Goal: Information Seeking & Learning: Compare options

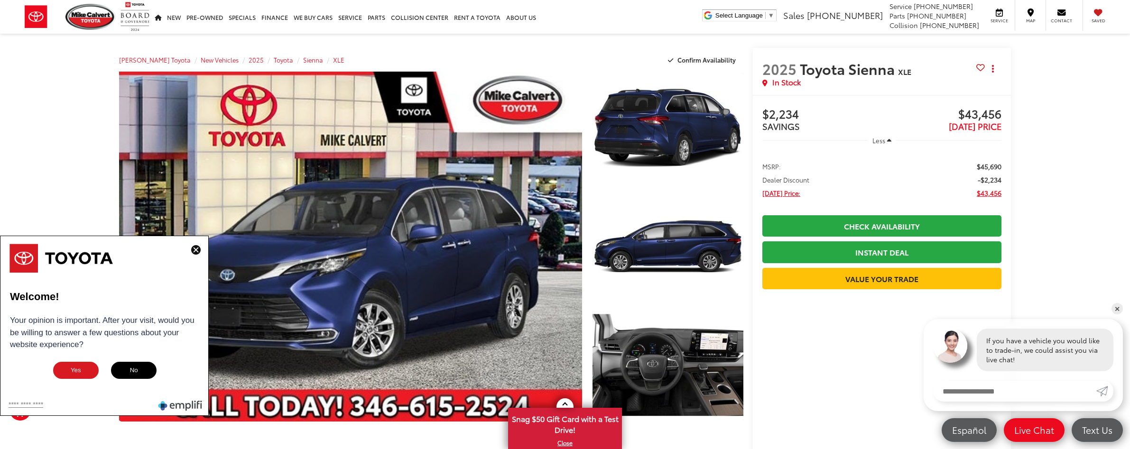
click at [130, 371] on button "No" at bounding box center [133, 370] width 47 height 19
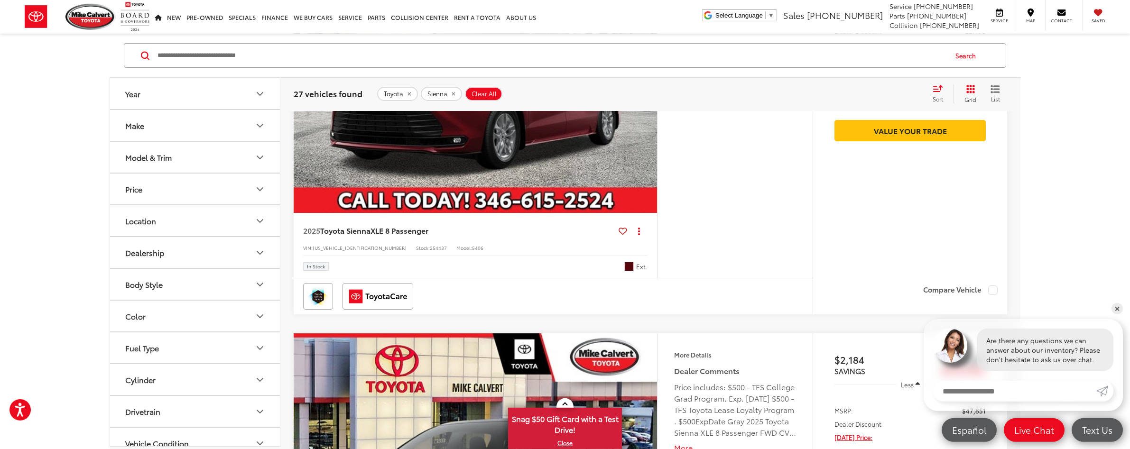
scroll to position [1016, 0]
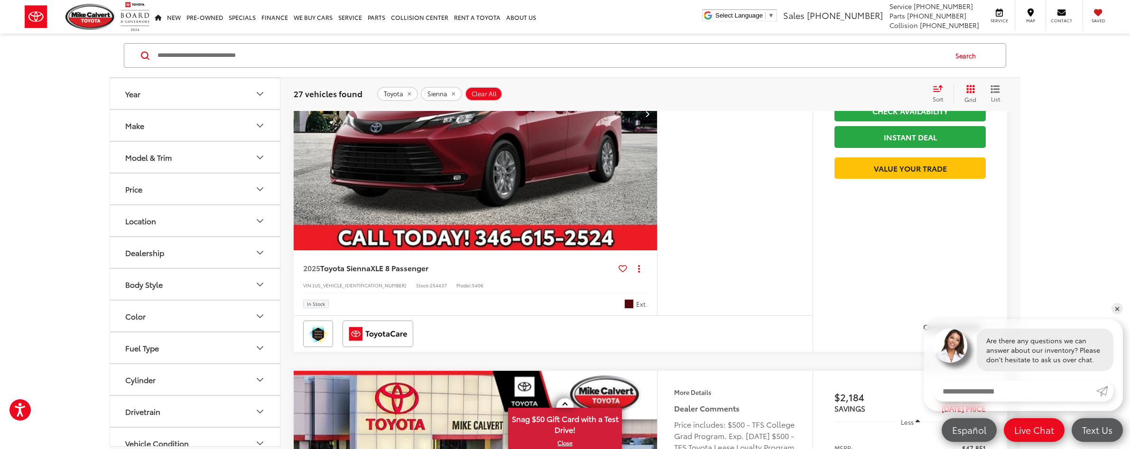
click at [941, 90] on icon "Select sort value" at bounding box center [938, 88] width 10 height 7
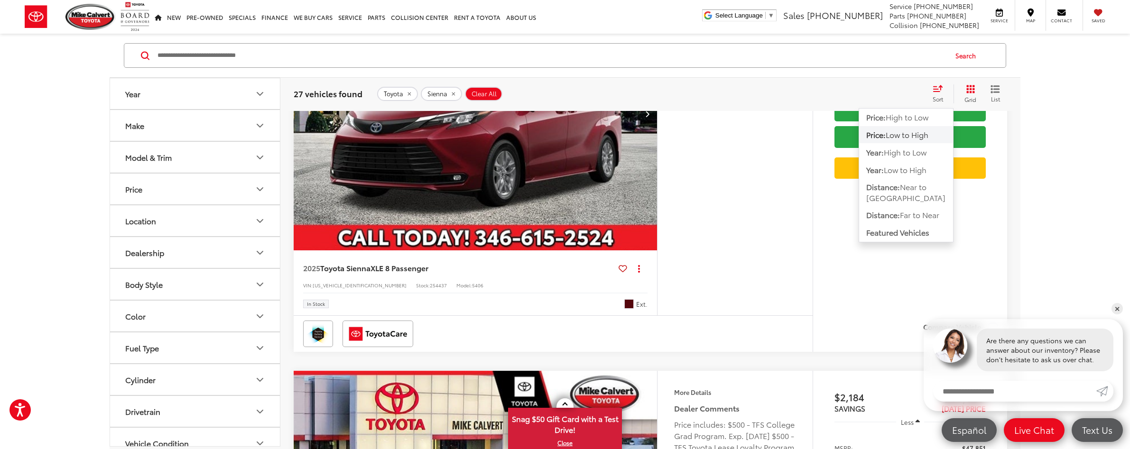
click at [912, 136] on span "Low to High" at bounding box center [907, 134] width 43 height 11
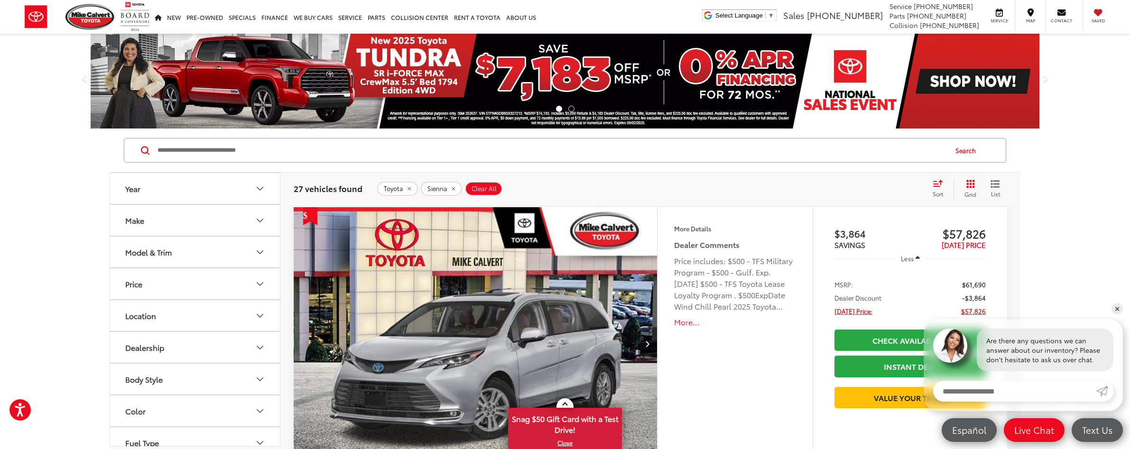
click at [1114, 307] on link "✕" at bounding box center [1116, 308] width 11 height 11
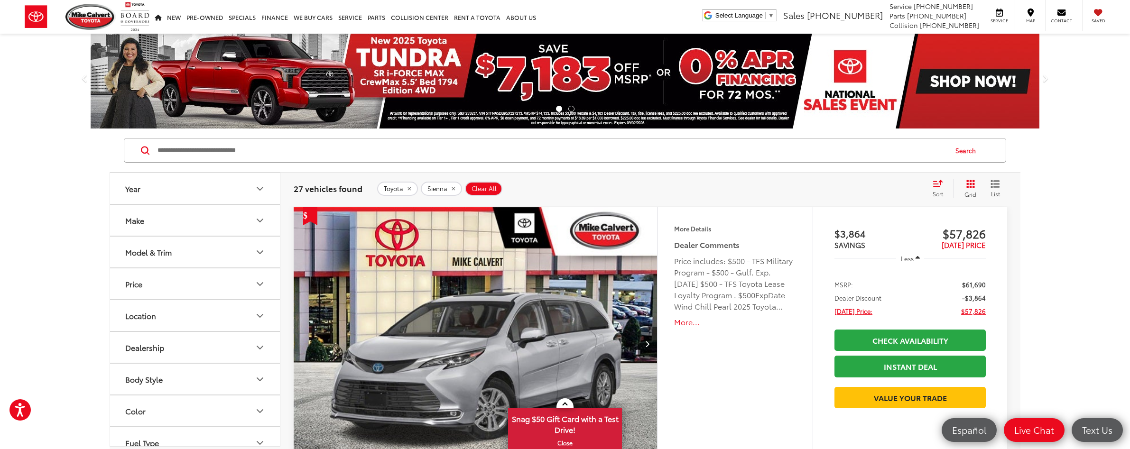
click at [938, 181] on icon "Select sort value" at bounding box center [938, 183] width 10 height 7
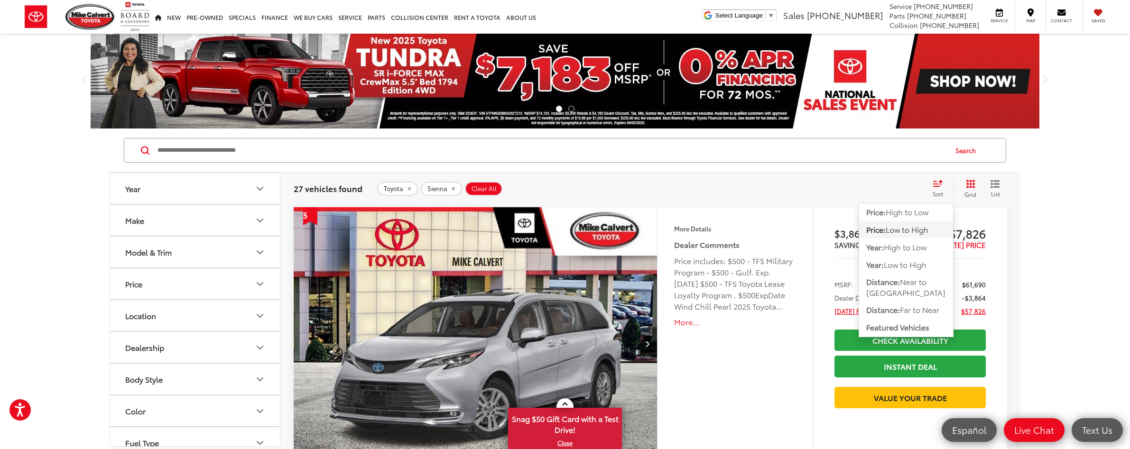
click at [909, 232] on span "Low to High" at bounding box center [907, 229] width 43 height 11
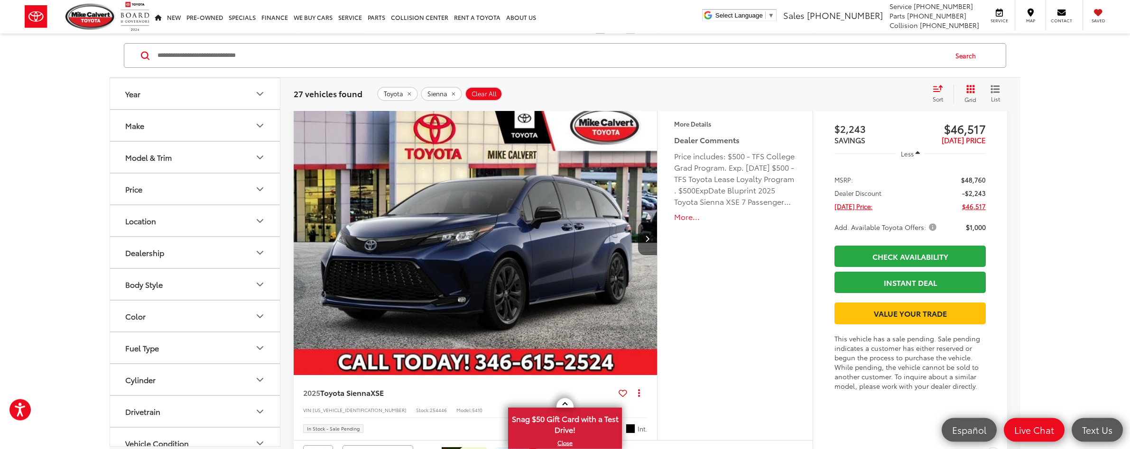
scroll to position [1693, 0]
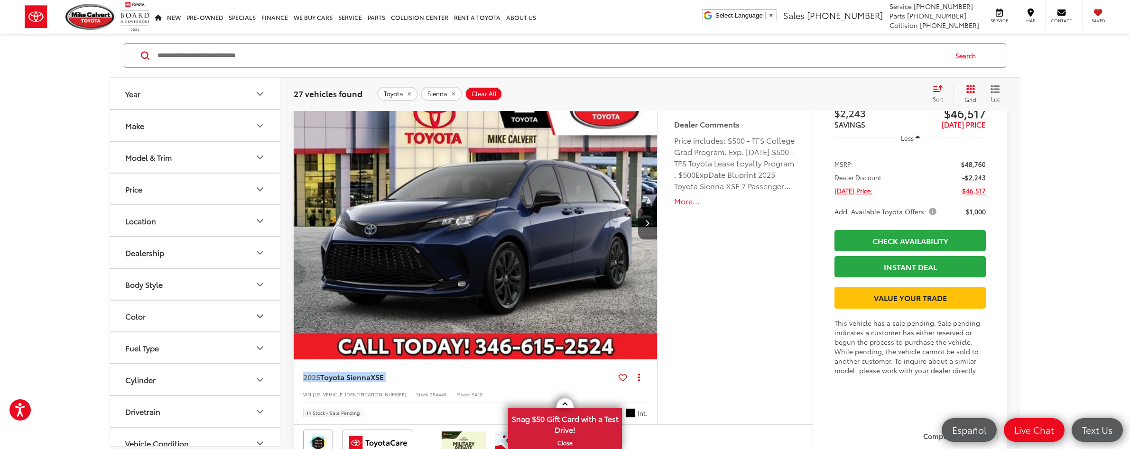
drag, startPoint x: 295, startPoint y: 393, endPoint x: 401, endPoint y: 393, distance: 106.3
click at [401, 393] on div "2025 Toyota Sienna XSE Copy Link Share Print View Details VIN: 5TDXRKECXSS27565…" at bounding box center [475, 392] width 363 height 65
click at [762, 344] on div "Features Bluetooth® 3rd Row Seating Android Auto Apple CarPlay Heated Seats Key…" at bounding box center [735, 256] width 156 height 338
drag, startPoint x: 951, startPoint y: 128, endPoint x: 988, endPoint y: 128, distance: 36.5
click at [988, 128] on div "Track Price $2,243 SAVINGS $46,517 TODAY'S PRICE Less MSRP: $48,760 Dealer Disc…" at bounding box center [910, 256] width 194 height 338
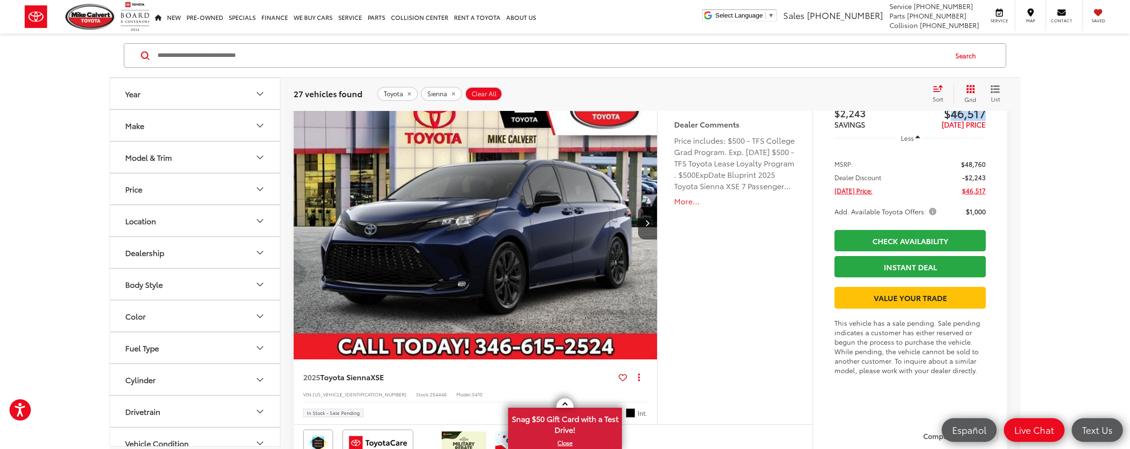
click at [492, 277] on img "2025 Toyota Sienna XSE 0" at bounding box center [475, 224] width 365 height 274
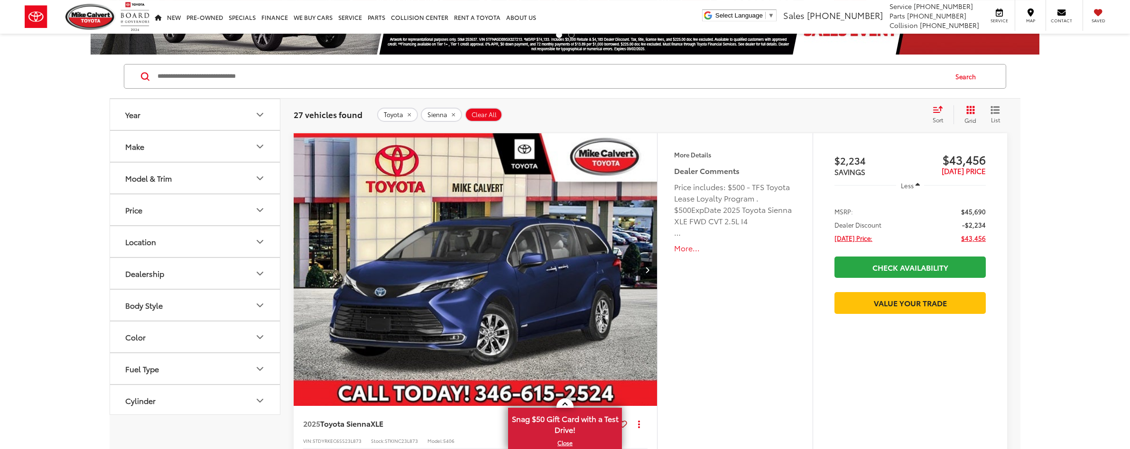
scroll to position [97, 0]
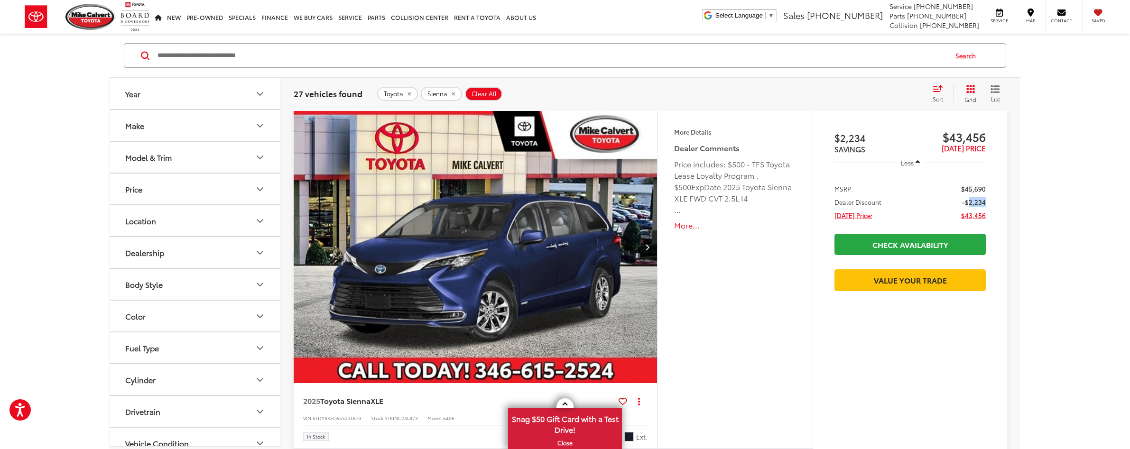
drag, startPoint x: 970, startPoint y: 203, endPoint x: 996, endPoint y: 204, distance: 26.6
click at [996, 204] on div "Track Price $2,234 SAVINGS $43,456 TODAY'S PRICE Less MSRP: $45,690 Dealer Disc…" at bounding box center [910, 280] width 194 height 338
click at [1007, 203] on div "Track Price $2,234 SAVINGS $43,456 TODAY'S PRICE Less MSRP: $45,690 Dealer Disc…" at bounding box center [910, 280] width 194 height 338
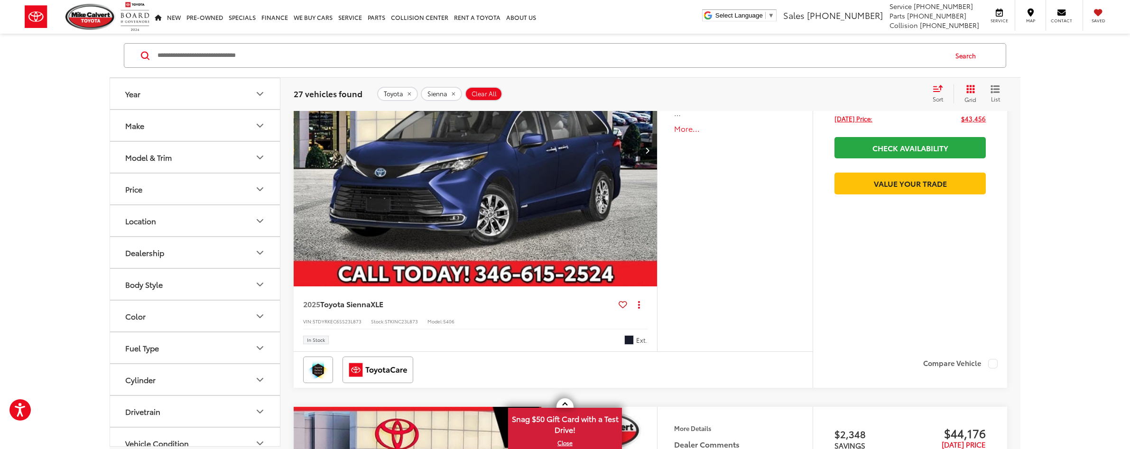
scroll to position [0, 0]
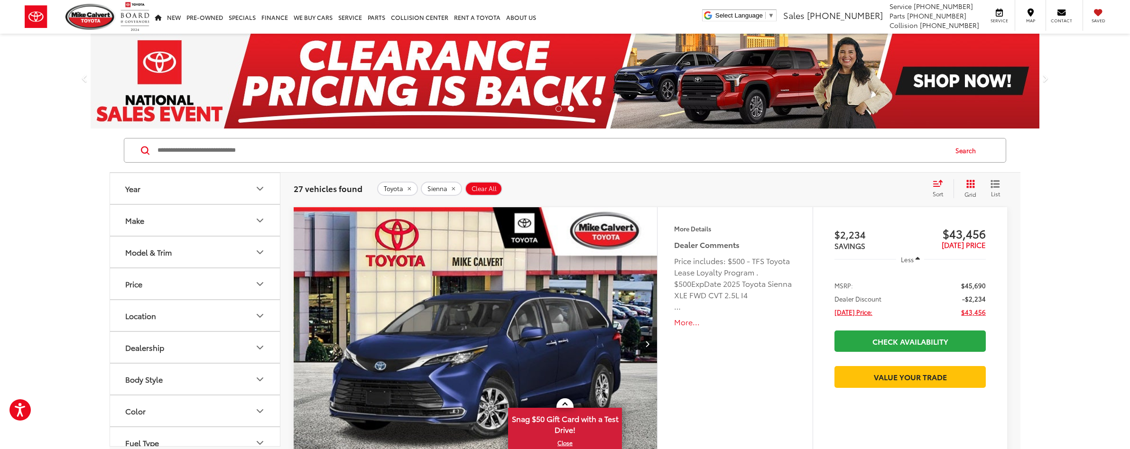
click at [481, 326] on img "2025 Toyota Sienna XLE 0" at bounding box center [475, 344] width 365 height 274
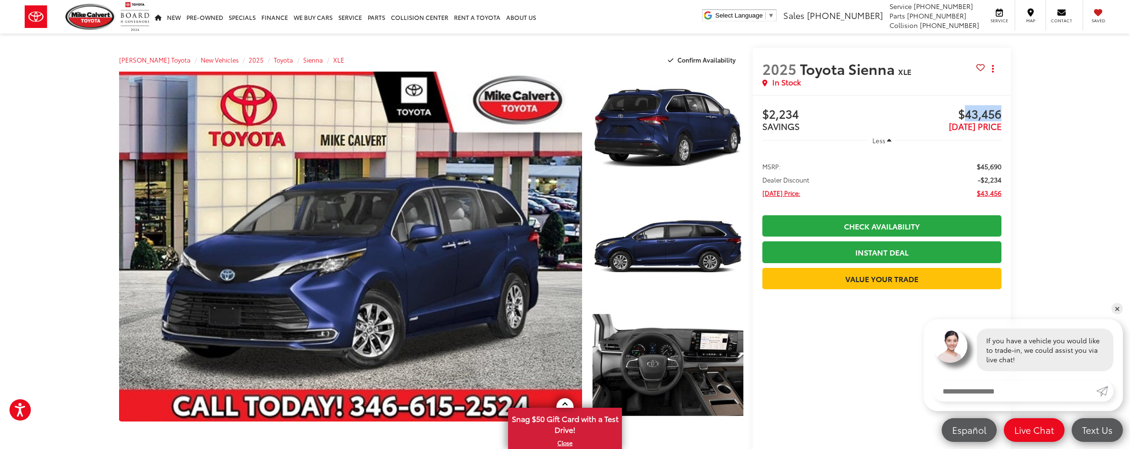
drag, startPoint x: 966, startPoint y: 111, endPoint x: 1021, endPoint y: 111, distance: 55.0
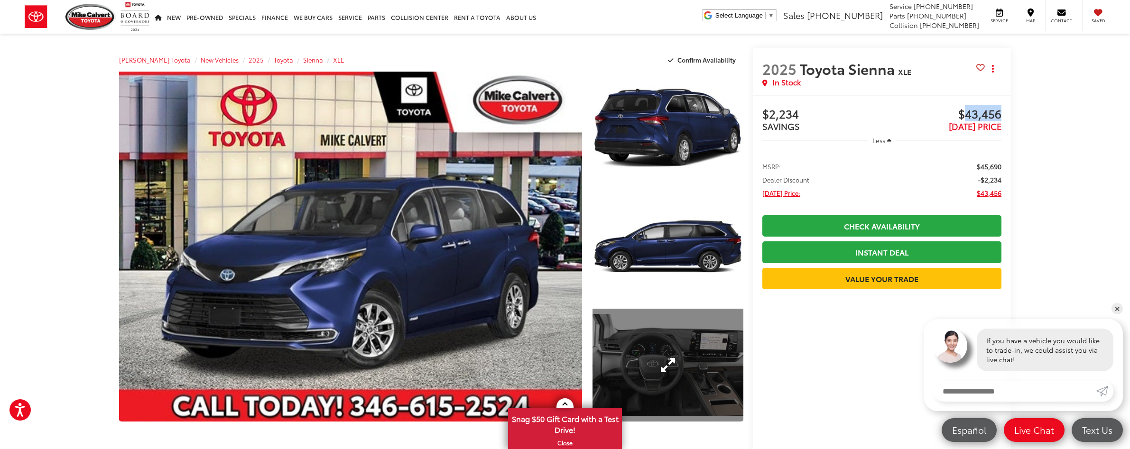
click at [675, 362] on link "Expand Photo 3" at bounding box center [667, 365] width 151 height 113
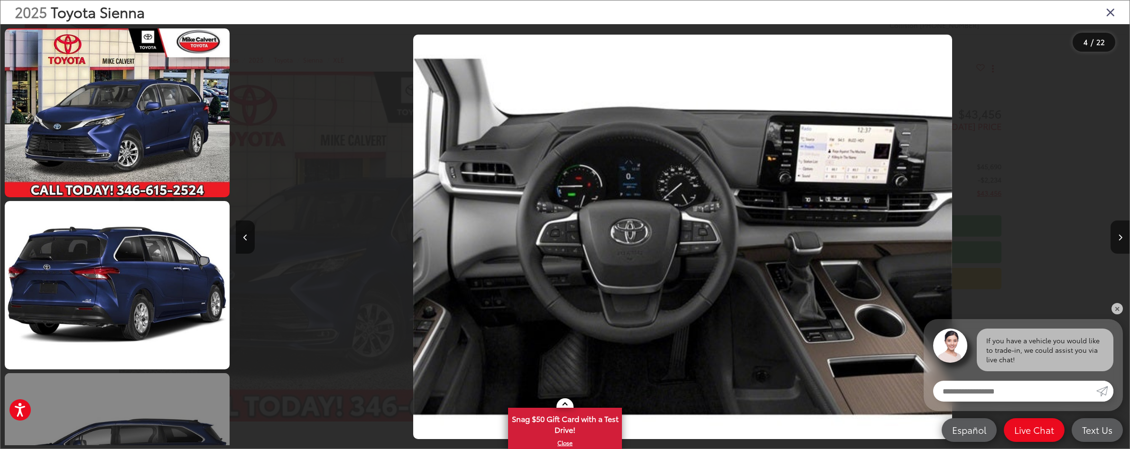
scroll to position [171, 0]
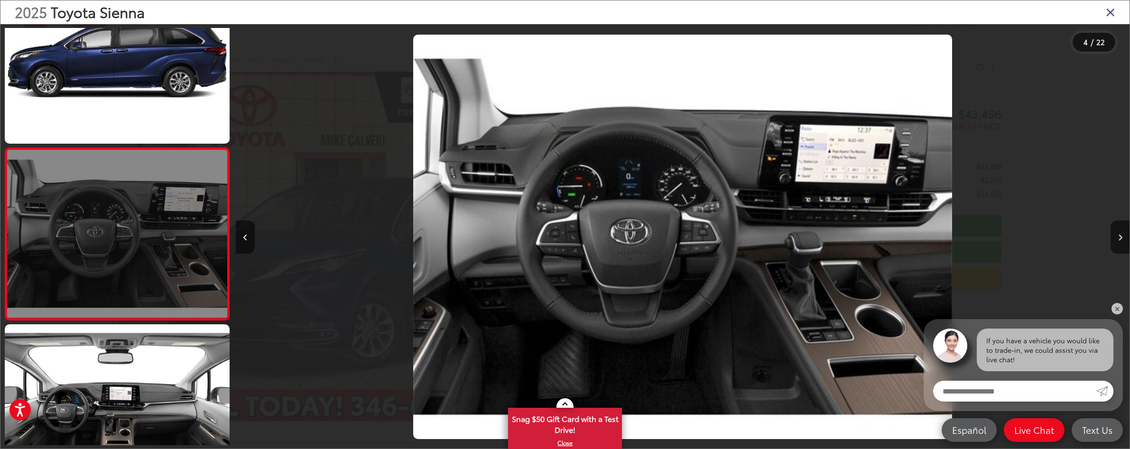
click at [133, 233] on link at bounding box center [117, 235] width 225 height 174
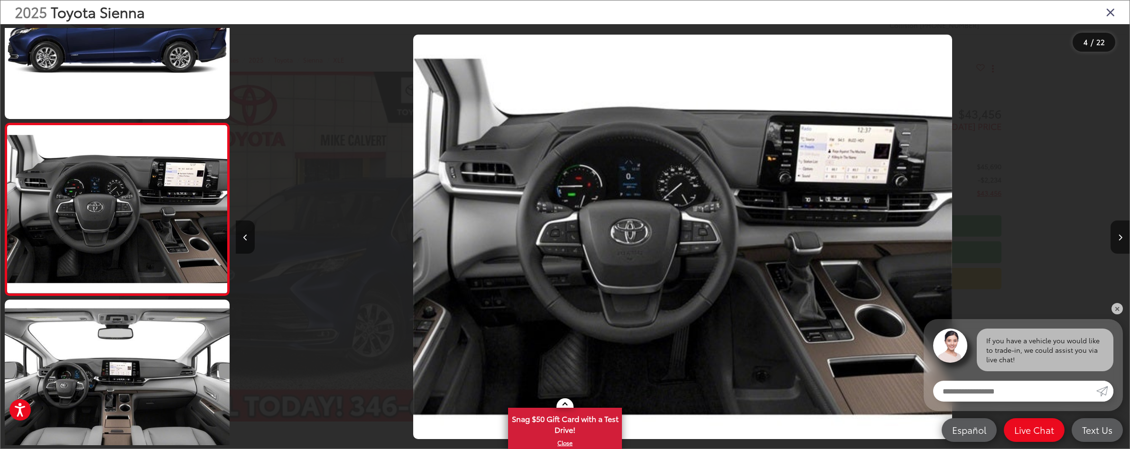
scroll to position [424, 0]
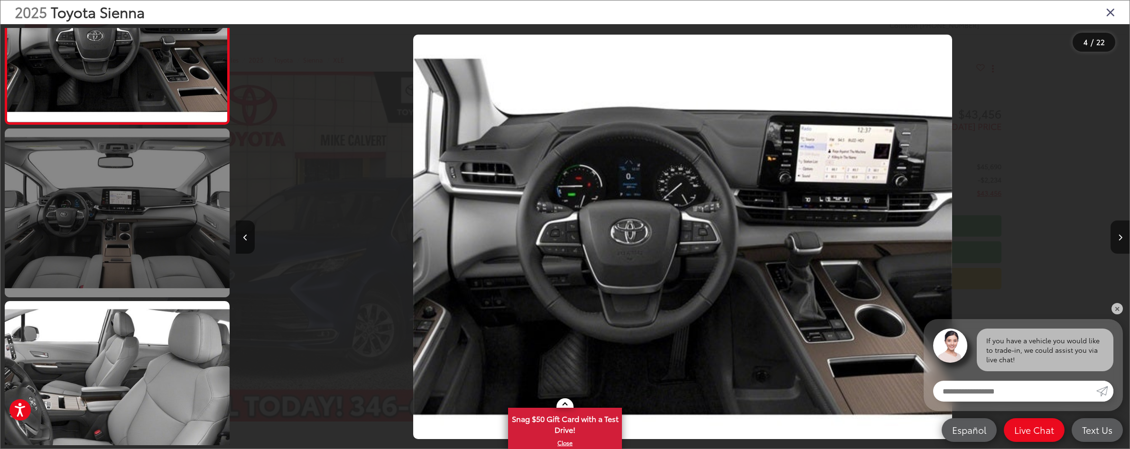
click at [134, 214] on link at bounding box center [117, 213] width 225 height 169
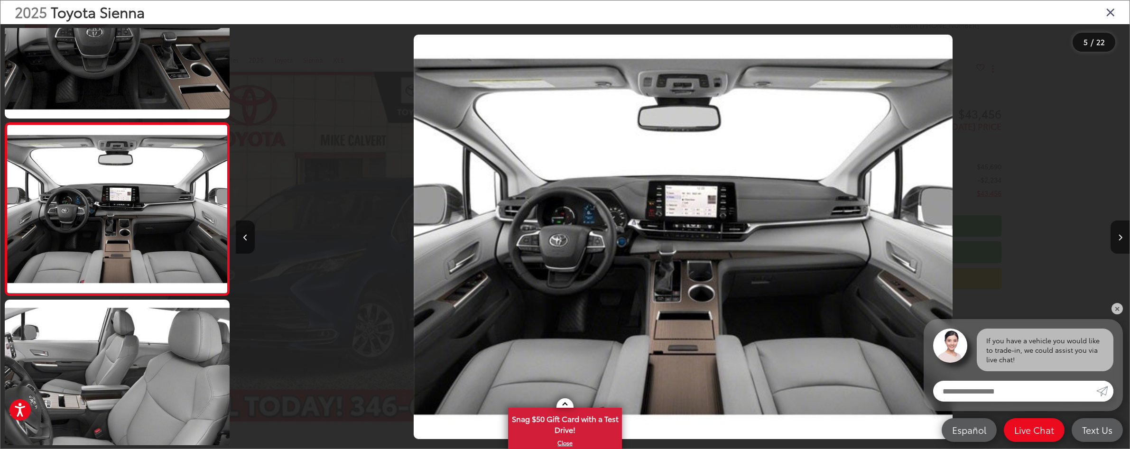
scroll to position [0, 3575]
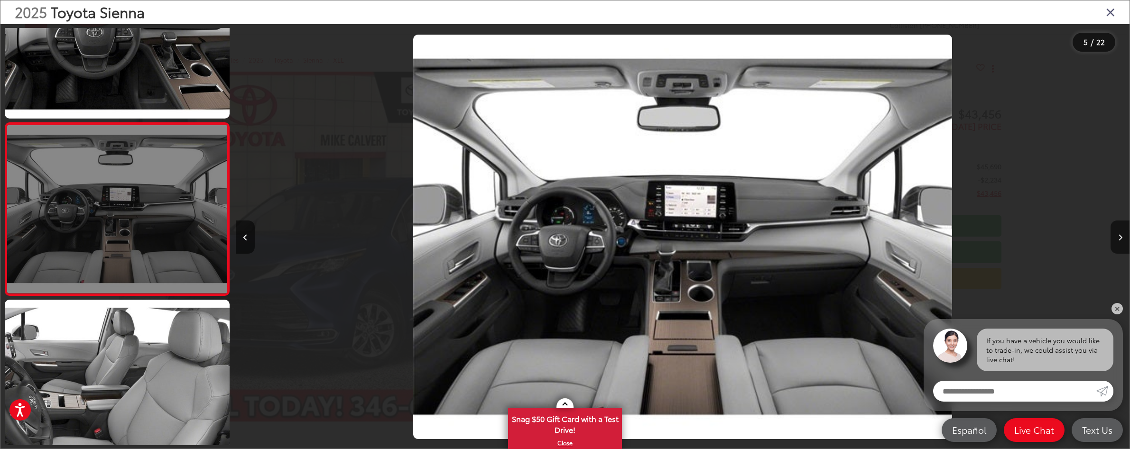
click at [145, 189] on link at bounding box center [117, 209] width 225 height 174
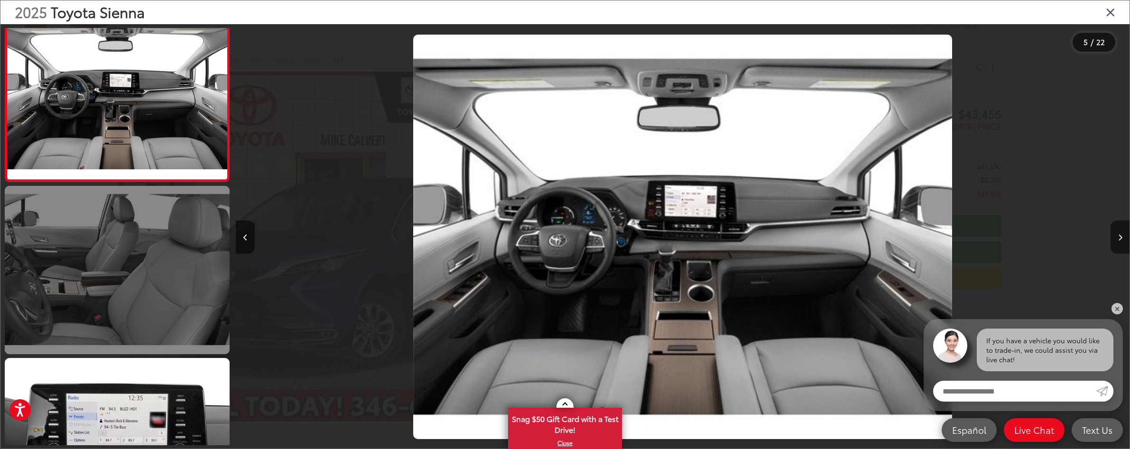
click at [161, 249] on link at bounding box center [117, 270] width 225 height 169
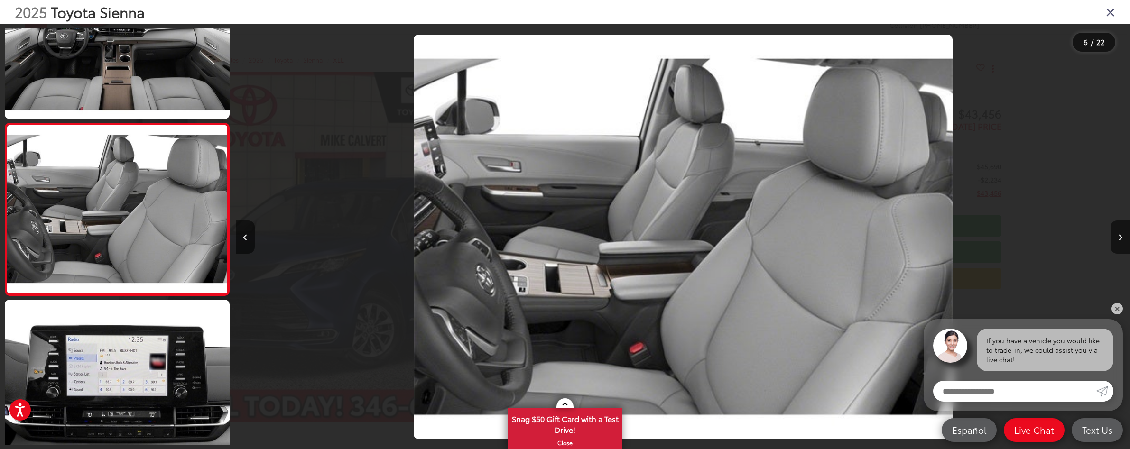
scroll to position [0, 0]
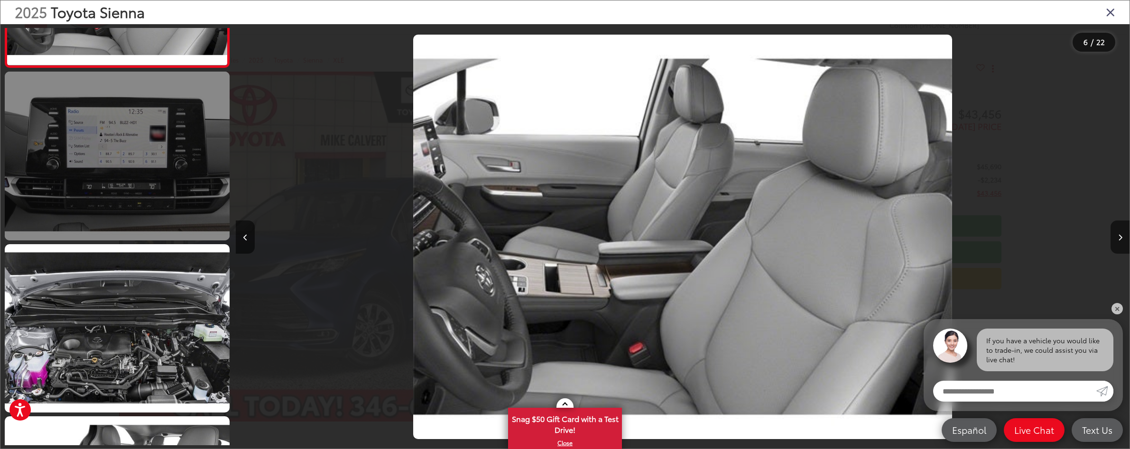
click at [149, 145] on link at bounding box center [117, 156] width 225 height 169
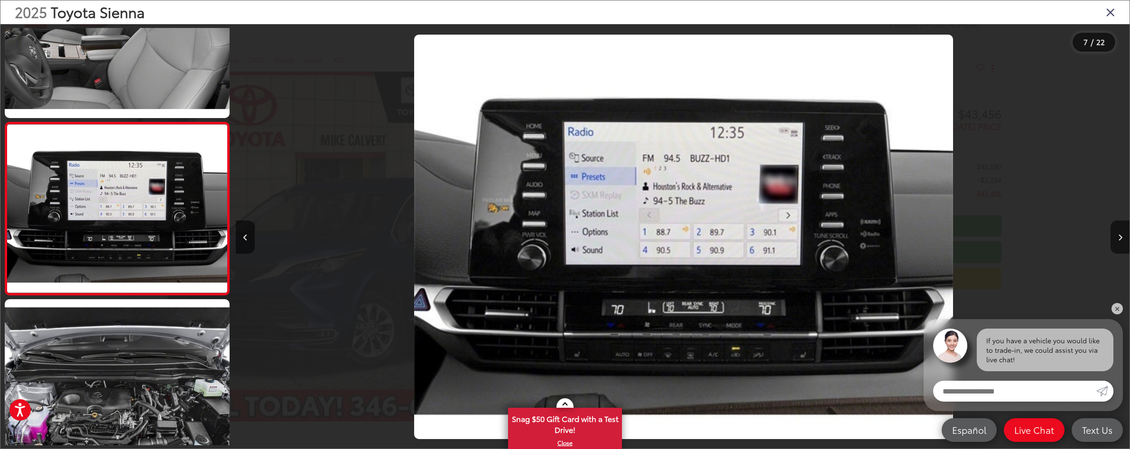
scroll to position [941, 0]
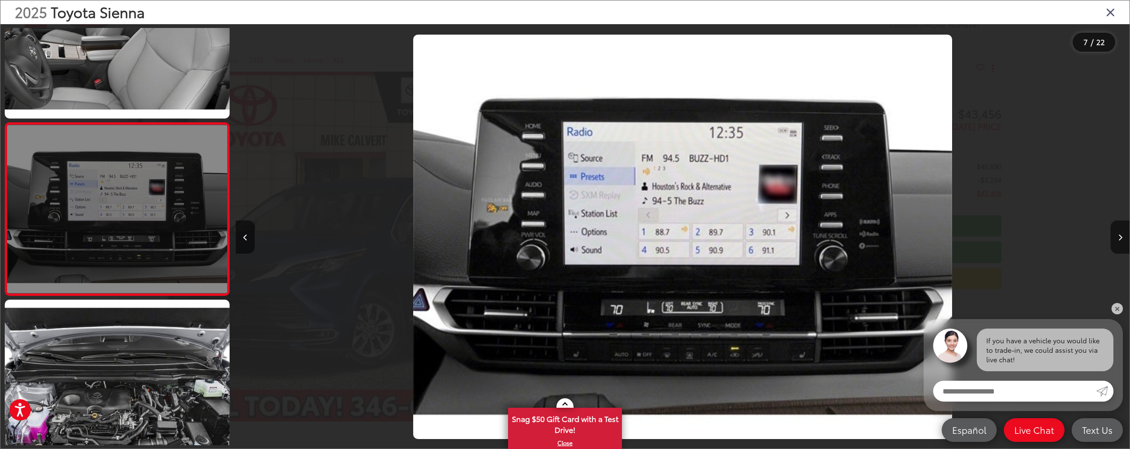
click at [153, 208] on link at bounding box center [117, 209] width 225 height 174
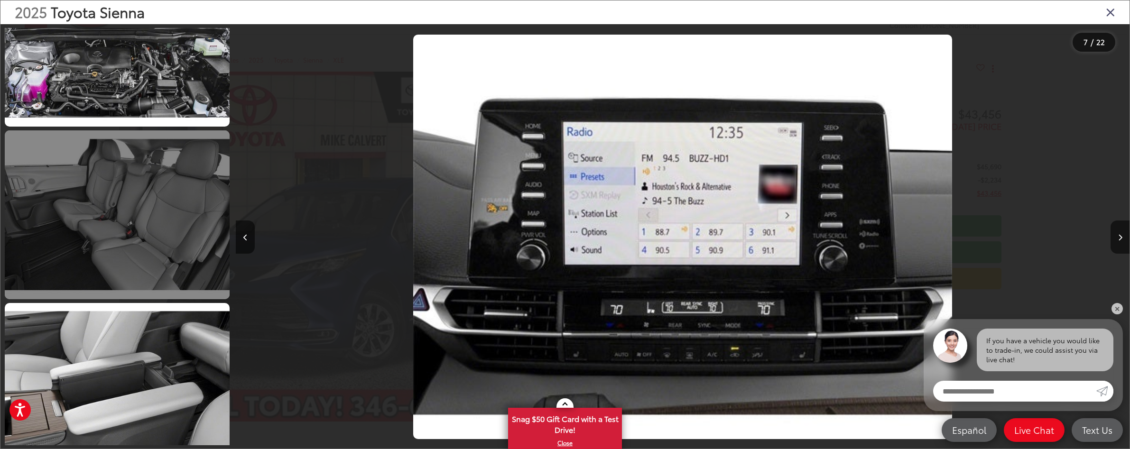
click at [132, 202] on link at bounding box center [117, 214] width 225 height 169
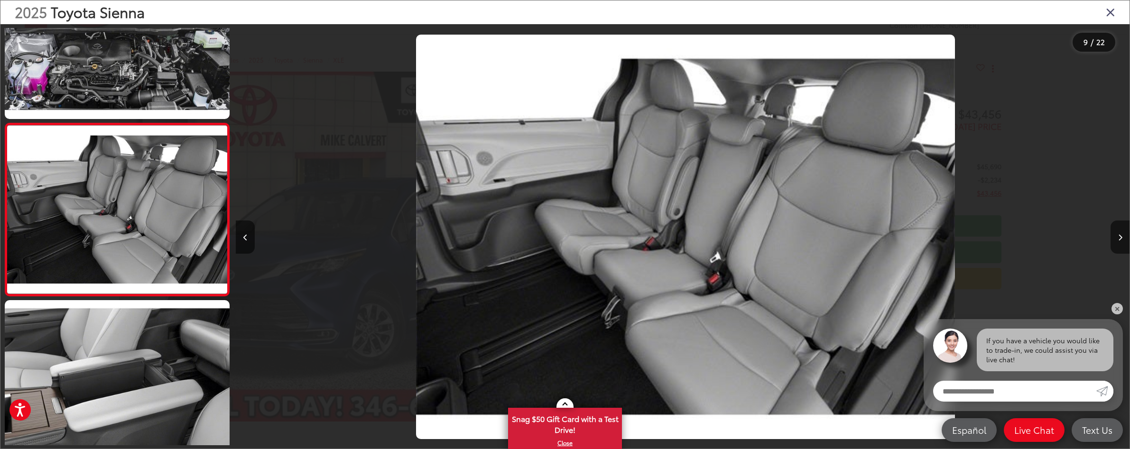
scroll to position [1286, 0]
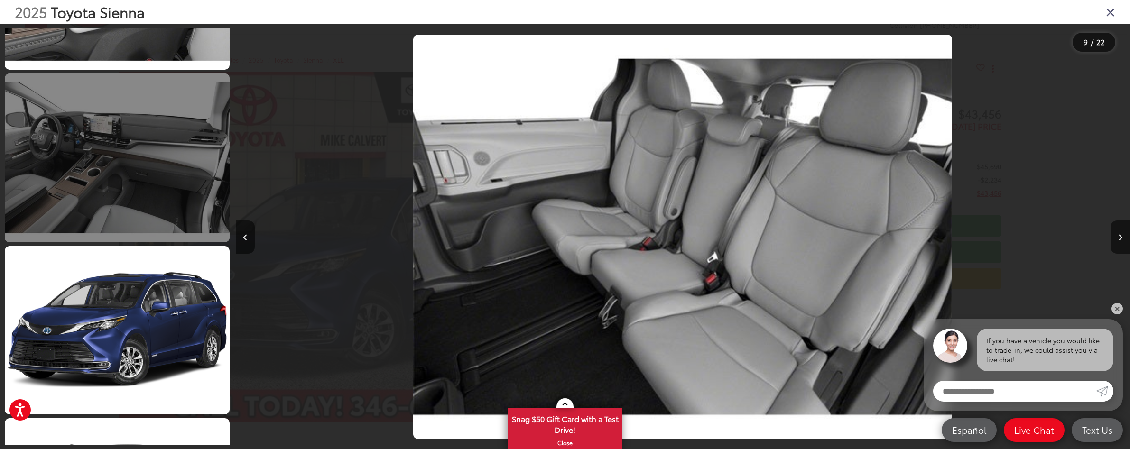
click at [127, 185] on link at bounding box center [117, 158] width 225 height 169
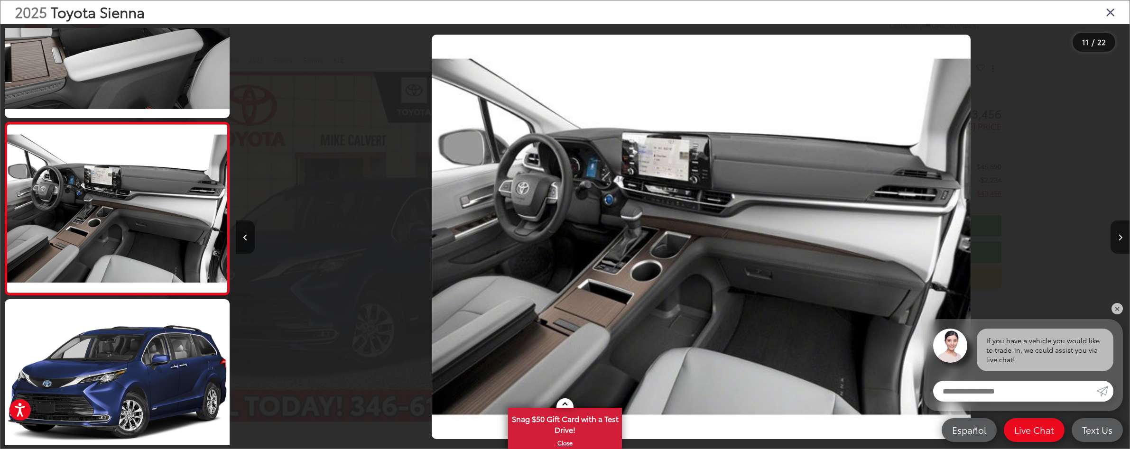
scroll to position [1630, 0]
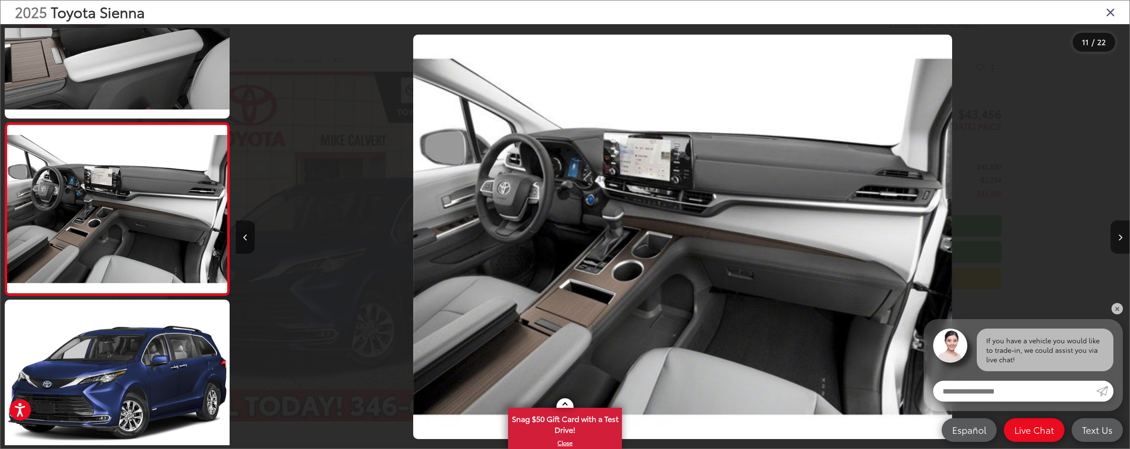
click at [1106, 14] on icon "Close gallery" at bounding box center [1110, 12] width 9 height 12
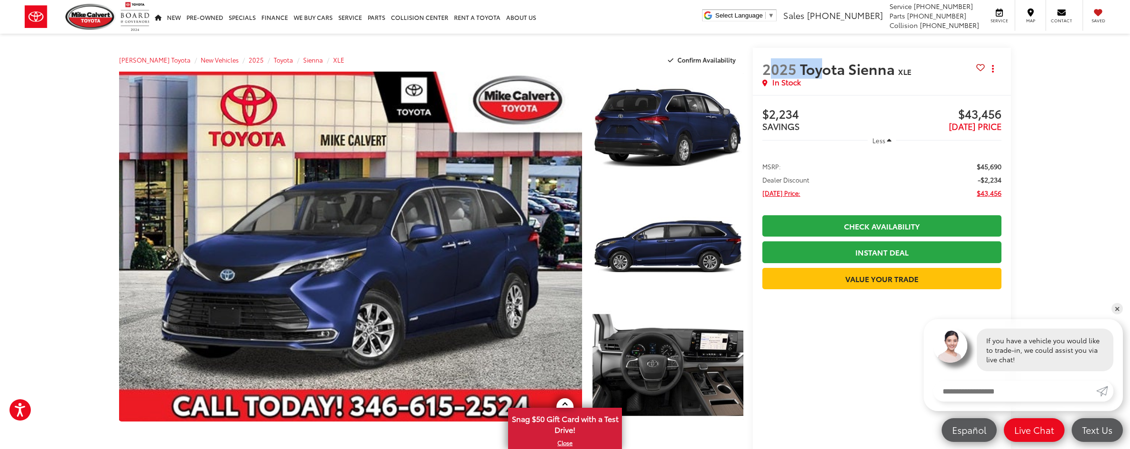
drag, startPoint x: 774, startPoint y: 78, endPoint x: 821, endPoint y: 78, distance: 47.4
click at [821, 77] on span "2025 Toyota Sienna" at bounding box center [830, 68] width 136 height 17
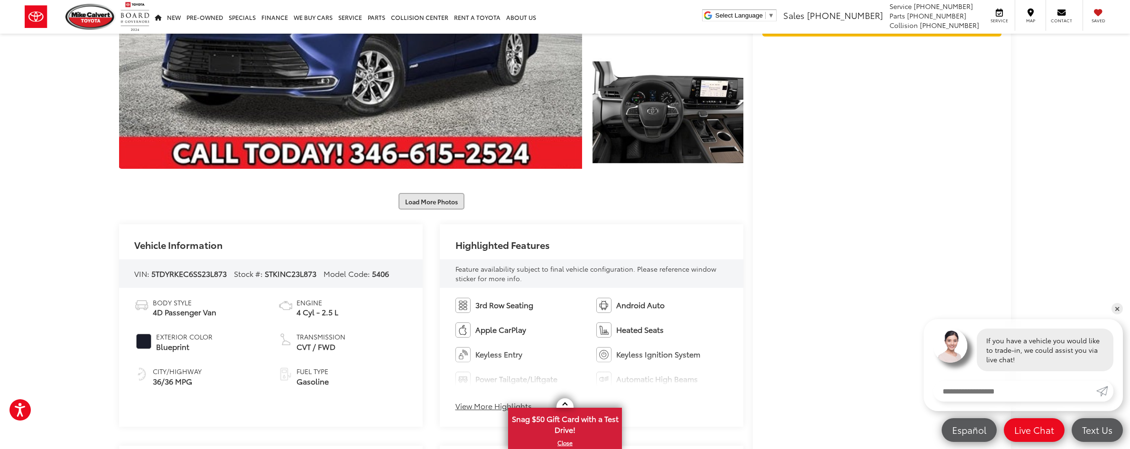
scroll to position [290, 0]
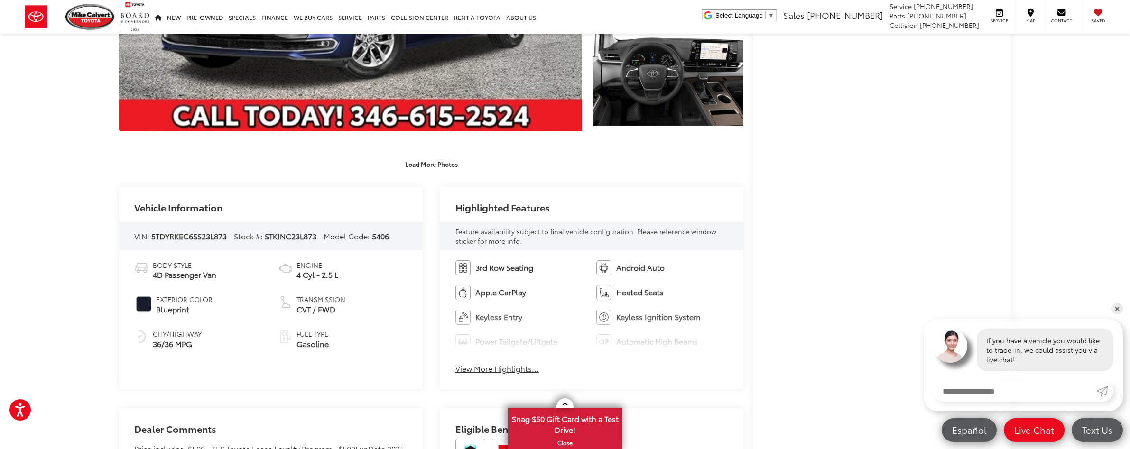
click at [496, 371] on button "View More Highlights..." at bounding box center [496, 368] width 83 height 11
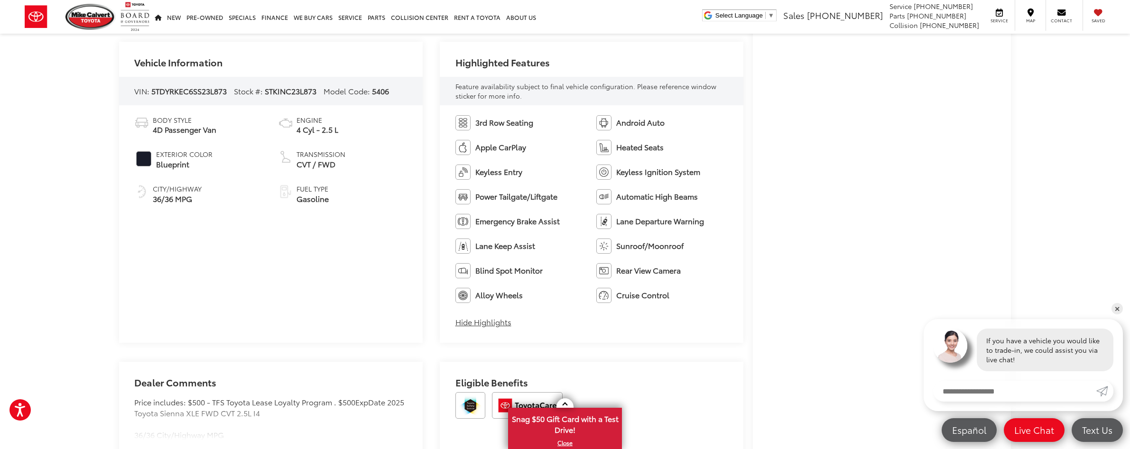
scroll to position [387, 0]
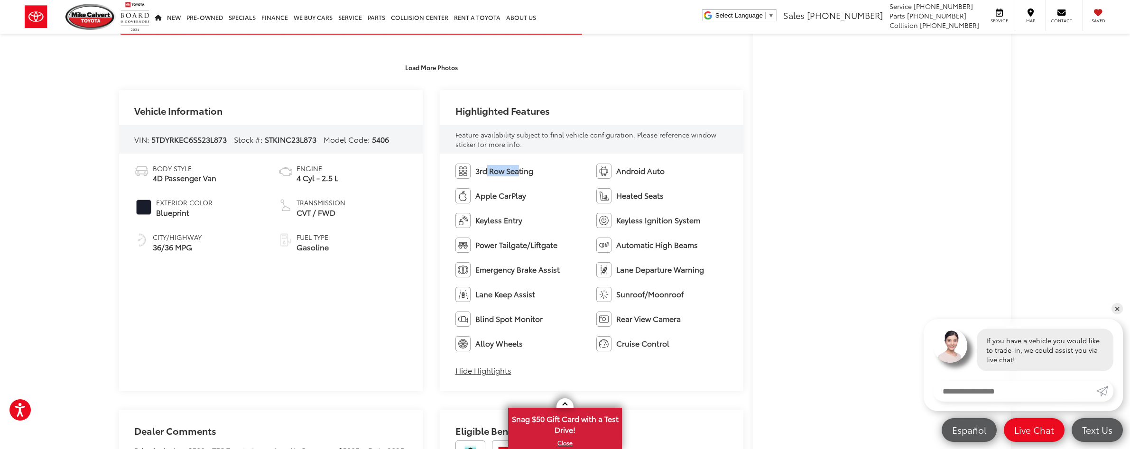
drag, startPoint x: 488, startPoint y: 168, endPoint x: 521, endPoint y: 168, distance: 33.2
click at [521, 168] on span "3rd Row Seating" at bounding box center [504, 171] width 58 height 11
drag, startPoint x: 490, startPoint y: 196, endPoint x: 527, endPoint y: 196, distance: 37.9
click at [526, 196] on span "Apple CarPlay" at bounding box center [500, 195] width 51 height 11
click at [633, 195] on span "Heated Seats" at bounding box center [639, 195] width 47 height 11
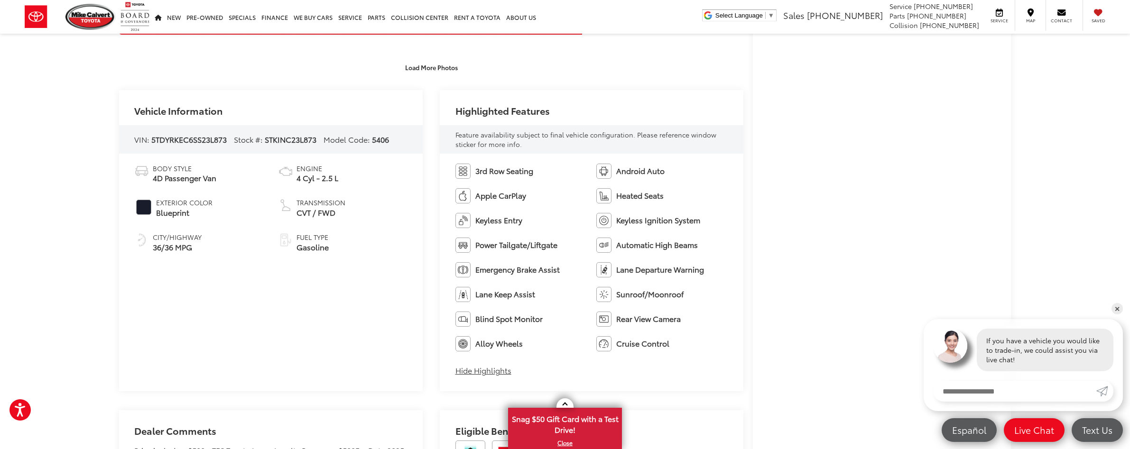
click at [494, 217] on span "Keyless Entry" at bounding box center [498, 220] width 47 height 11
click at [644, 220] on span "Keyless Ignition System" at bounding box center [658, 220] width 84 height 11
drag, startPoint x: 494, startPoint y: 245, endPoint x: 549, endPoint y: 247, distance: 55.5
click at [537, 245] on span "Power Tailgate/Liftgate" at bounding box center [516, 245] width 82 height 11
drag, startPoint x: 636, startPoint y: 247, endPoint x: 679, endPoint y: 247, distance: 43.2
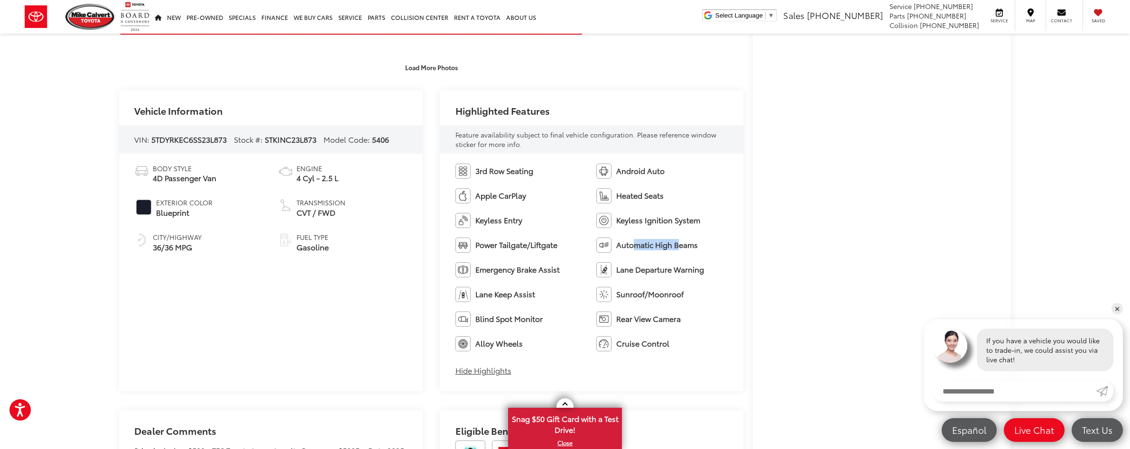
click at [681, 247] on span "Automatic High Beams" at bounding box center [657, 245] width 82 height 11
drag, startPoint x: 492, startPoint y: 270, endPoint x: 538, endPoint y: 271, distance: 45.5
click at [538, 271] on span "Emergency Brake Assist" at bounding box center [517, 269] width 84 height 11
drag, startPoint x: 622, startPoint y: 270, endPoint x: 677, endPoint y: 270, distance: 54.6
click at [677, 270] on span "Lane Departure Warning" at bounding box center [660, 269] width 88 height 11
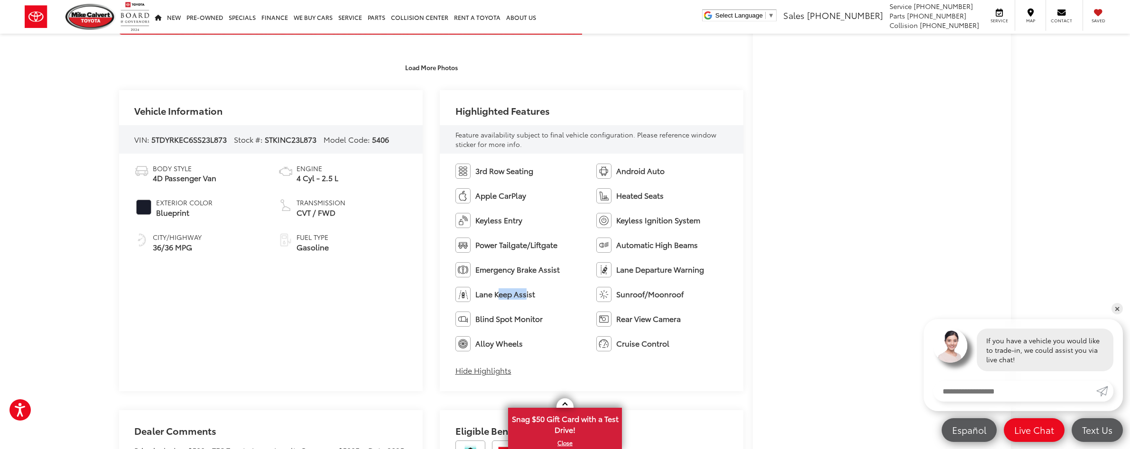
drag, startPoint x: 500, startPoint y: 296, endPoint x: 529, endPoint y: 296, distance: 29.4
click at [529, 296] on span "Lane Keep Assist" at bounding box center [505, 294] width 60 height 11
drag, startPoint x: 634, startPoint y: 297, endPoint x: 646, endPoint y: 296, distance: 11.9
click at [646, 296] on span "Sunroof/Moonroof" at bounding box center [649, 294] width 67 height 11
drag, startPoint x: 483, startPoint y: 320, endPoint x: 520, endPoint y: 319, distance: 36.5
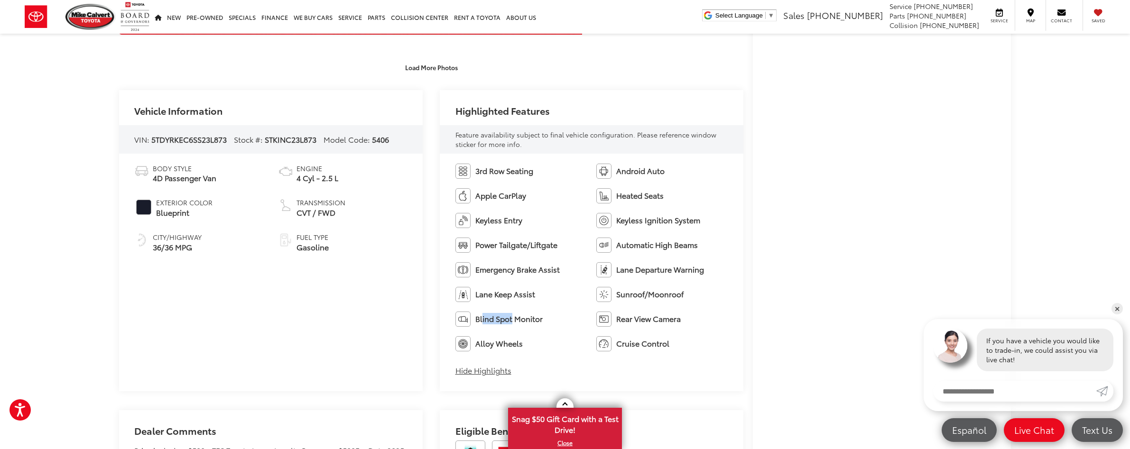
click at [517, 320] on span "Blind Spot Monitor" at bounding box center [508, 319] width 67 height 11
drag, startPoint x: 626, startPoint y: 322, endPoint x: 667, endPoint y: 322, distance: 41.3
click at [667, 322] on span "Rear View Camera" at bounding box center [648, 319] width 65 height 11
drag, startPoint x: 493, startPoint y: 346, endPoint x: 514, endPoint y: 342, distance: 21.7
click at [514, 342] on span "Alloy Wheels" at bounding box center [498, 343] width 47 height 11
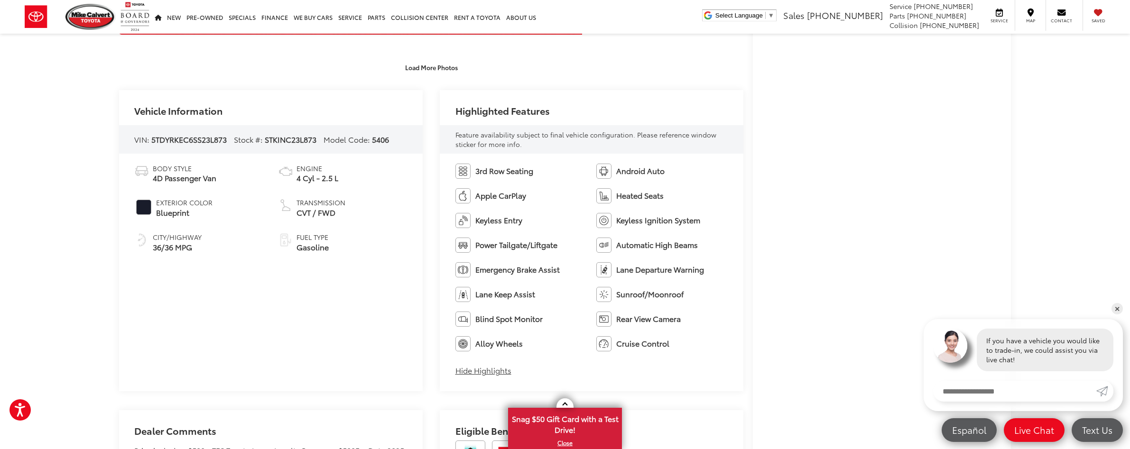
click at [480, 319] on span "Blind Spot Monitor" at bounding box center [508, 319] width 67 height 11
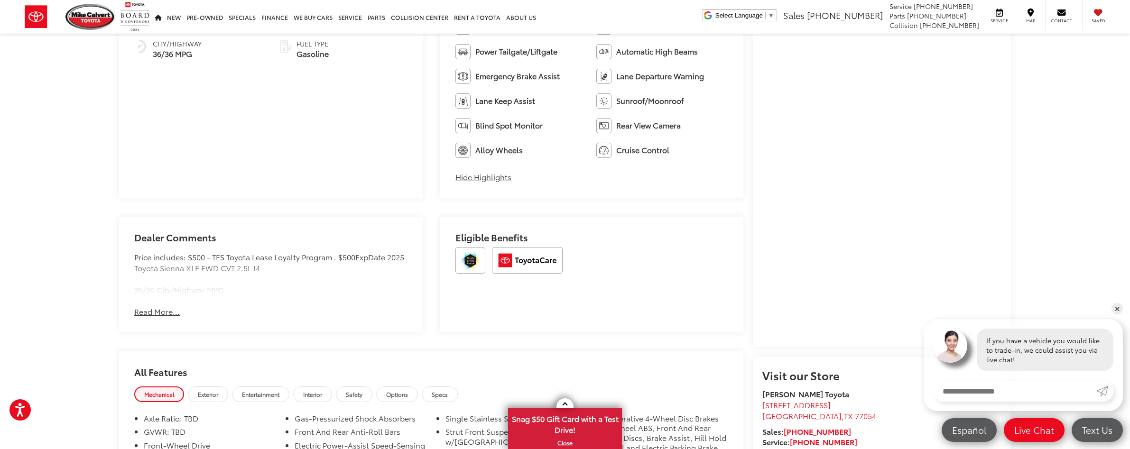
scroll to position [726, 0]
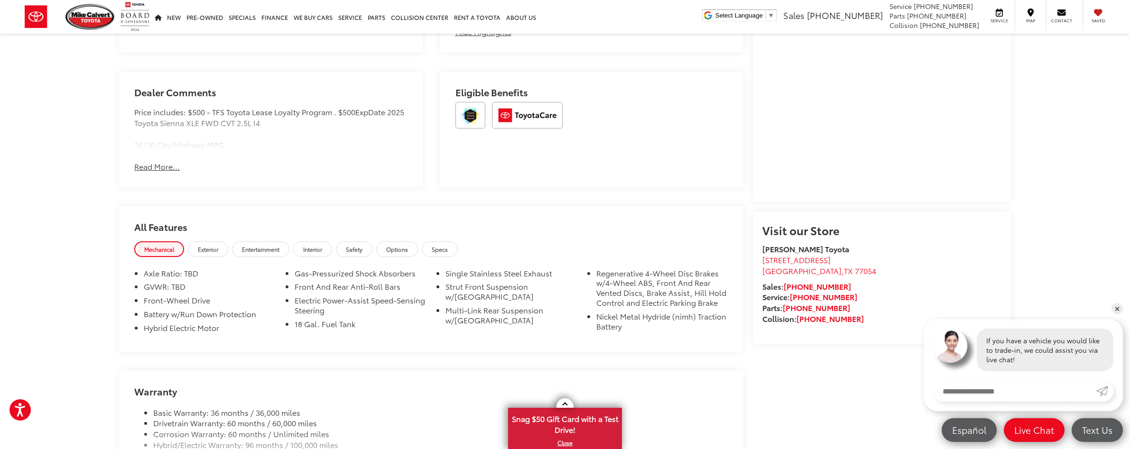
click at [362, 251] on span "Safety" at bounding box center [354, 249] width 17 height 8
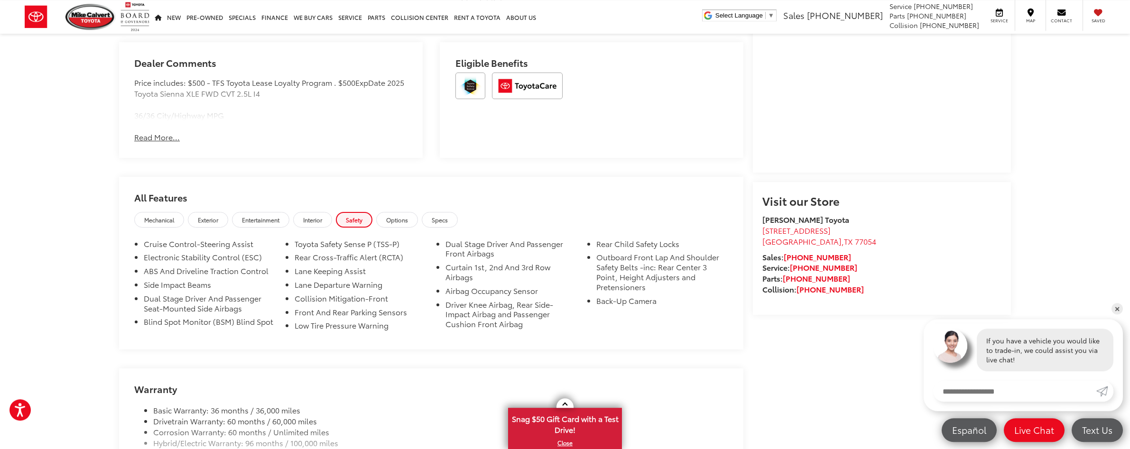
scroll to position [774, 0]
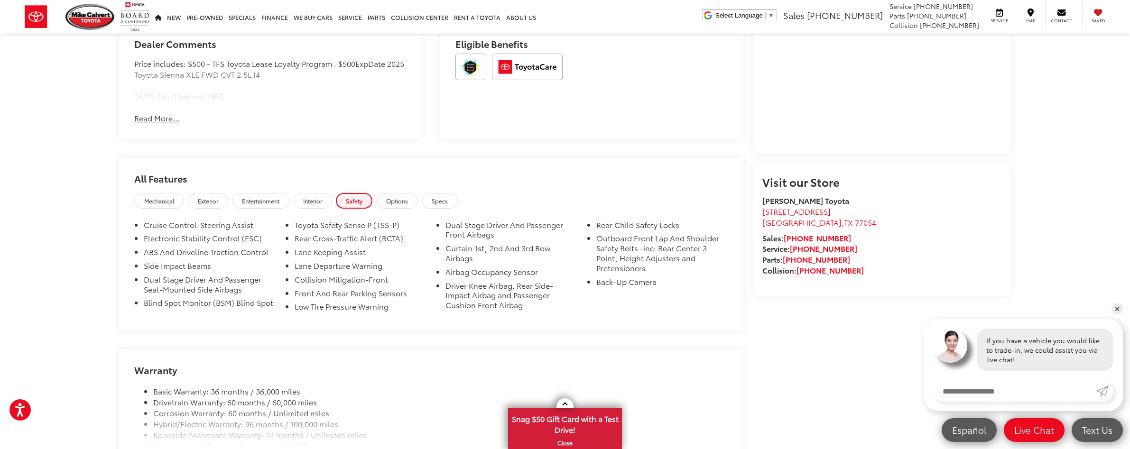
click at [449, 228] on li "Dual Stage Driver And Passenger Front Airbags" at bounding box center [511, 232] width 132 height 24
click at [408, 204] on span "Options" at bounding box center [397, 201] width 22 height 8
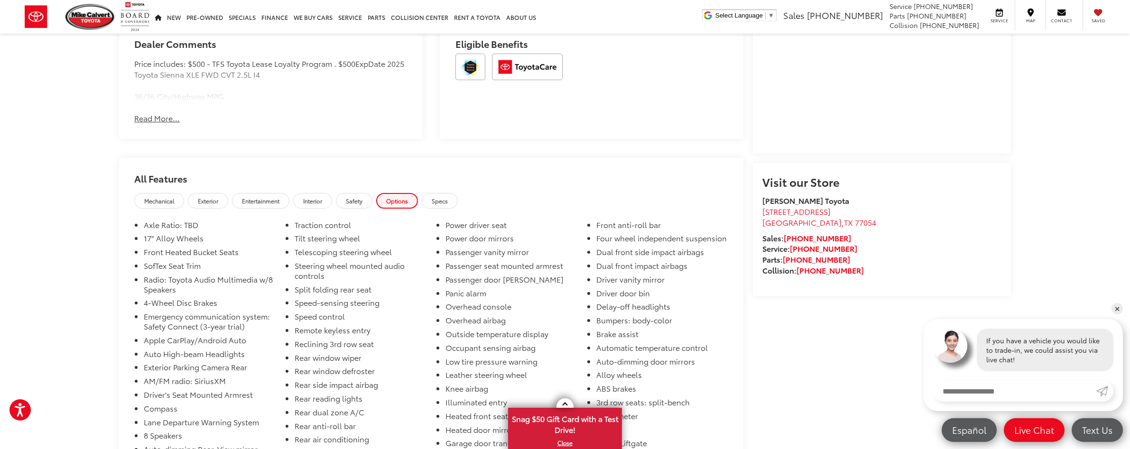
click at [361, 197] on span "Safety" at bounding box center [354, 201] width 17 height 8
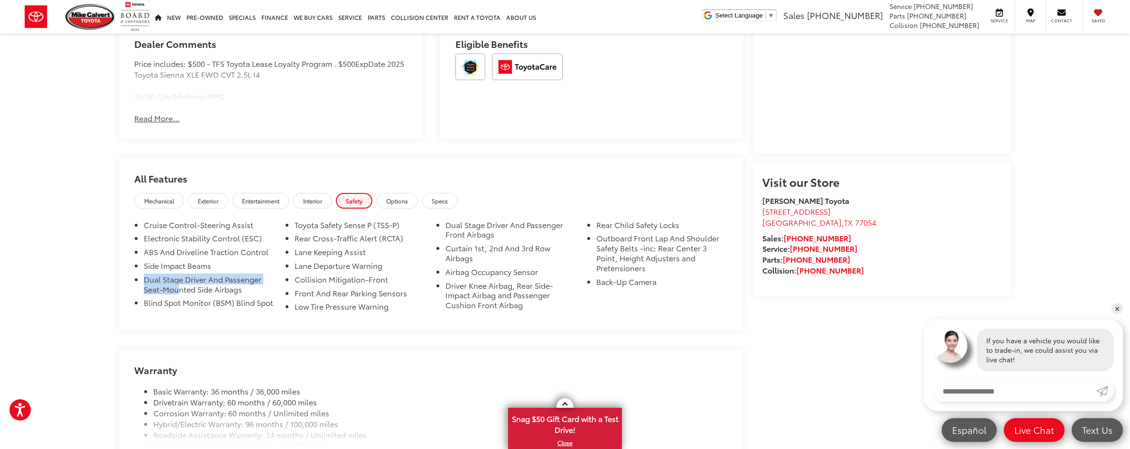
drag, startPoint x: 147, startPoint y: 288, endPoint x: 176, endPoint y: 292, distance: 29.1
click at [177, 292] on li "Dual Stage Driver And Passenger Seat-Mounted Side Airbags" at bounding box center [210, 287] width 132 height 24
click at [163, 306] on li "Blind Spot Monitor (BSM) Blind Spot" at bounding box center [210, 305] width 132 height 14
drag, startPoint x: 179, startPoint y: 259, endPoint x: 211, endPoint y: 257, distance: 31.8
click at [211, 257] on li "ABS And Driveline Traction Control" at bounding box center [210, 254] width 132 height 14
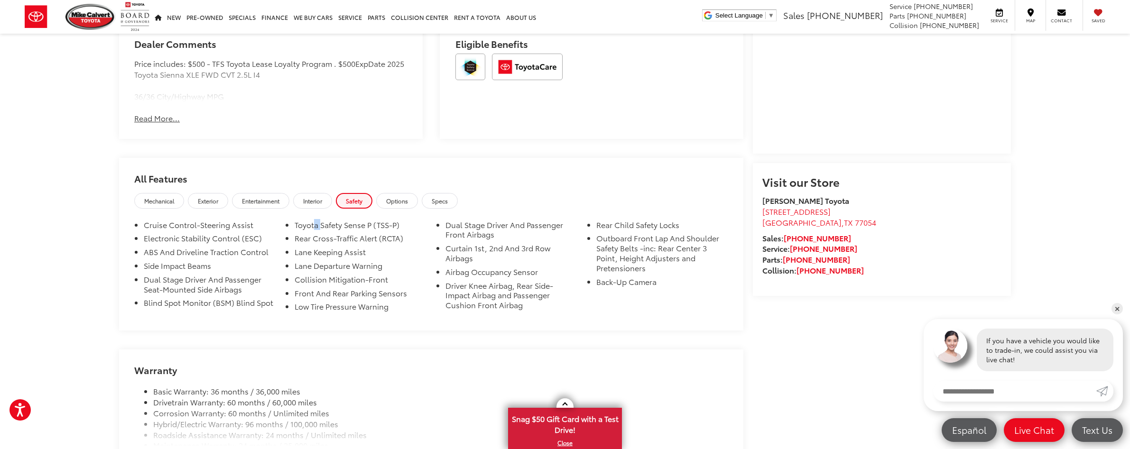
drag, startPoint x: 315, startPoint y: 231, endPoint x: 321, endPoint y: 231, distance: 5.2
click at [321, 231] on li "Toyota Safety Sense P (TSS-P)" at bounding box center [361, 227] width 132 height 14
drag, startPoint x: 303, startPoint y: 230, endPoint x: 326, endPoint y: 229, distance: 23.7
click at [304, 230] on li "Toyota Safety Sense P (TSS-P)" at bounding box center [361, 227] width 132 height 14
drag, startPoint x: 326, startPoint y: 229, endPoint x: 372, endPoint y: 229, distance: 46.0
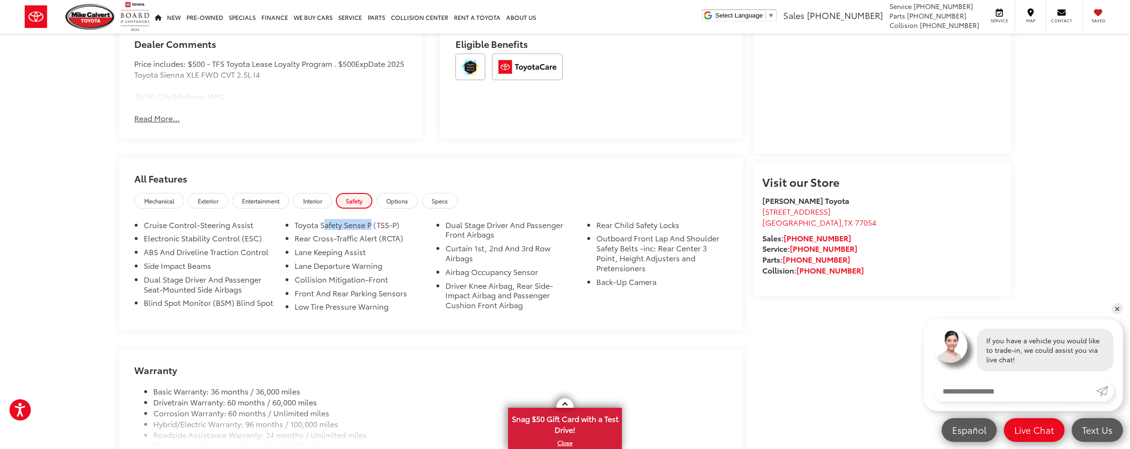
click at [372, 229] on li "Toyota Safety Sense P (TSS-P)" at bounding box center [361, 227] width 132 height 14
drag, startPoint x: 296, startPoint y: 238, endPoint x: 397, endPoint y: 238, distance: 100.1
click at [397, 238] on li "Rear Cross-Traffic Alert (RCTA)" at bounding box center [361, 240] width 132 height 14
click at [340, 239] on li "Rear Cross-Traffic Alert (RCTA)" at bounding box center [361, 240] width 132 height 14
drag, startPoint x: 296, startPoint y: 242, endPoint x: 409, endPoint y: 241, distance: 112.9
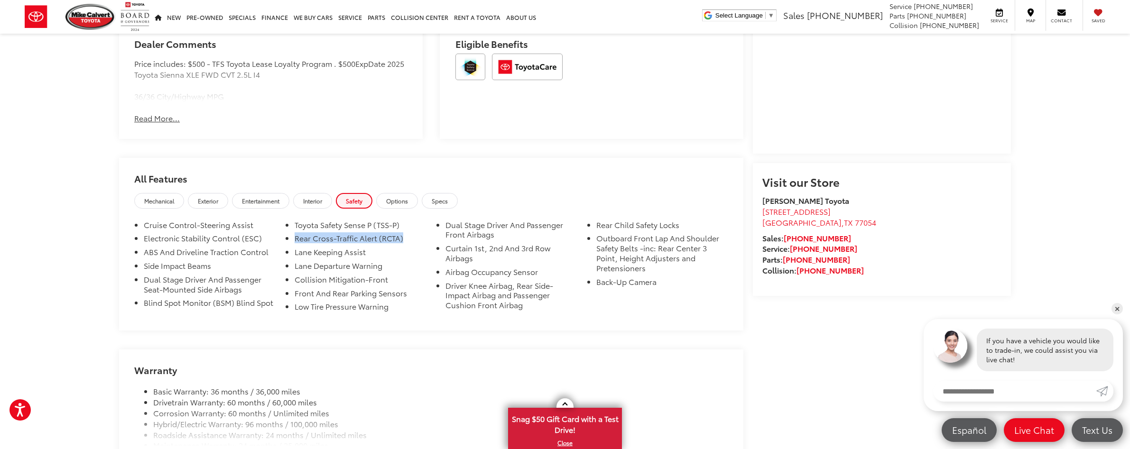
click at [409, 241] on li "Rear Cross-Traffic Alert (RCTA)" at bounding box center [361, 240] width 132 height 14
click at [318, 238] on li "Rear Cross-Traffic Alert (RCTA)" at bounding box center [361, 240] width 132 height 14
drag, startPoint x: 297, startPoint y: 241, endPoint x: 379, endPoint y: 238, distance: 81.2
click at [379, 238] on li "Rear Cross-Traffic Alert (RCTA)" at bounding box center [361, 240] width 132 height 14
click at [605, 230] on li "Rear Child Safety Locks" at bounding box center [662, 227] width 132 height 14
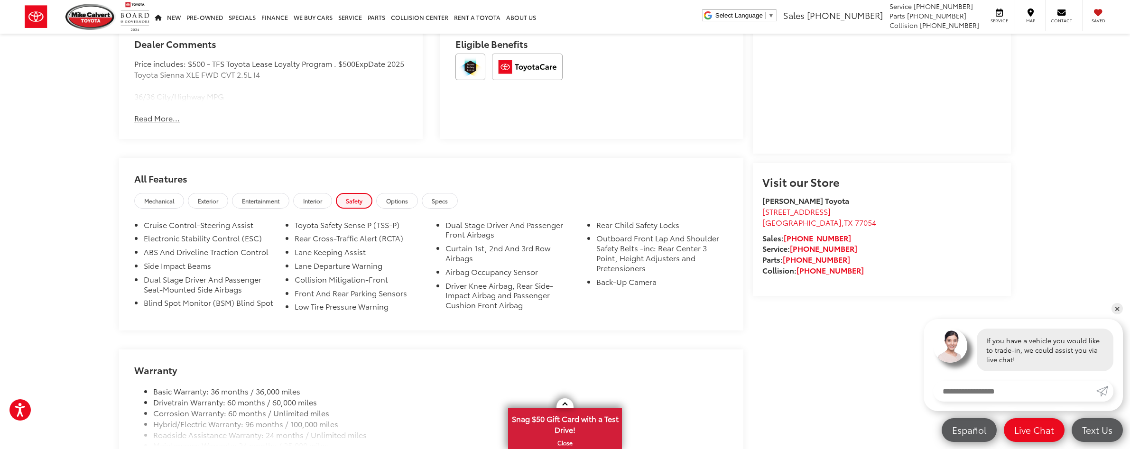
click at [612, 288] on li "Back-Up Camera" at bounding box center [662, 284] width 132 height 14
click at [474, 311] on li "Driver Knee Airbag, Rear Side-Impact Airbag and Passenger Cushion Front Airbag" at bounding box center [511, 297] width 132 height 33
click at [464, 277] on li "Airbag Occupancy Sensor" at bounding box center [511, 274] width 132 height 14
click at [453, 251] on li "Curtain 1st, 2nd And 3rd Row Airbags" at bounding box center [511, 255] width 132 height 24
click at [455, 227] on li "Dual Stage Driver And Passenger Front Airbags" at bounding box center [511, 232] width 132 height 24
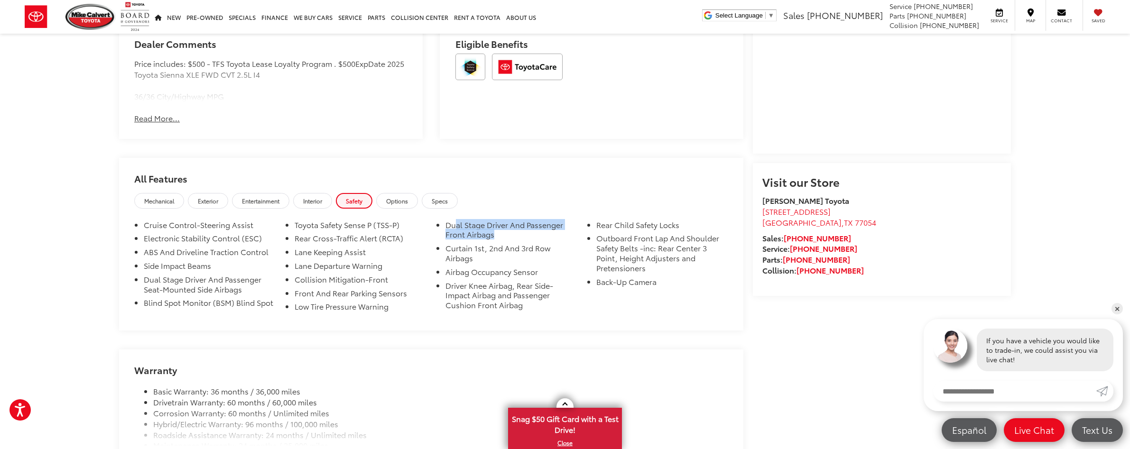
drag, startPoint x: 455, startPoint y: 227, endPoint x: 526, endPoint y: 239, distance: 71.7
click at [526, 239] on li "Dual Stage Driver And Passenger Front Airbags" at bounding box center [511, 232] width 132 height 24
drag, startPoint x: 301, startPoint y: 315, endPoint x: 327, endPoint y: 315, distance: 26.1
click at [327, 315] on li "Low Tire Pressure Warning" at bounding box center [361, 309] width 132 height 14
drag, startPoint x: 296, startPoint y: 297, endPoint x: 336, endPoint y: 297, distance: 40.8
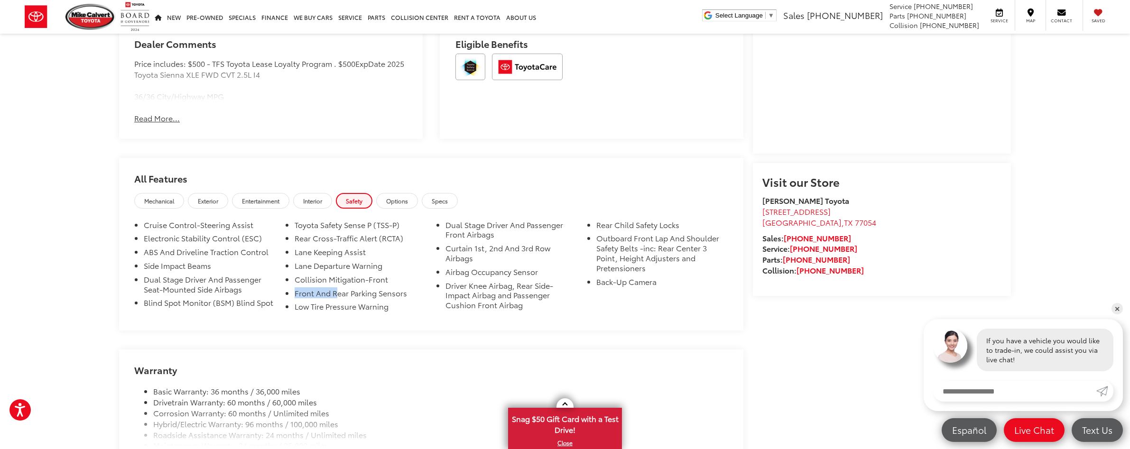
click at [336, 297] on li "Front And Rear Parking Sensors" at bounding box center [361, 295] width 132 height 14
click at [354, 298] on li "Front And Rear Parking Sensors" at bounding box center [361, 295] width 132 height 14
drag, startPoint x: 411, startPoint y: 300, endPoint x: 295, endPoint y: 300, distance: 116.2
click at [295, 300] on li "Front And Rear Parking Sensors" at bounding box center [361, 295] width 132 height 14
click at [390, 301] on li "Front And Rear Parking Sensors" at bounding box center [361, 295] width 132 height 14
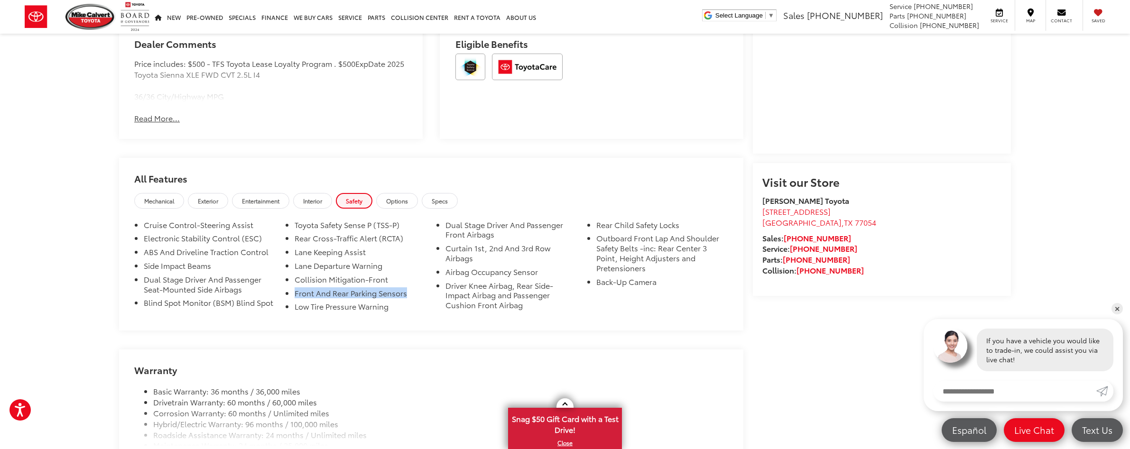
drag, startPoint x: 409, startPoint y: 301, endPoint x: 293, endPoint y: 301, distance: 116.7
click at [295, 301] on li "Front And Rear Parking Sensors" at bounding box center [361, 295] width 132 height 14
drag, startPoint x: 296, startPoint y: 283, endPoint x: 391, endPoint y: 285, distance: 95.9
click at [391, 285] on li "Collision Mitigation-Front" at bounding box center [361, 282] width 132 height 14
click at [398, 285] on li "Collision Mitigation-Front" at bounding box center [361, 282] width 132 height 14
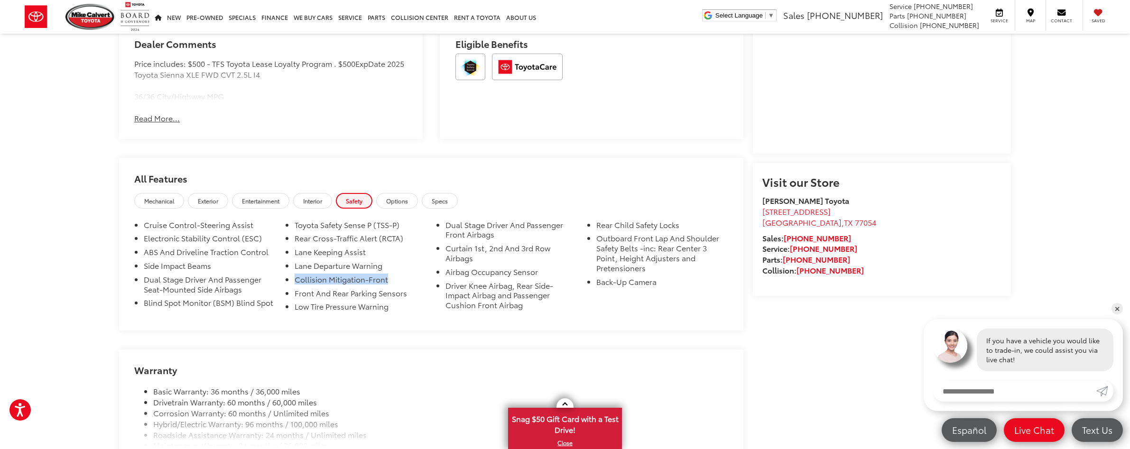
drag, startPoint x: 295, startPoint y: 279, endPoint x: 386, endPoint y: 279, distance: 91.1
click at [386, 279] on ul "Cruise Control-Steering Assist Electronic Stability Control (ESC) ABS And Drive…" at bounding box center [431, 268] width 594 height 96
drag, startPoint x: 151, startPoint y: 253, endPoint x: 269, endPoint y: 254, distance: 117.6
click at [269, 254] on li "ABS And Driveline Traction Control" at bounding box center [210, 254] width 132 height 14
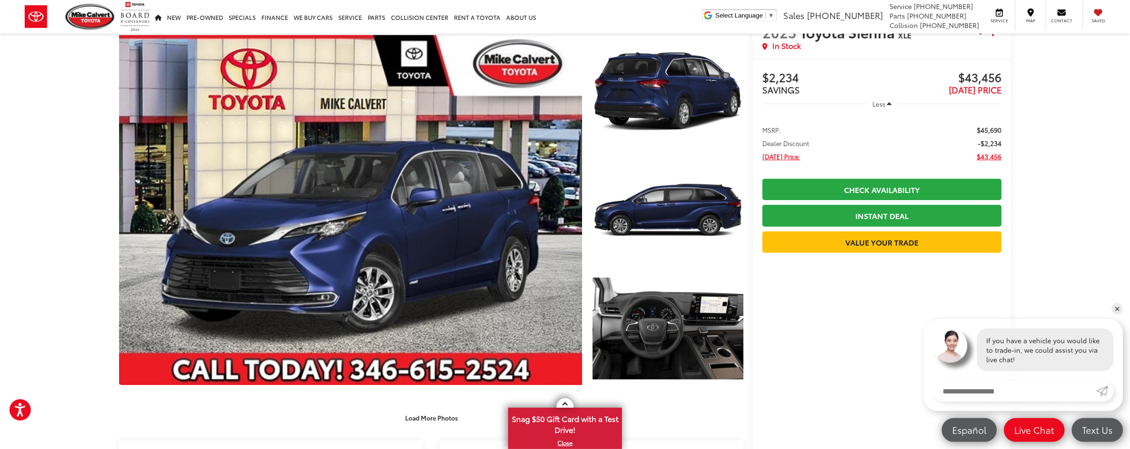
scroll to position [0, 0]
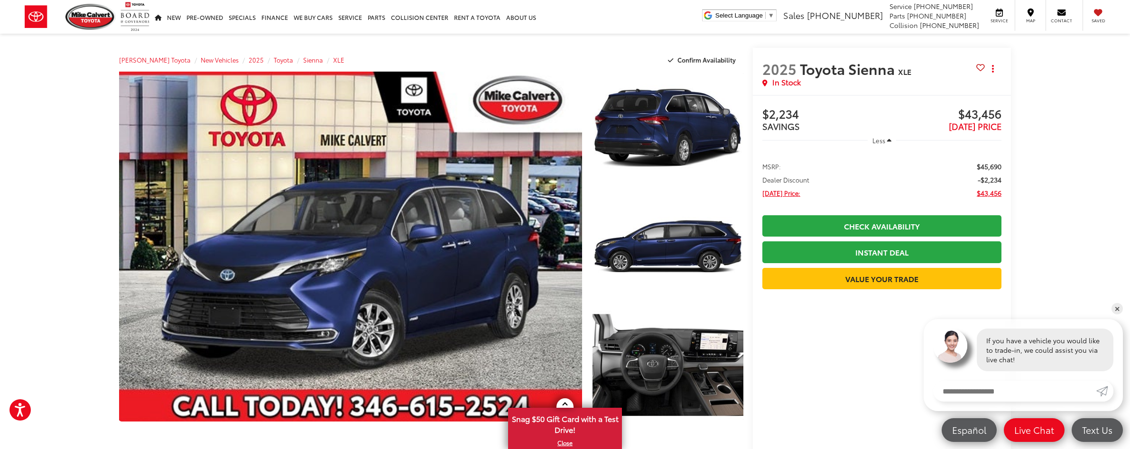
click at [1116, 310] on link "✕" at bounding box center [1116, 308] width 11 height 11
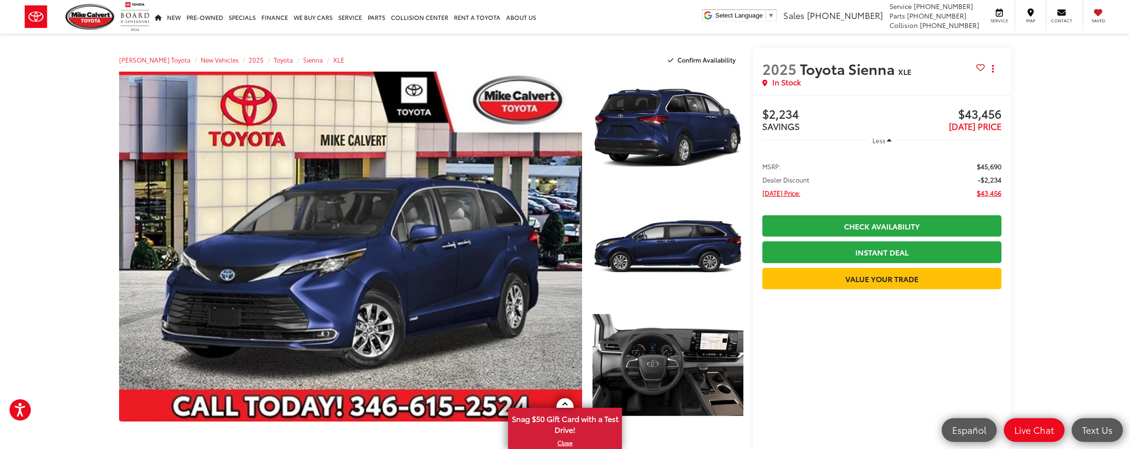
click at [891, 142] on button "Less" at bounding box center [882, 140] width 28 height 17
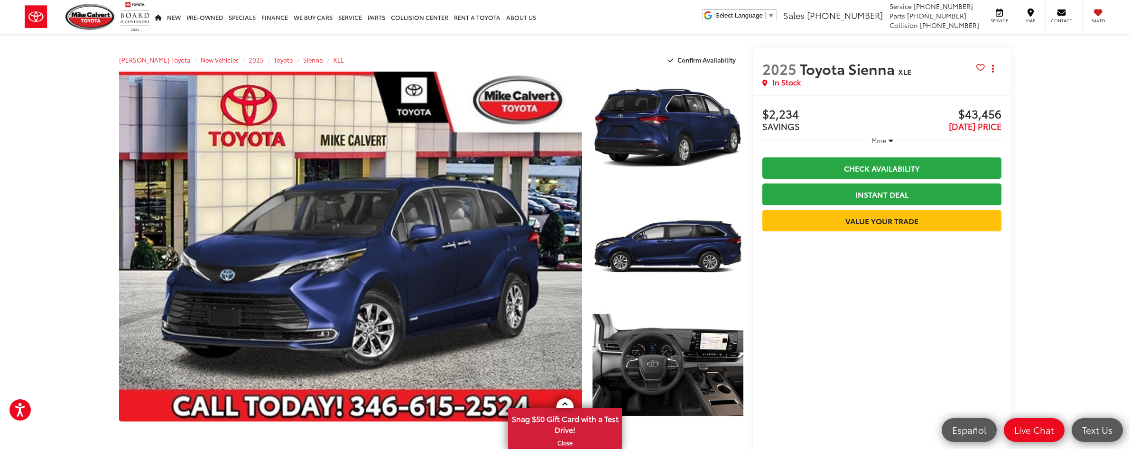
click at [863, 139] on div "More" at bounding box center [881, 140] width 239 height 17
click at [884, 139] on span "More" at bounding box center [878, 140] width 15 height 9
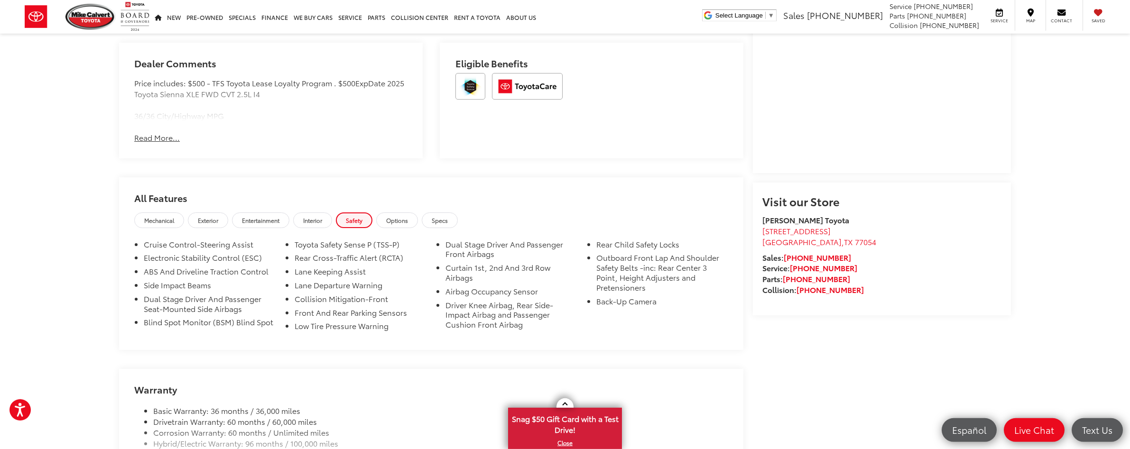
scroll to position [774, 0]
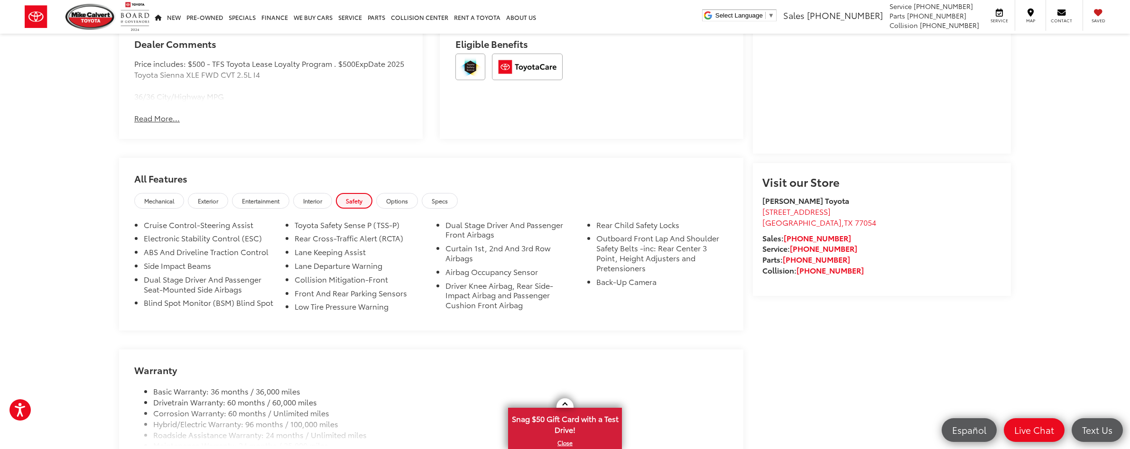
click at [408, 202] on span "Options" at bounding box center [397, 201] width 22 height 8
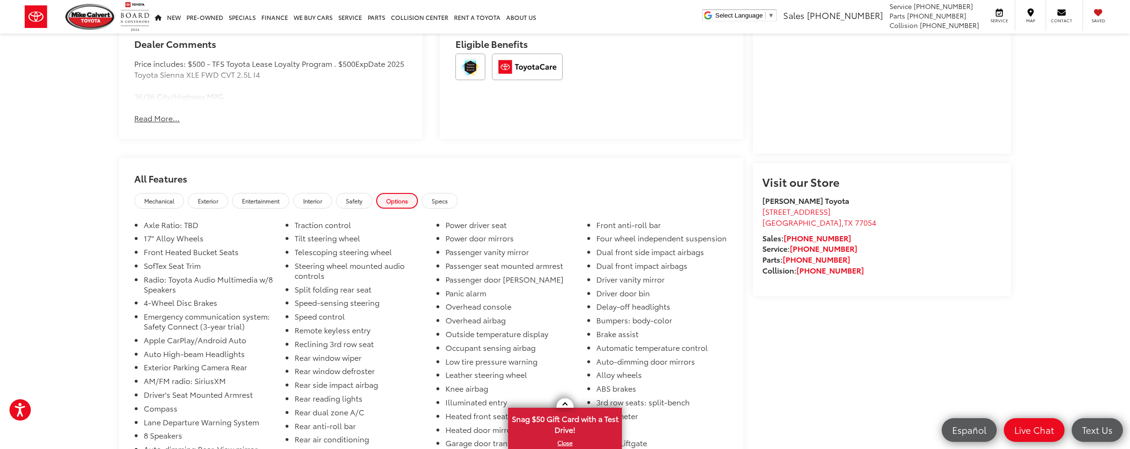
click at [161, 201] on span "Mechanical" at bounding box center [159, 201] width 30 height 8
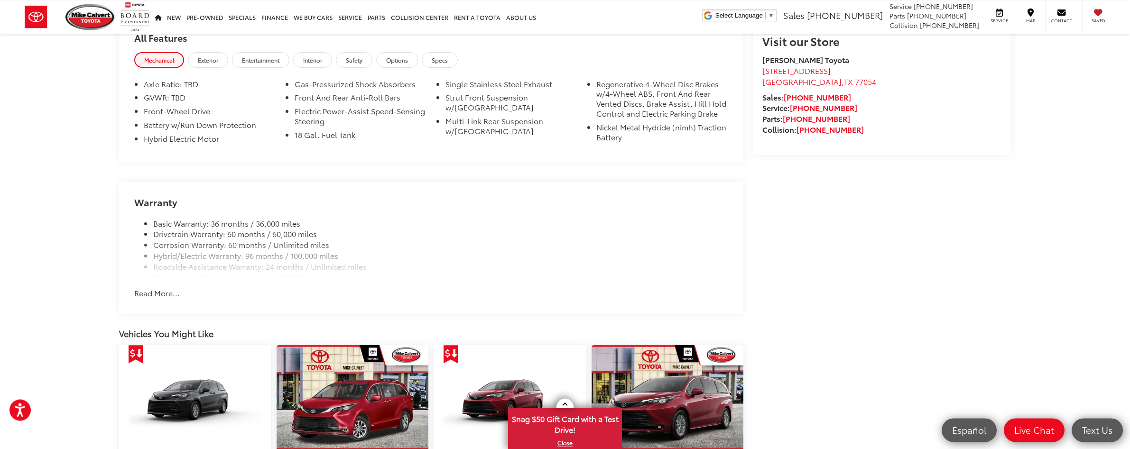
scroll to position [919, 0]
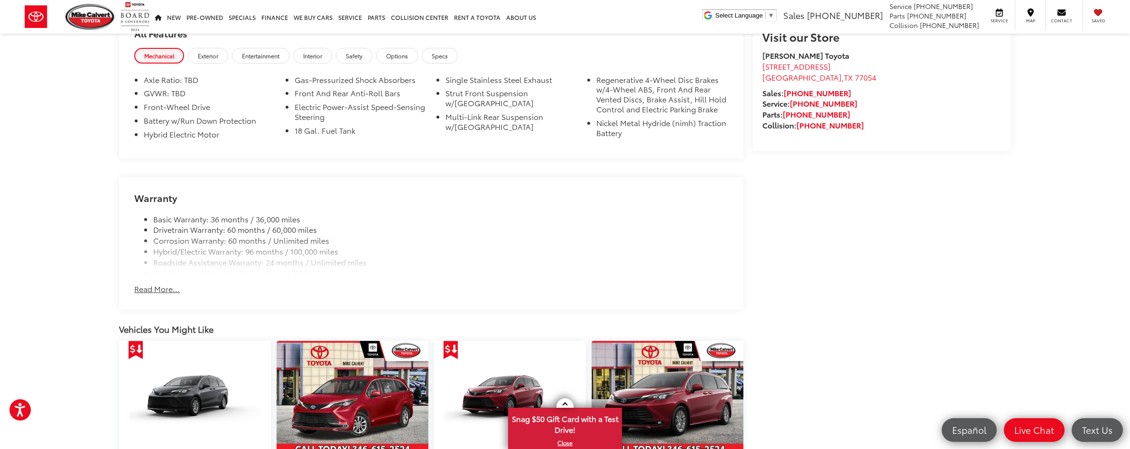
click at [151, 293] on button "Read More..." at bounding box center [157, 289] width 46 height 11
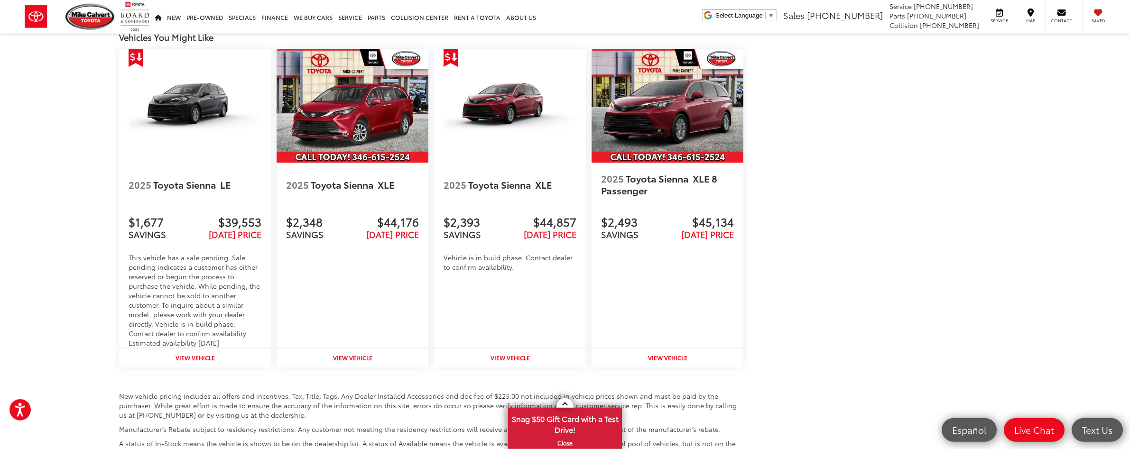
scroll to position [1258, 0]
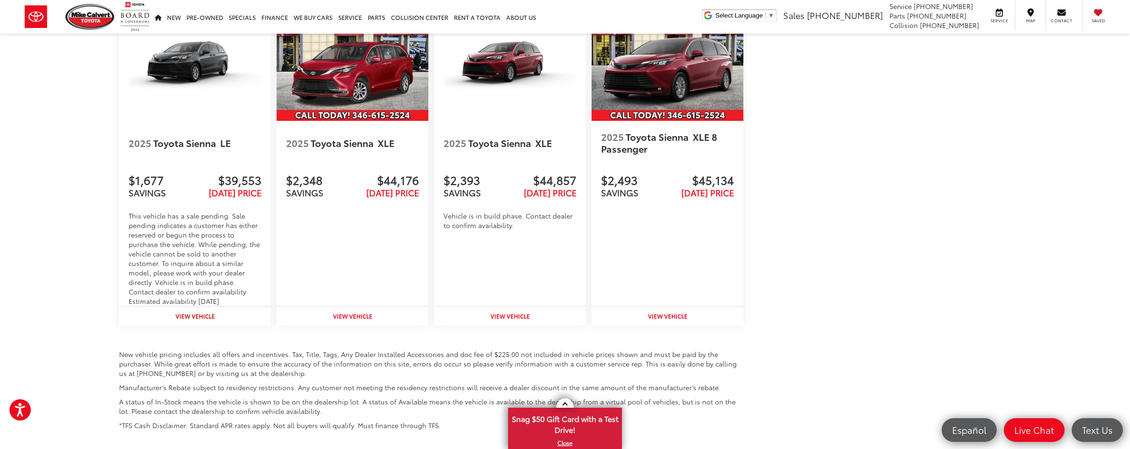
click at [197, 320] on strong "View Vehicle" at bounding box center [195, 316] width 39 height 8
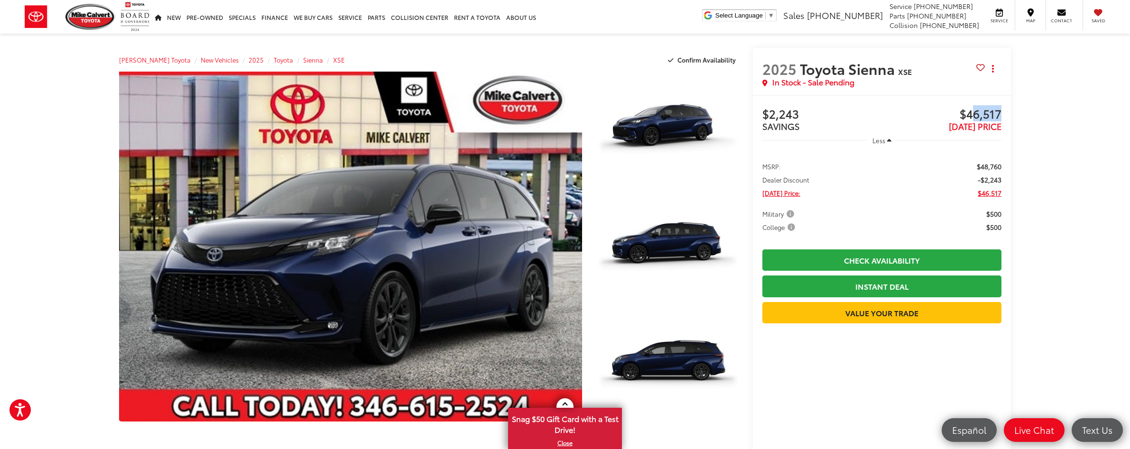
drag, startPoint x: 971, startPoint y: 117, endPoint x: 1036, endPoint y: 116, distance: 65.0
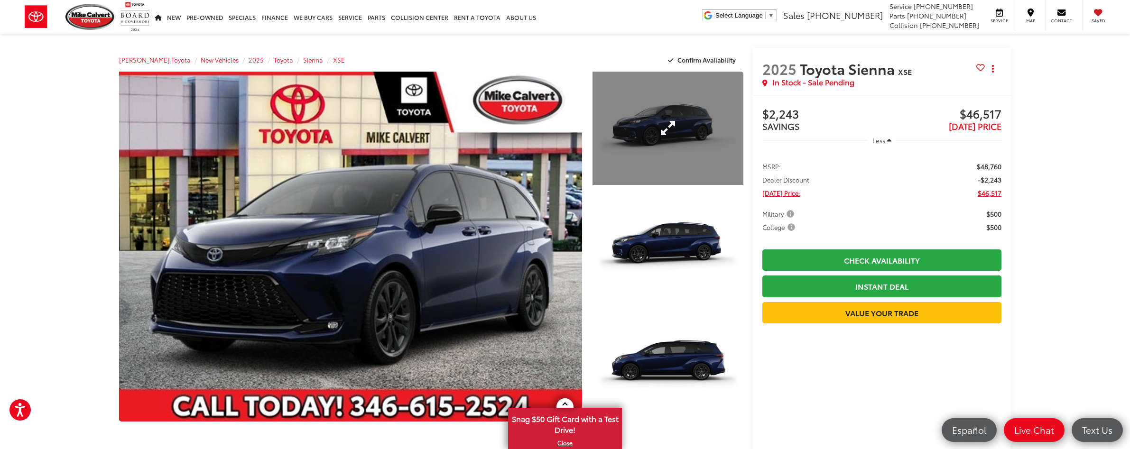
click at [648, 140] on link "Expand Photo 1" at bounding box center [667, 128] width 151 height 113
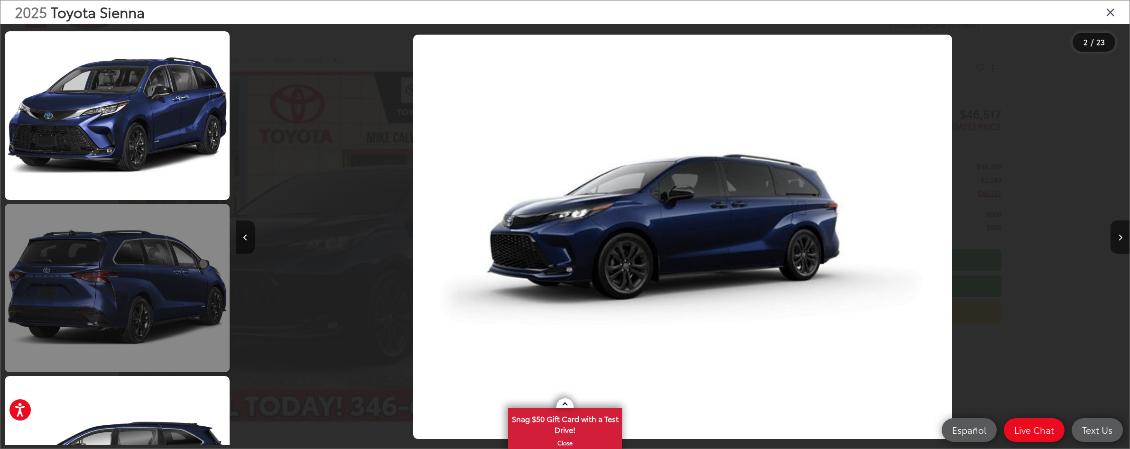
scroll to position [2356, 0]
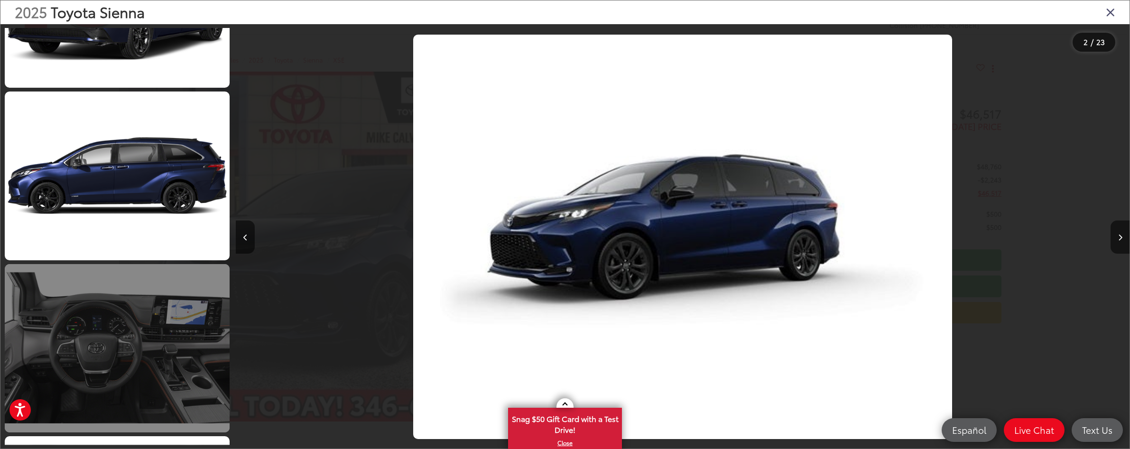
click at [126, 321] on link at bounding box center [117, 348] width 225 height 169
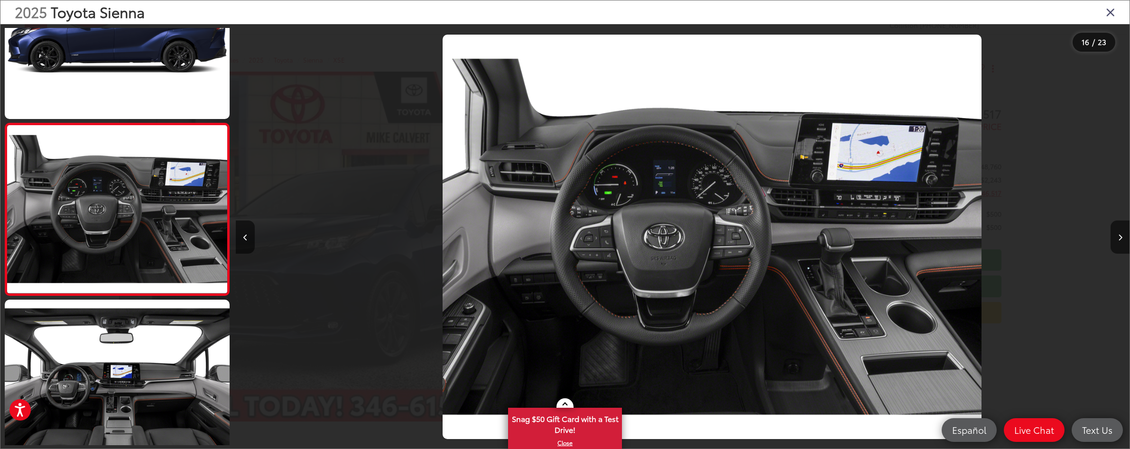
scroll to position [0, 13404]
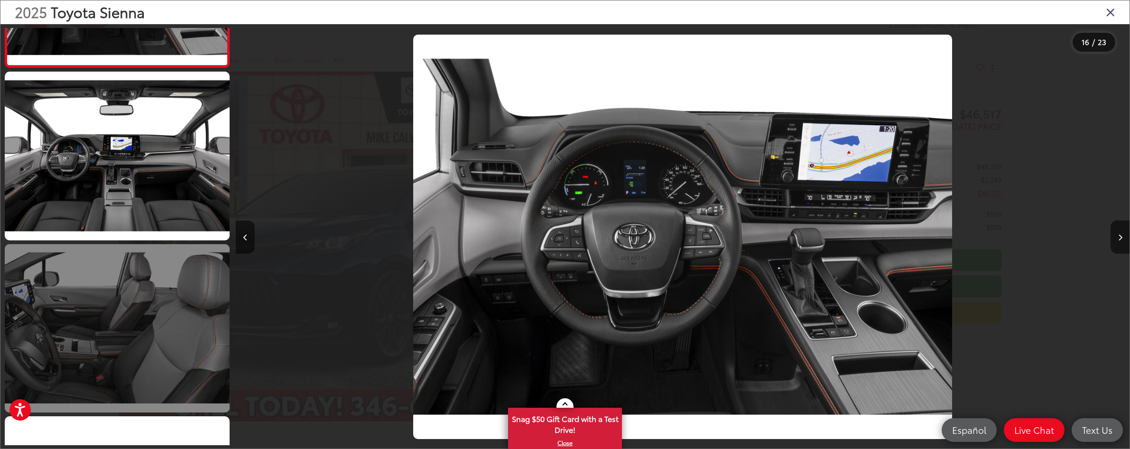
click at [144, 345] on link at bounding box center [117, 328] width 225 height 169
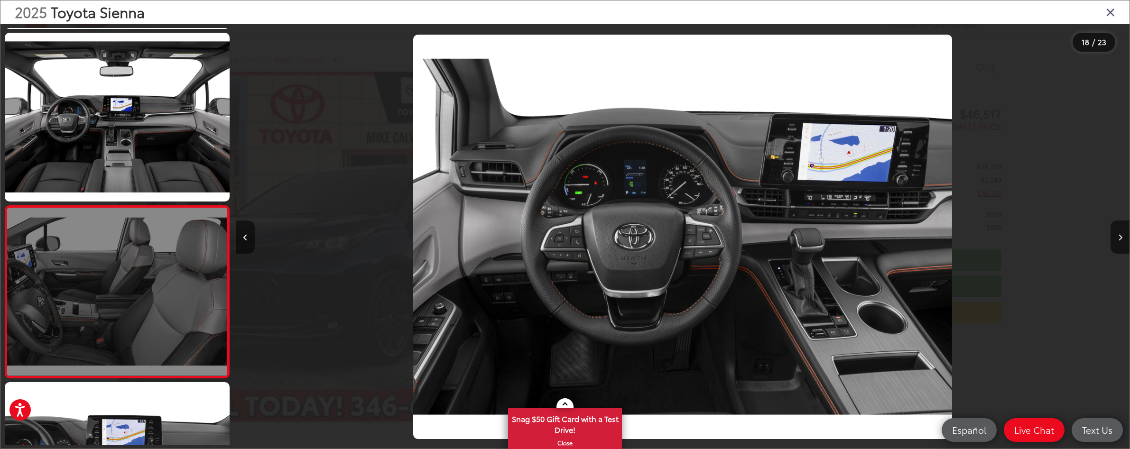
scroll to position [0, 15100]
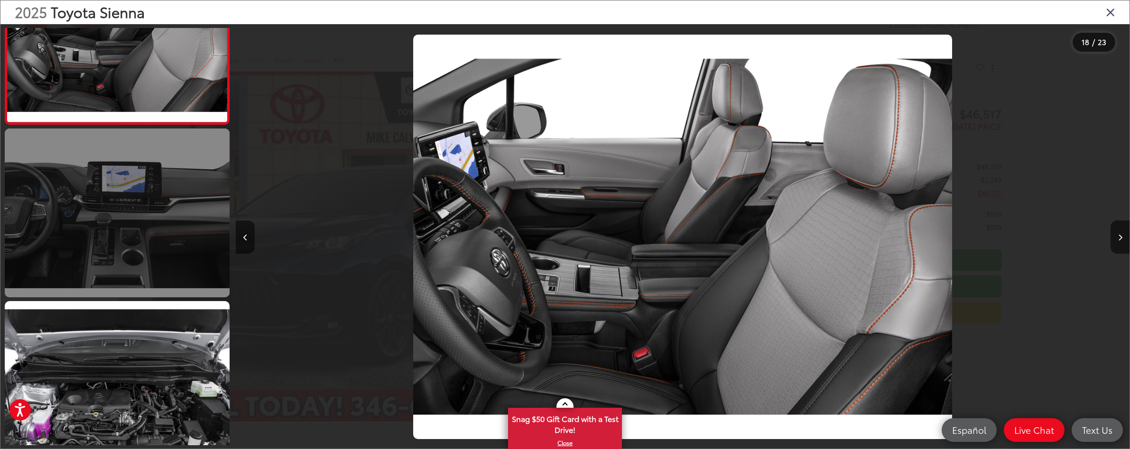
click at [134, 219] on link at bounding box center [117, 213] width 225 height 169
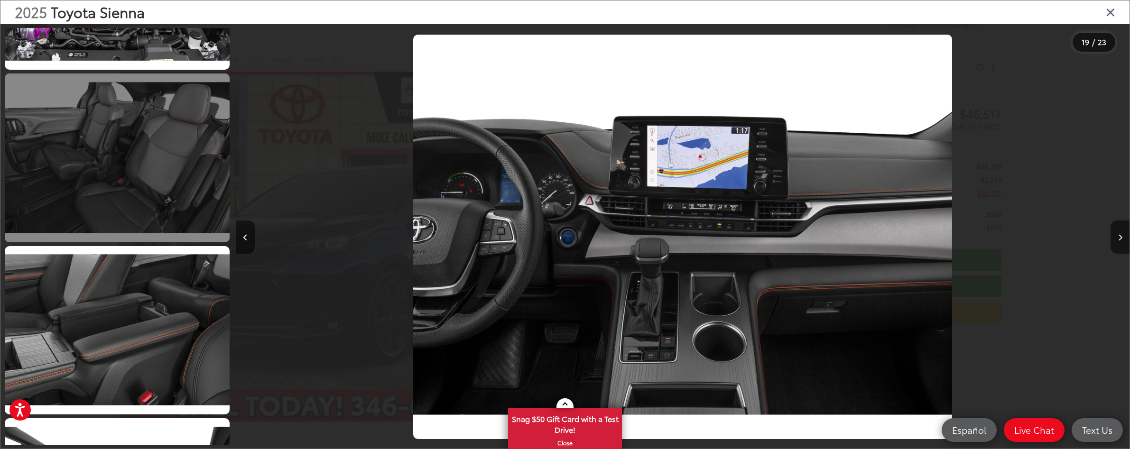
click at [138, 184] on link at bounding box center [117, 158] width 225 height 169
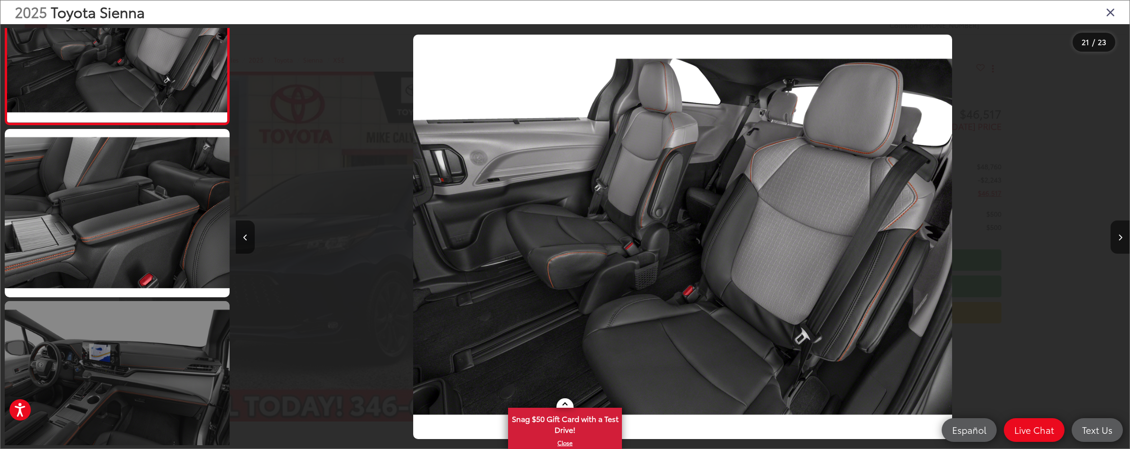
scroll to position [3550, 0]
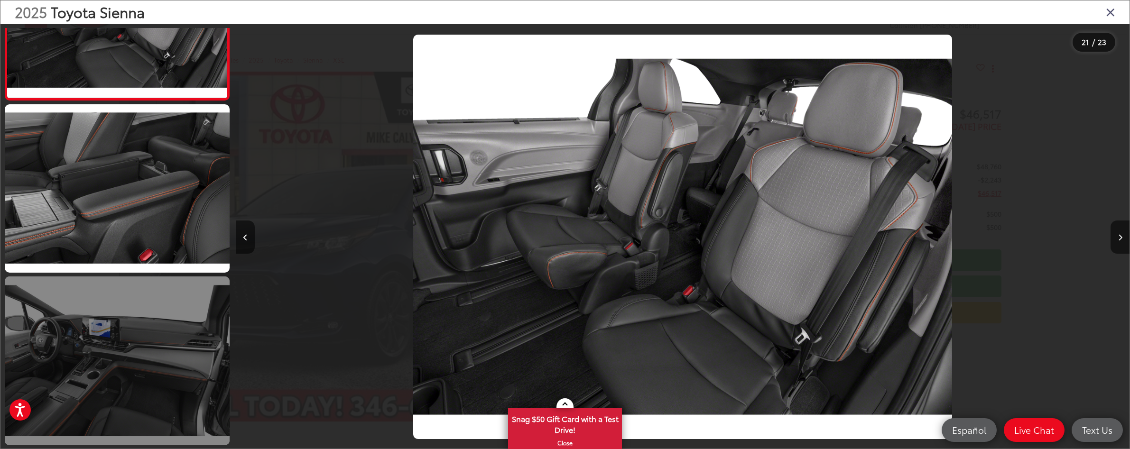
click at [145, 352] on link at bounding box center [117, 361] width 225 height 169
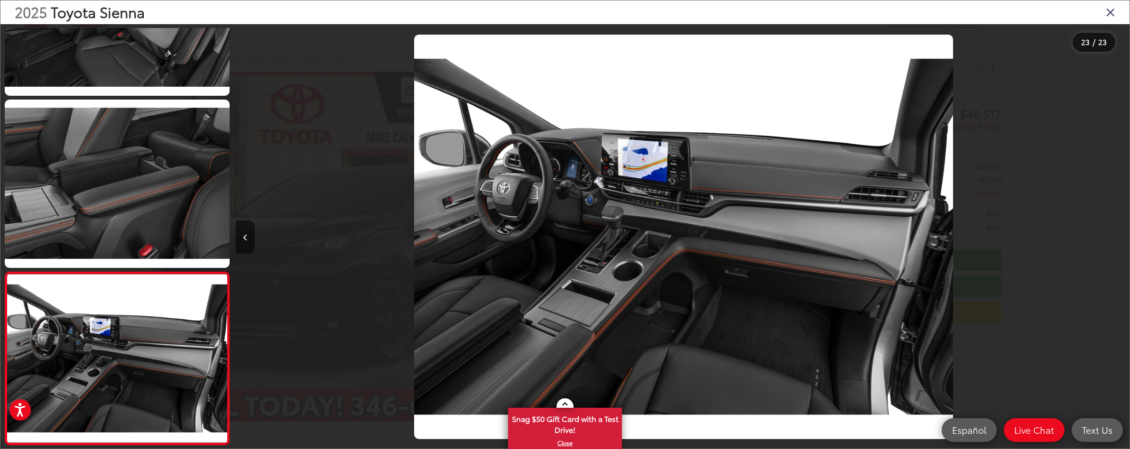
click at [1111, 10] on icon "Close gallery" at bounding box center [1110, 12] width 9 height 12
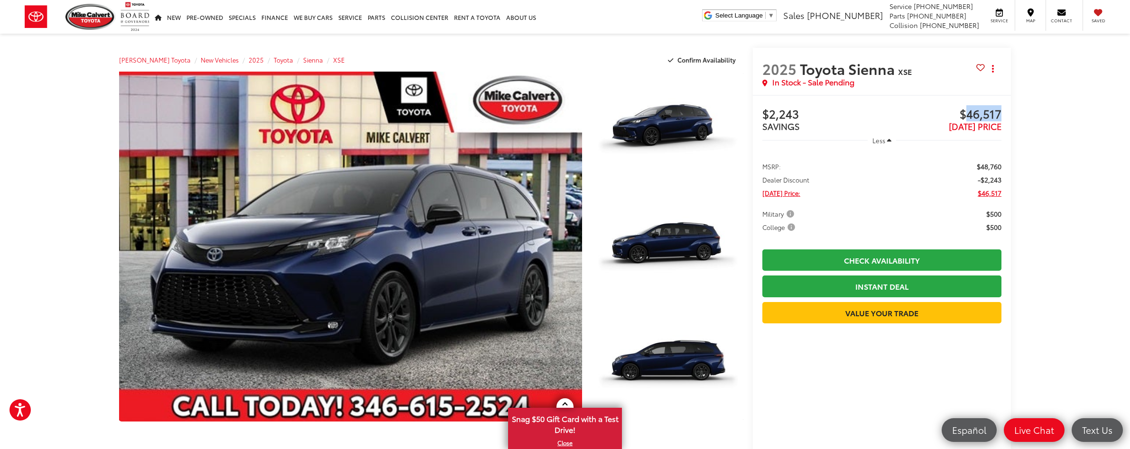
drag, startPoint x: 963, startPoint y: 112, endPoint x: 1016, endPoint y: 111, distance: 52.7
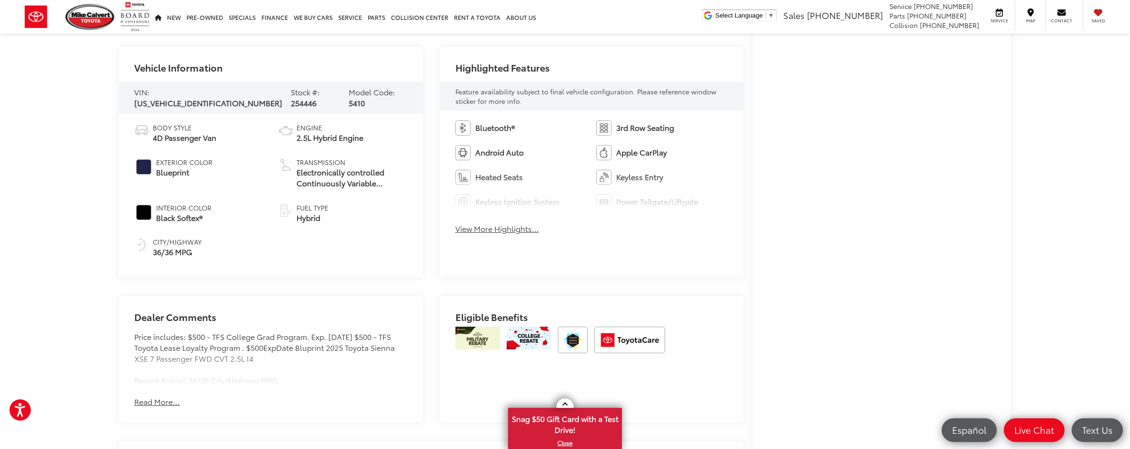
scroll to position [435, 0]
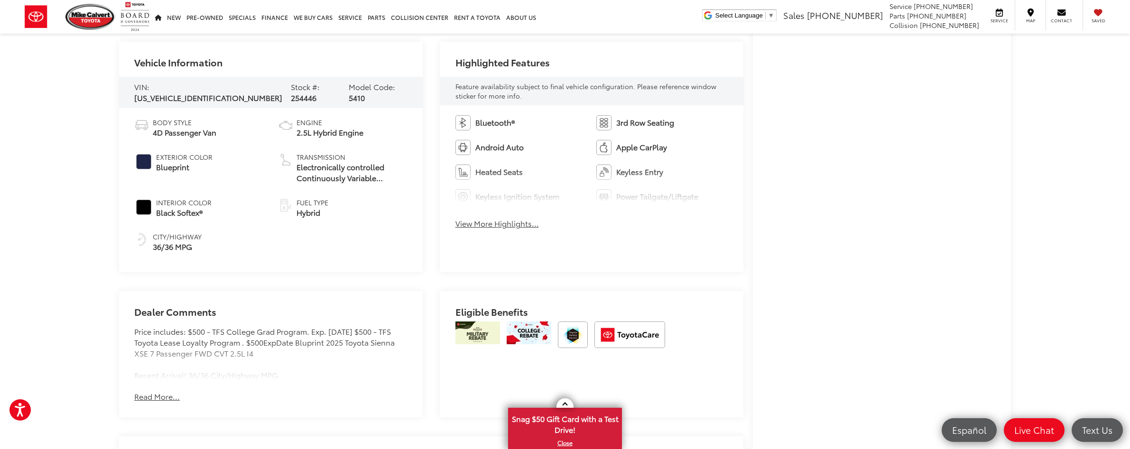
click at [494, 223] on button "View More Highlights..." at bounding box center [496, 223] width 83 height 11
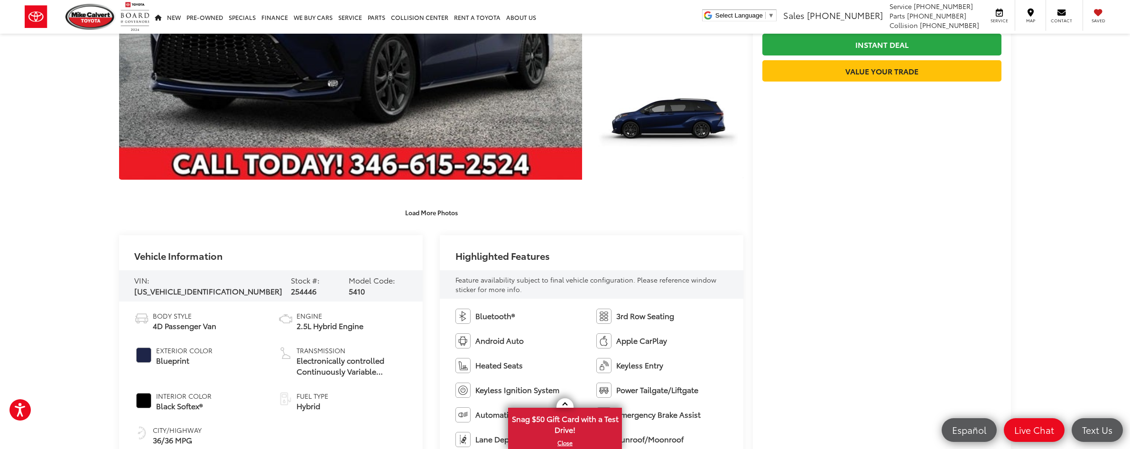
scroll to position [0, 0]
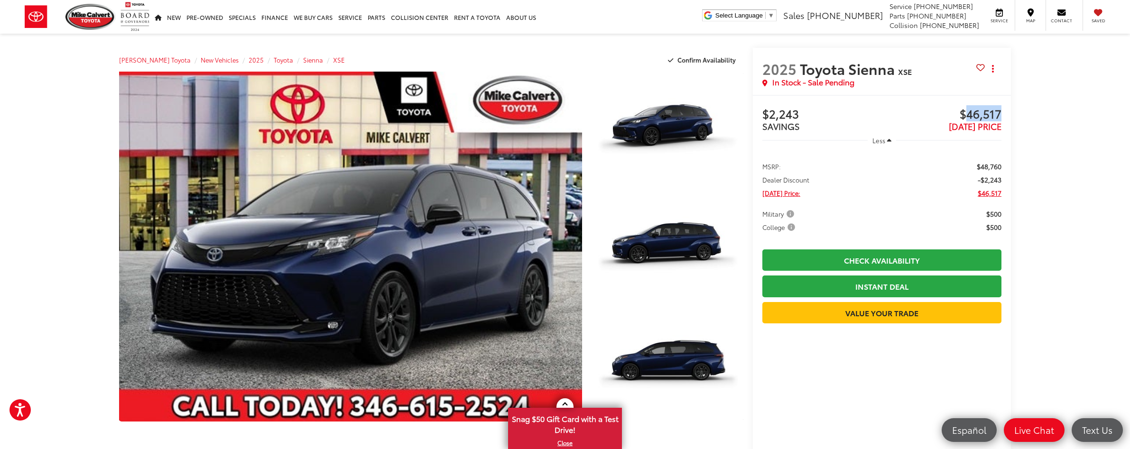
drag, startPoint x: 814, startPoint y: 81, endPoint x: 870, endPoint y: 81, distance: 55.5
click at [870, 81] on div "In Stock - Sale Pending" at bounding box center [869, 82] width 214 height 11
drag, startPoint x: 870, startPoint y: 81, endPoint x: 766, endPoint y: 83, distance: 103.9
click at [766, 83] on div "In Stock - Sale Pending" at bounding box center [869, 82] width 214 height 11
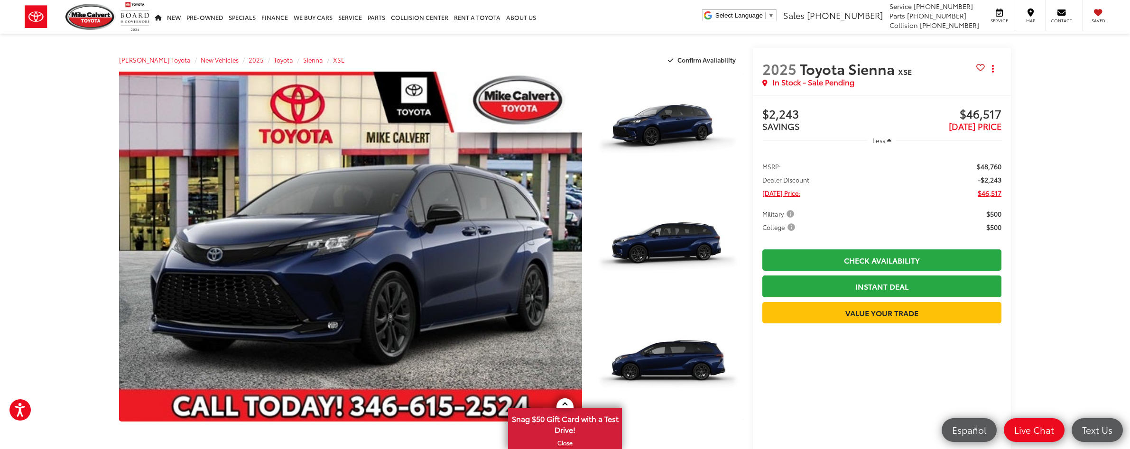
click at [867, 84] on div "In Stock - Sale Pending" at bounding box center [869, 82] width 214 height 11
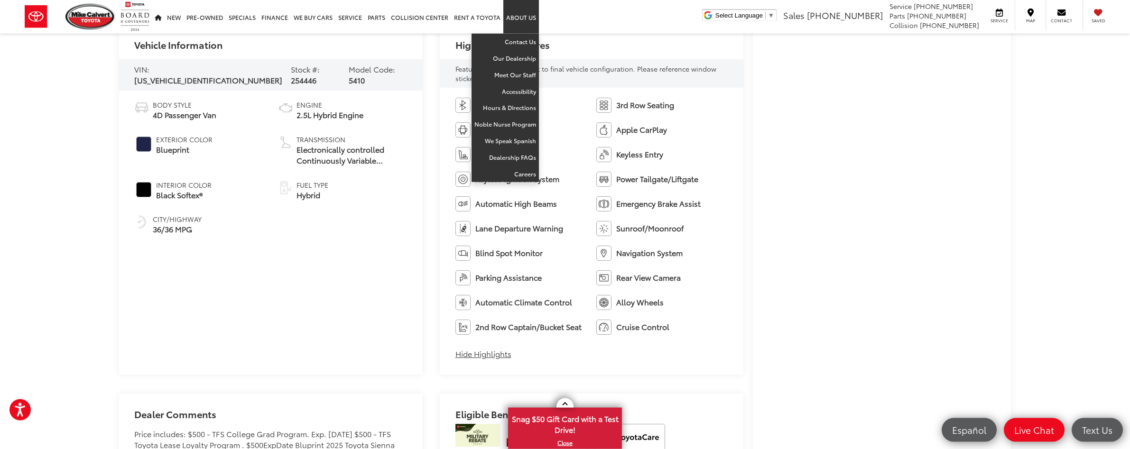
scroll to position [435, 0]
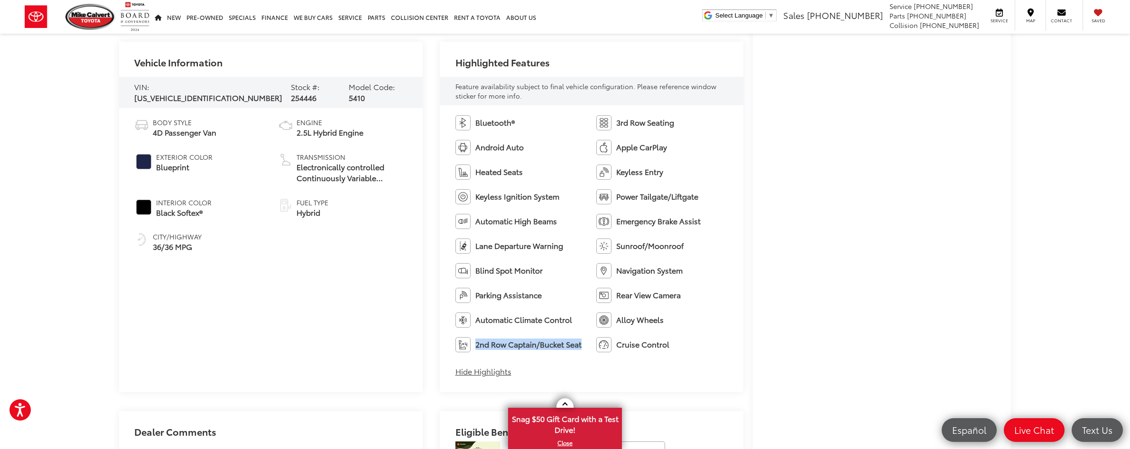
drag, startPoint x: 475, startPoint y: 342, endPoint x: 529, endPoint y: 358, distance: 56.1
click at [521, 350] on span "2nd Row Captain/Bucket Seat" at bounding box center [528, 344] width 106 height 11
drag, startPoint x: 477, startPoint y: 119, endPoint x: 525, endPoint y: 127, distance: 48.5
click at [525, 127] on li "Bluetooth®" at bounding box center [521, 122] width 132 height 15
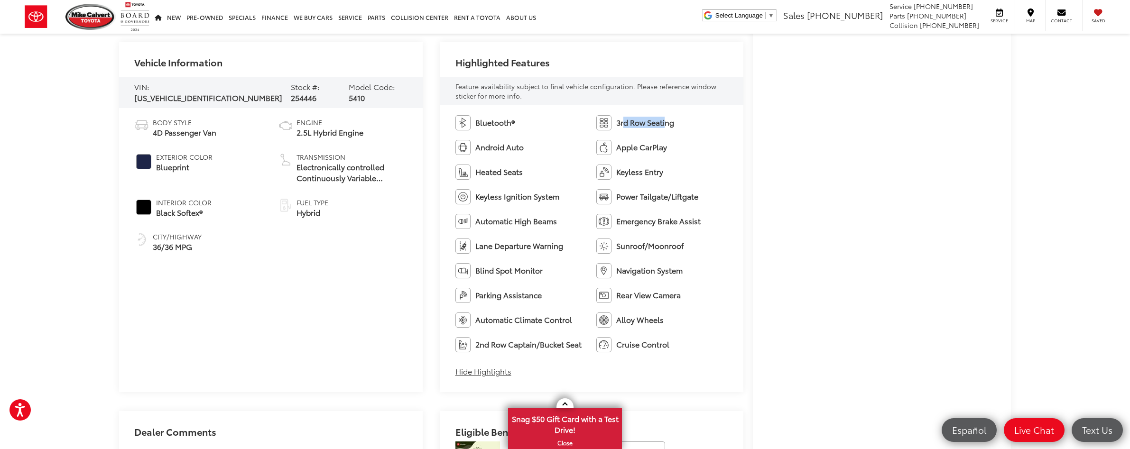
drag, startPoint x: 623, startPoint y: 124, endPoint x: 503, endPoint y: 126, distance: 120.0
click at [669, 123] on span "3rd Row Seating" at bounding box center [645, 122] width 58 height 11
drag, startPoint x: 486, startPoint y: 148, endPoint x: 516, endPoint y: 148, distance: 29.4
click at [515, 148] on span "Android Auto" at bounding box center [499, 147] width 48 height 11
drag, startPoint x: 621, startPoint y: 148, endPoint x: 643, endPoint y: 148, distance: 21.8
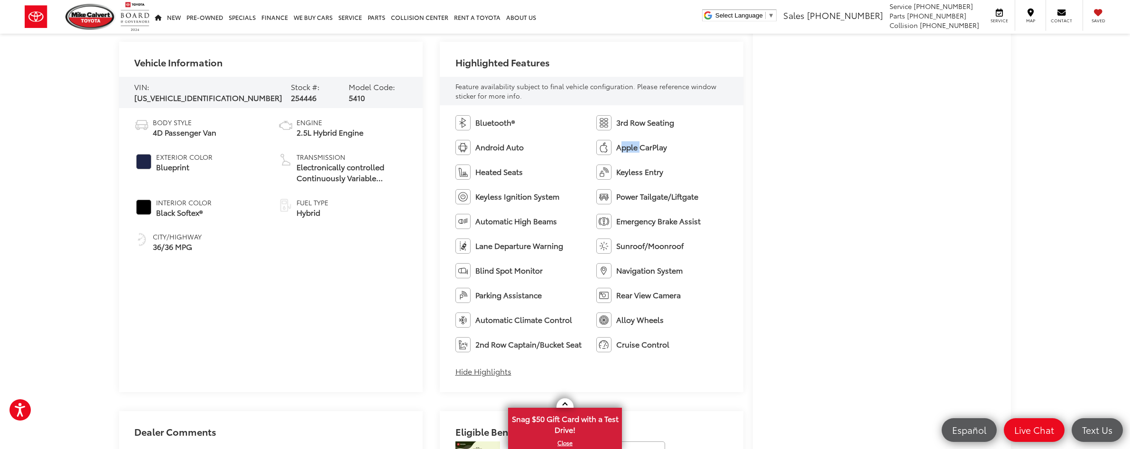
click at [643, 148] on span "Apple CarPlay" at bounding box center [641, 147] width 51 height 11
drag, startPoint x: 476, startPoint y: 295, endPoint x: 536, endPoint y: 295, distance: 59.8
click at [536, 295] on span "Parking Assistance" at bounding box center [508, 295] width 66 height 11
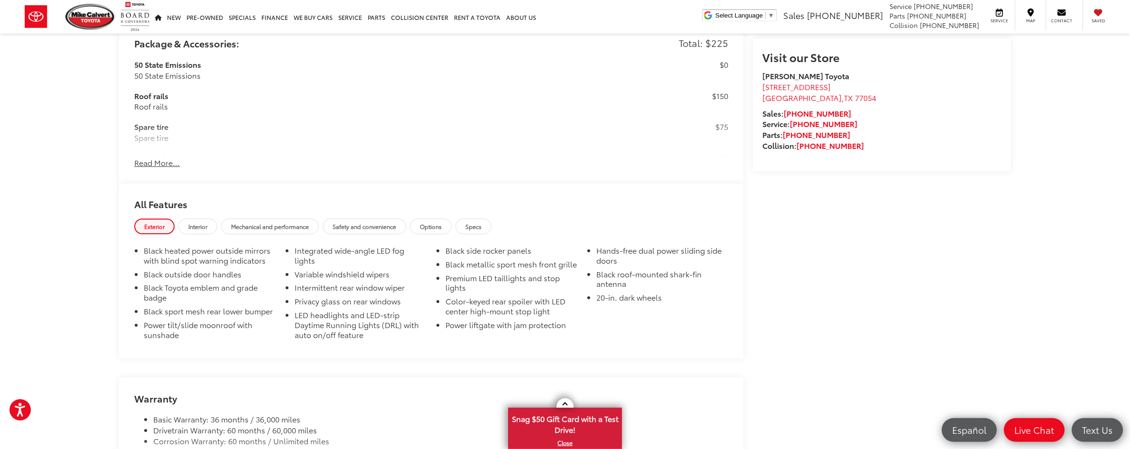
scroll to position [1016, 0]
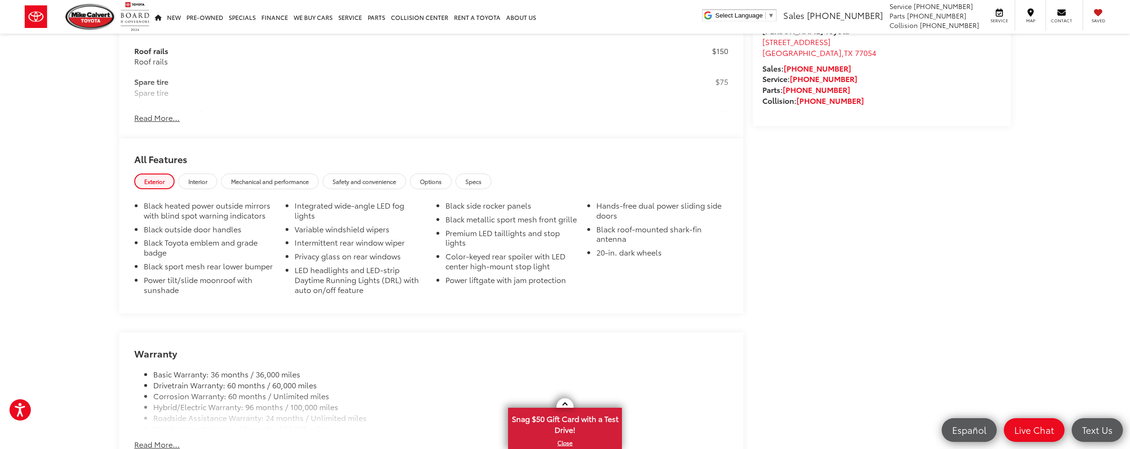
click at [359, 185] on span "Safety and convenience" at bounding box center [365, 181] width 64 height 8
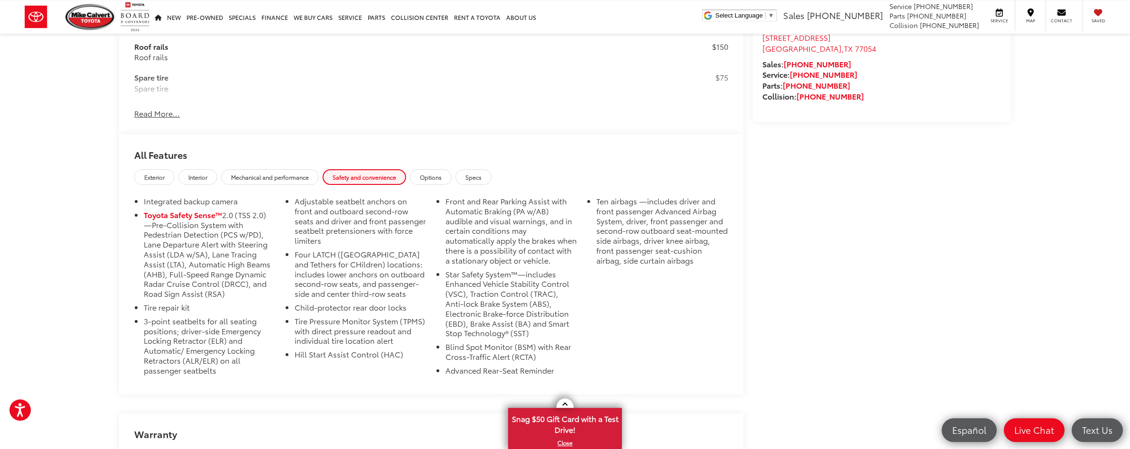
scroll to position [1064, 0]
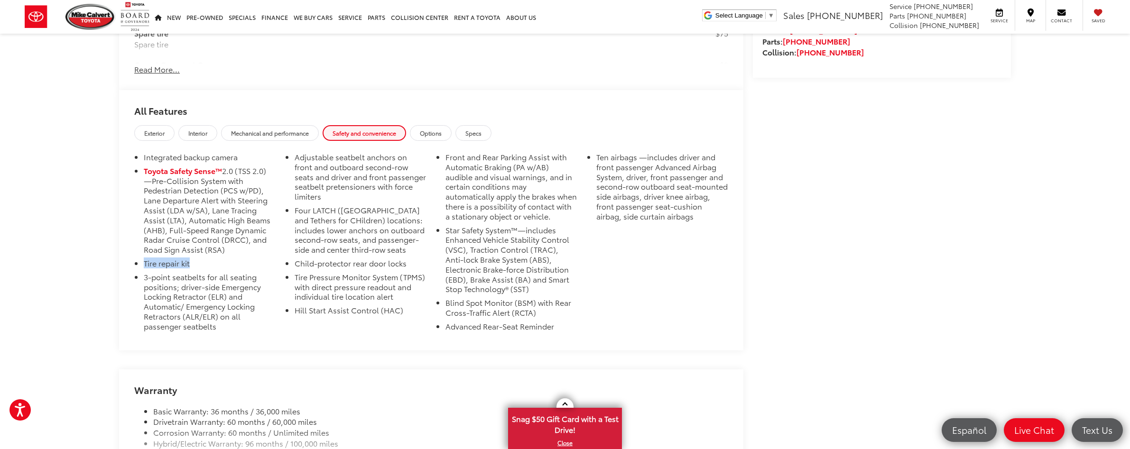
drag, startPoint x: 145, startPoint y: 271, endPoint x: 208, endPoint y: 276, distance: 63.3
click at [208, 272] on li "Tire repair kit" at bounding box center [210, 266] width 132 height 14
drag, startPoint x: 146, startPoint y: 288, endPoint x: 255, endPoint y: 288, distance: 109.1
click at [255, 288] on li "3-point seatbelts for all seating positions; driver-side Emergency Locking Retr…" at bounding box center [210, 303] width 132 height 63
drag, startPoint x: 299, startPoint y: 165, endPoint x: 399, endPoint y: 166, distance: 100.1
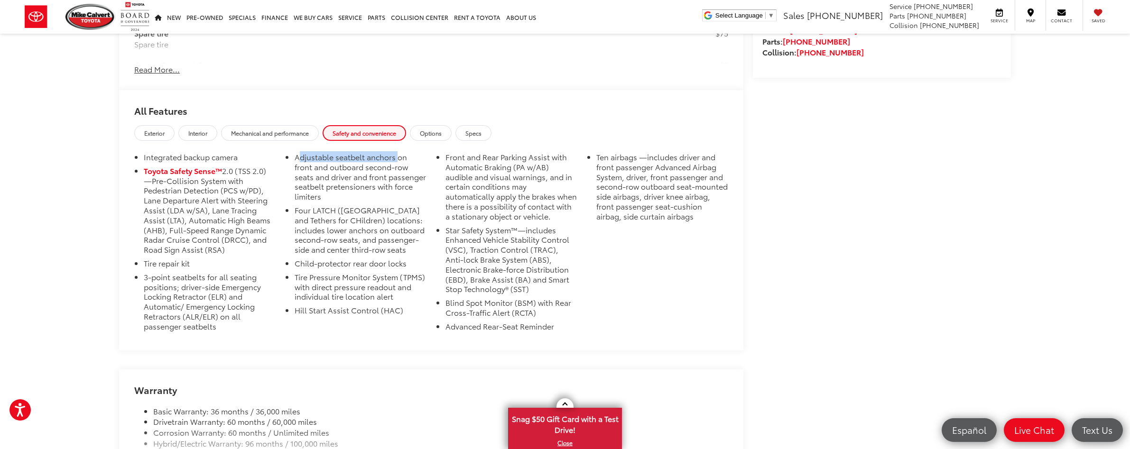
click at [399, 166] on li "Adjustable seatbelt anchors on front and outboard second-row seats and driver a…" at bounding box center [361, 178] width 132 height 53
drag, startPoint x: 300, startPoint y: 210, endPoint x: 347, endPoint y: 221, distance: 48.1
click at [354, 210] on li "Four LATCH (Lower Anchors and Tethers for CHildren) locations: includes lower a…" at bounding box center [361, 231] width 132 height 53
drag, startPoint x: 299, startPoint y: 259, endPoint x: 326, endPoint y: 259, distance: 27.0
click at [326, 259] on li "Child-protector rear door locks" at bounding box center [361, 266] width 132 height 14
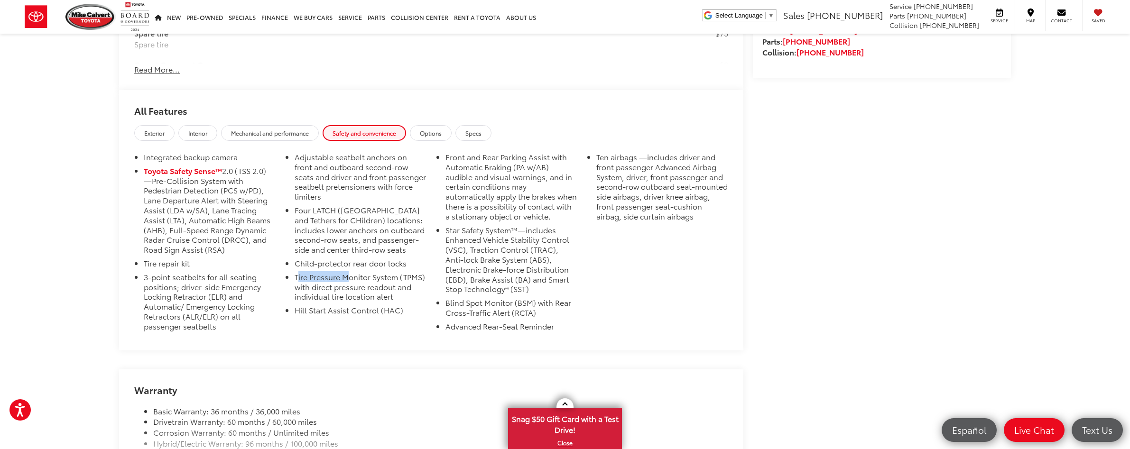
drag, startPoint x: 297, startPoint y: 278, endPoint x: 347, endPoint y: 278, distance: 50.3
click at [347, 278] on li "Tire Pressure Monitor System (TPMS) with direct pressure readout and individual…" at bounding box center [361, 288] width 132 height 33
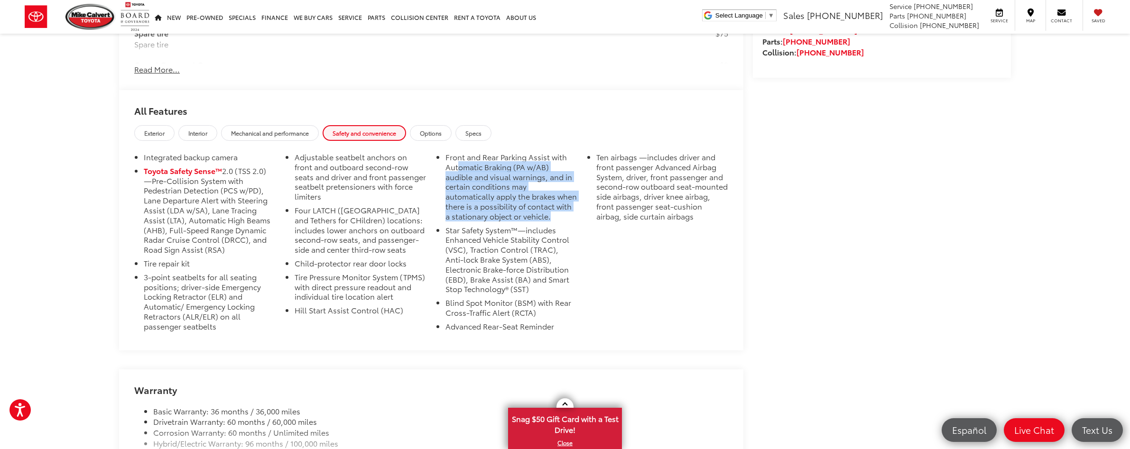
drag, startPoint x: 458, startPoint y: 173, endPoint x: 554, endPoint y: 227, distance: 109.8
click at [554, 225] on li "Front and Rear Parking Assist with Automatic Braking (PA w/AB) audible and visu…" at bounding box center [511, 188] width 132 height 73
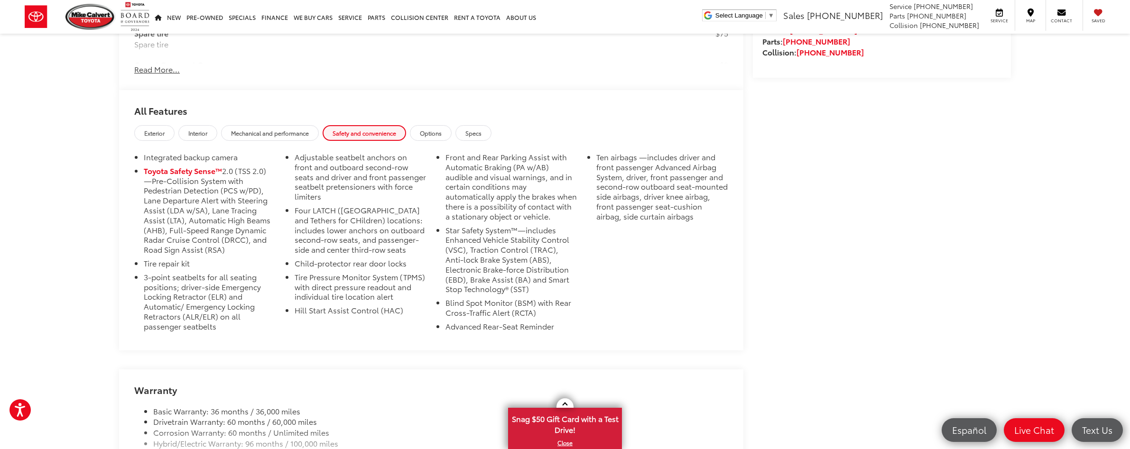
click at [554, 225] on li "Front and Rear Parking Assist with Automatic Braking (PA w/AB) audible and visu…" at bounding box center [511, 188] width 132 height 73
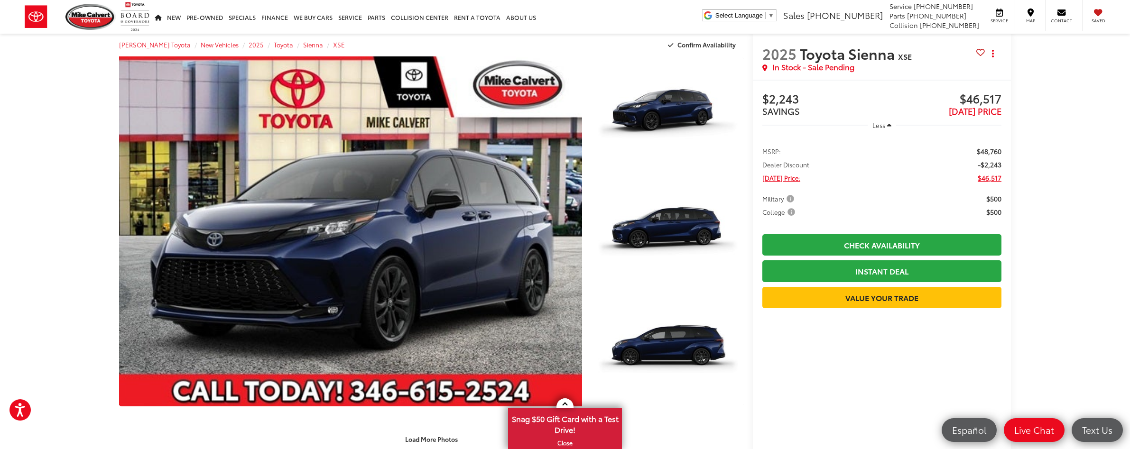
scroll to position [0, 0]
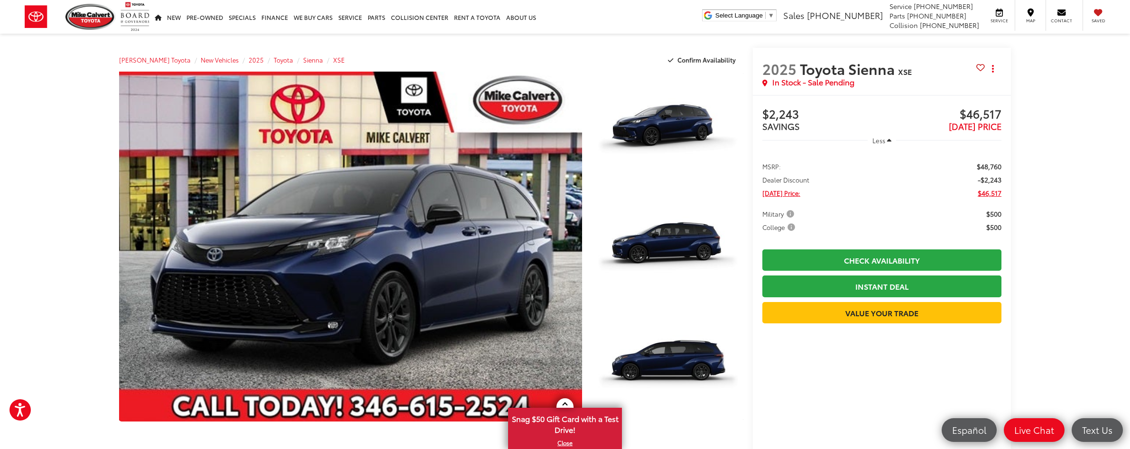
drag, startPoint x: 814, startPoint y: 85, endPoint x: 869, endPoint y: 82, distance: 55.2
click at [869, 82] on div "In Stock - Sale Pending" at bounding box center [869, 82] width 214 height 11
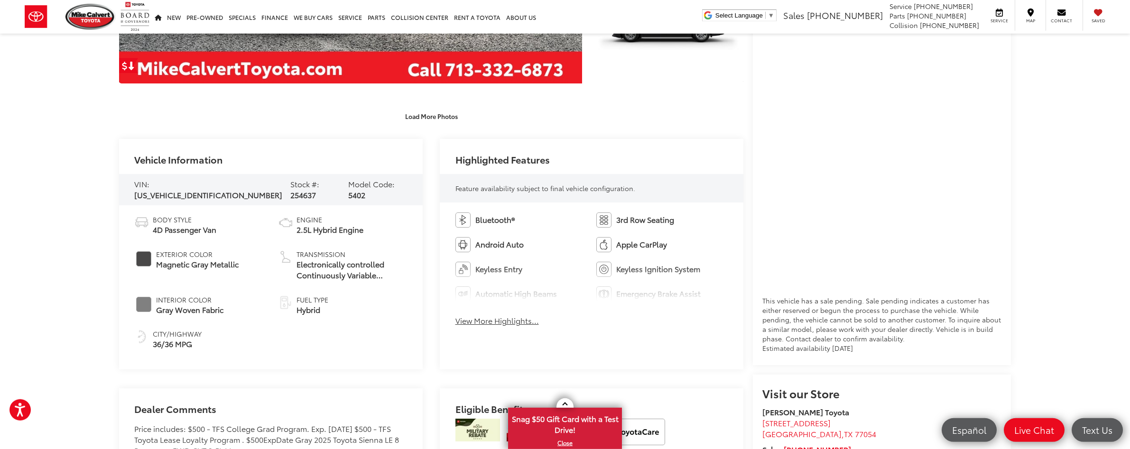
scroll to position [339, 0]
click at [498, 320] on button "View More Highlights..." at bounding box center [496, 320] width 83 height 11
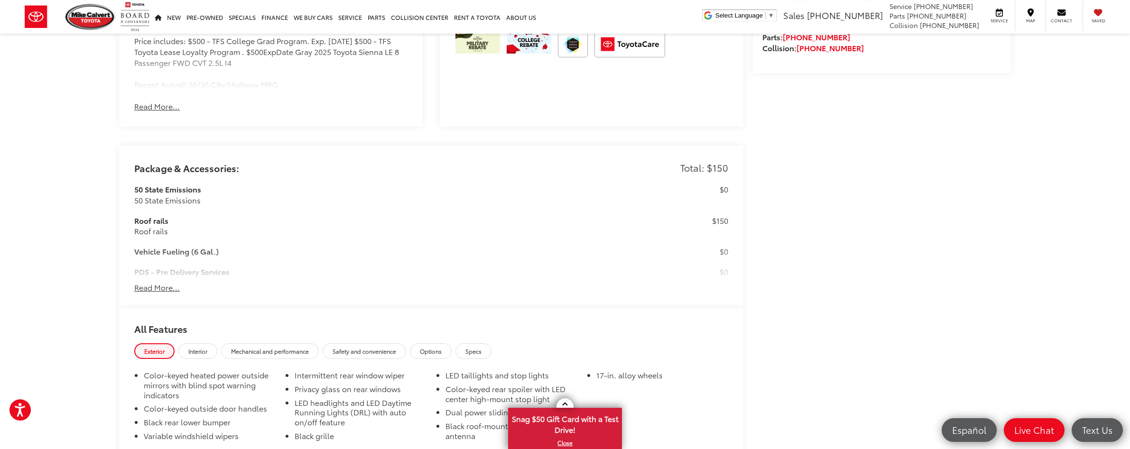
scroll to position [774, 0]
click at [166, 286] on button "Read More..." at bounding box center [157, 285] width 46 height 11
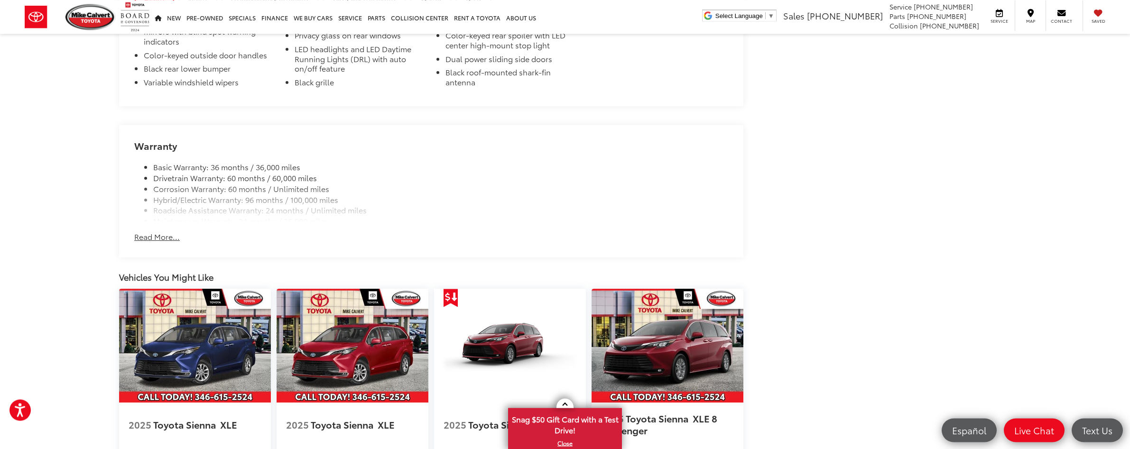
scroll to position [1198, 0]
click at [161, 241] on button "Read More..." at bounding box center [157, 236] width 46 height 11
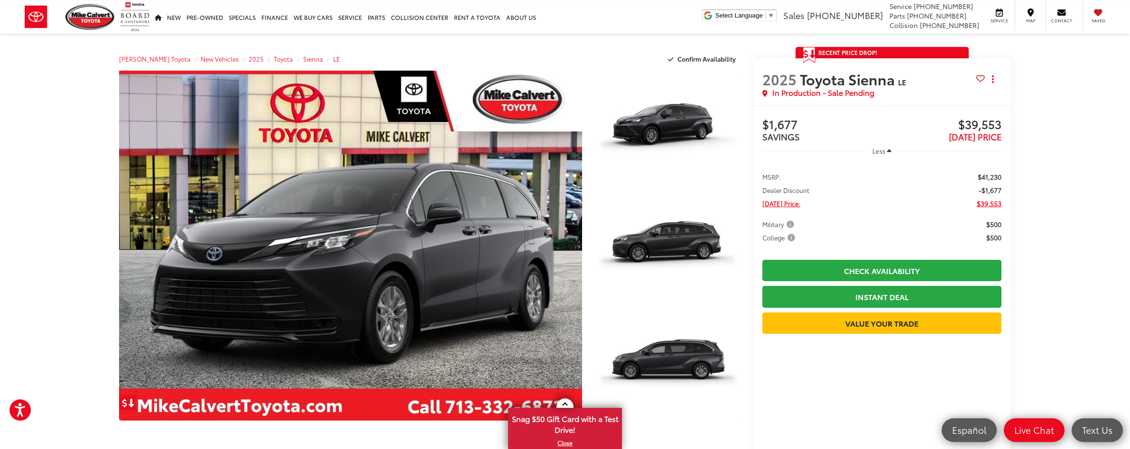
scroll to position [0, 0]
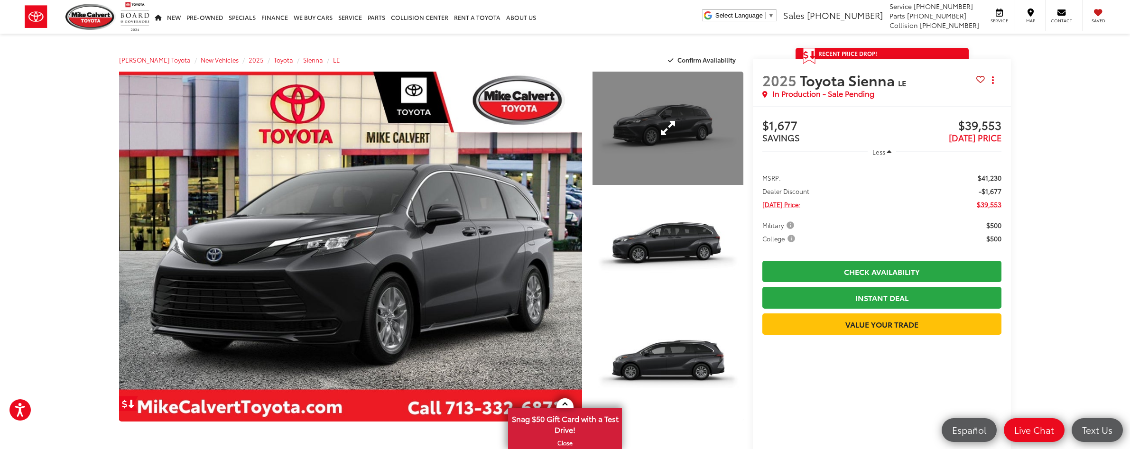
click at [677, 118] on link "Expand Photo 1" at bounding box center [667, 128] width 151 height 113
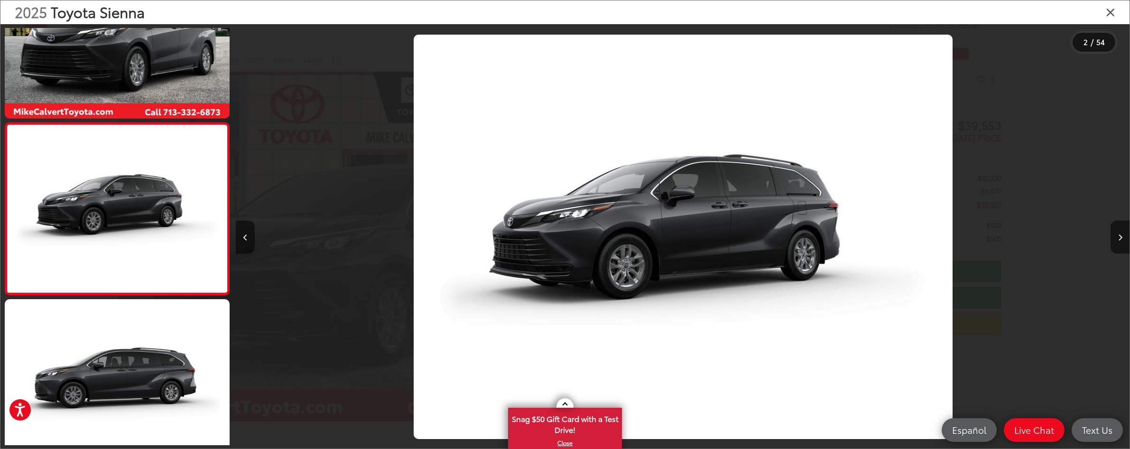
scroll to position [0, 894]
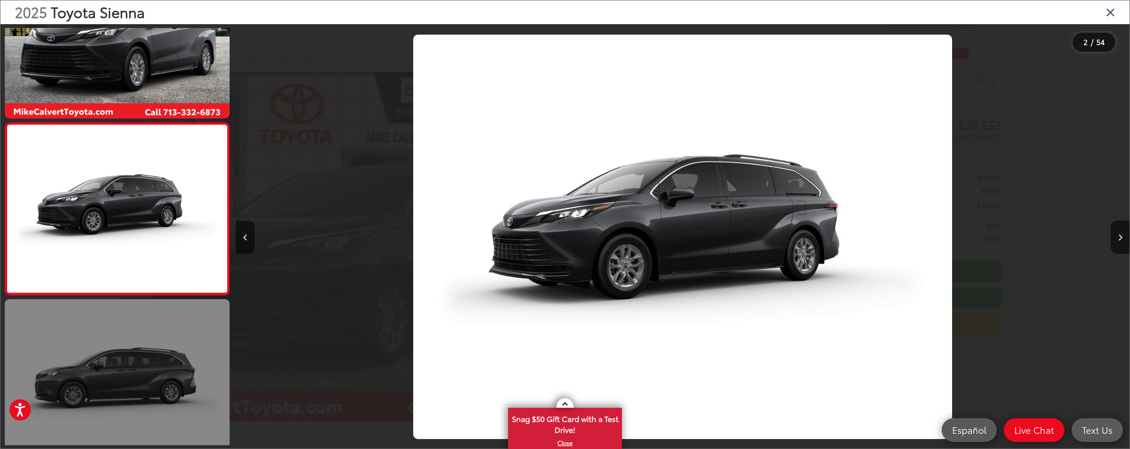
click at [154, 356] on link at bounding box center [117, 383] width 225 height 169
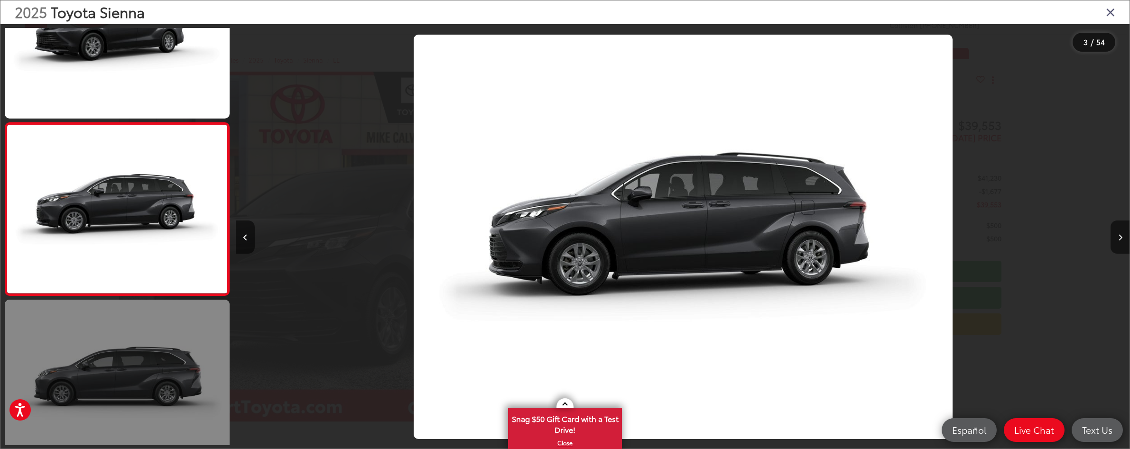
scroll to position [0, 0]
click at [154, 355] on link at bounding box center [117, 384] width 225 height 169
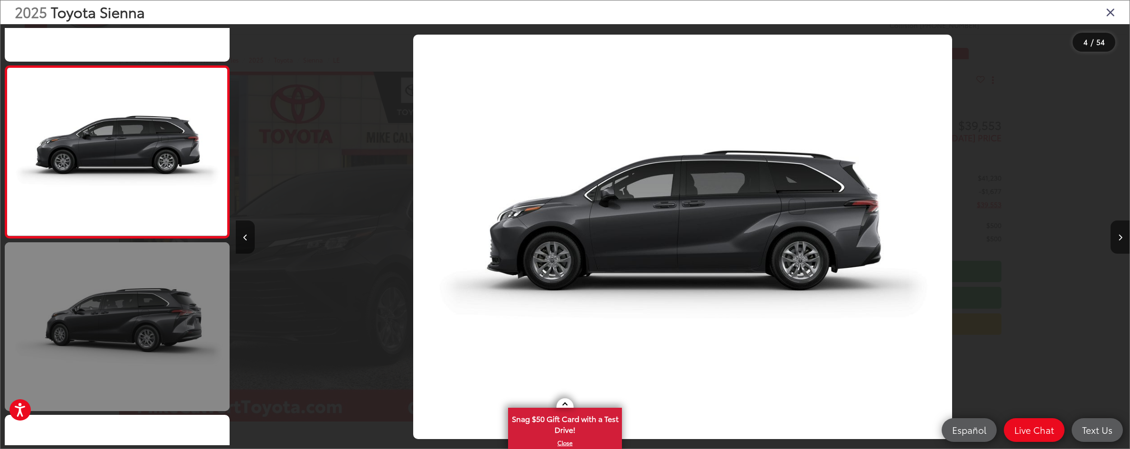
click at [154, 356] on link at bounding box center [117, 326] width 225 height 169
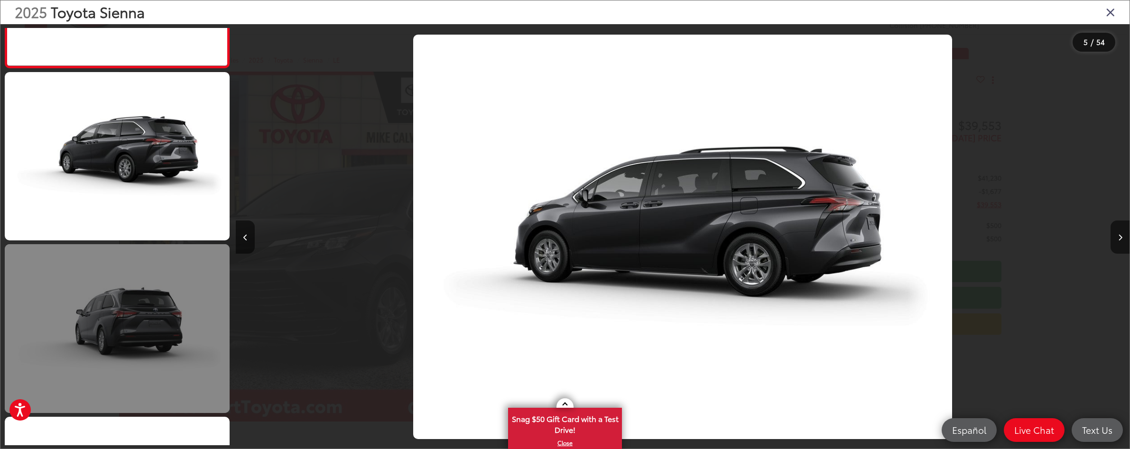
click at [158, 342] on link at bounding box center [117, 328] width 225 height 169
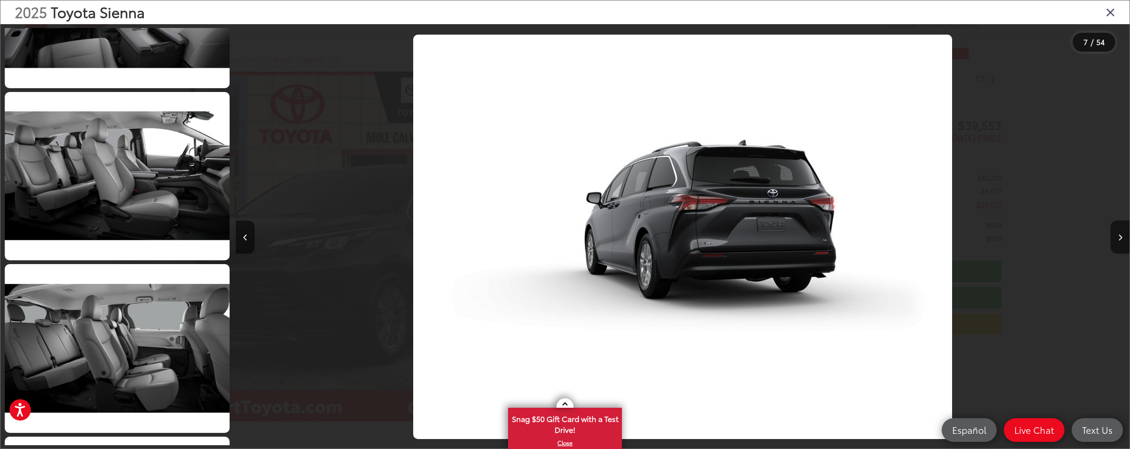
click at [158, 342] on link at bounding box center [117, 348] width 225 height 169
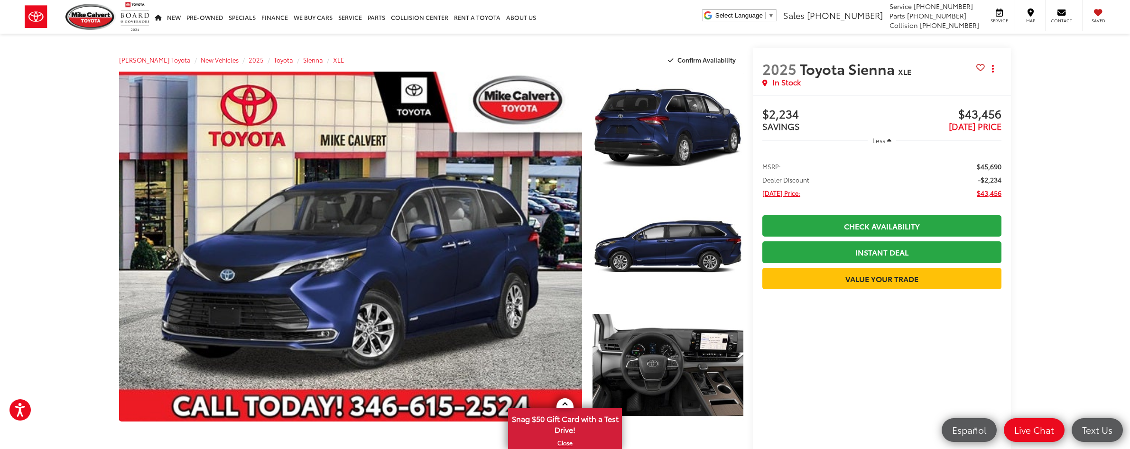
scroll to position [194, 0]
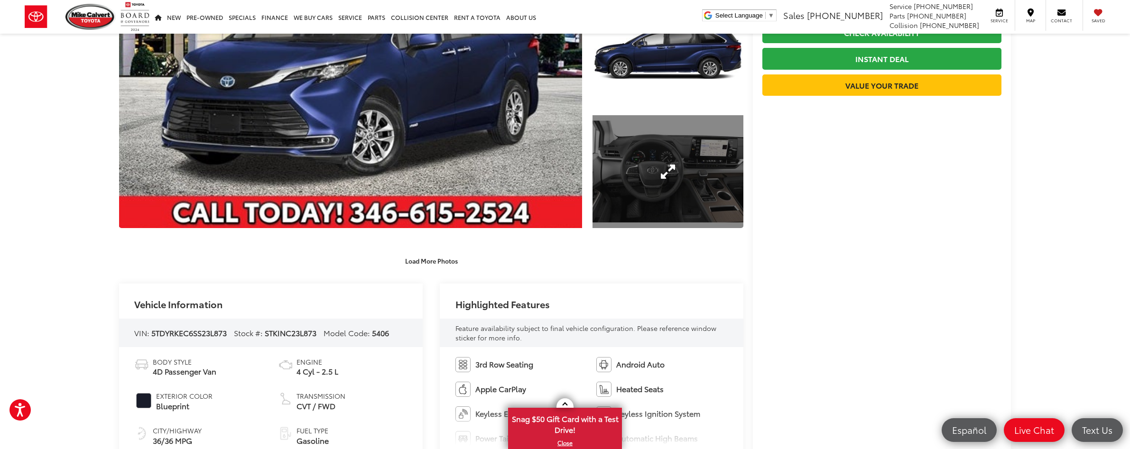
click at [708, 190] on link "Expand Photo 3" at bounding box center [667, 171] width 151 height 113
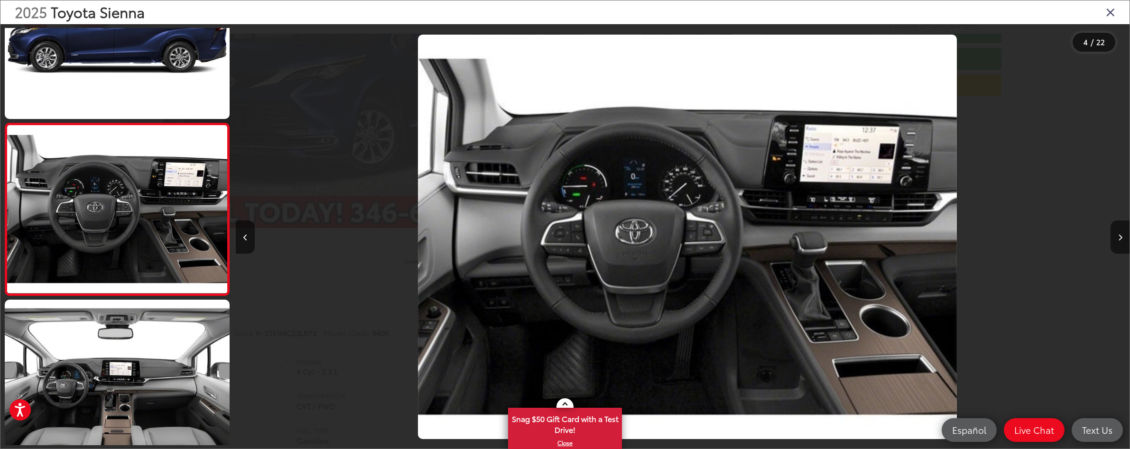
scroll to position [424, 0]
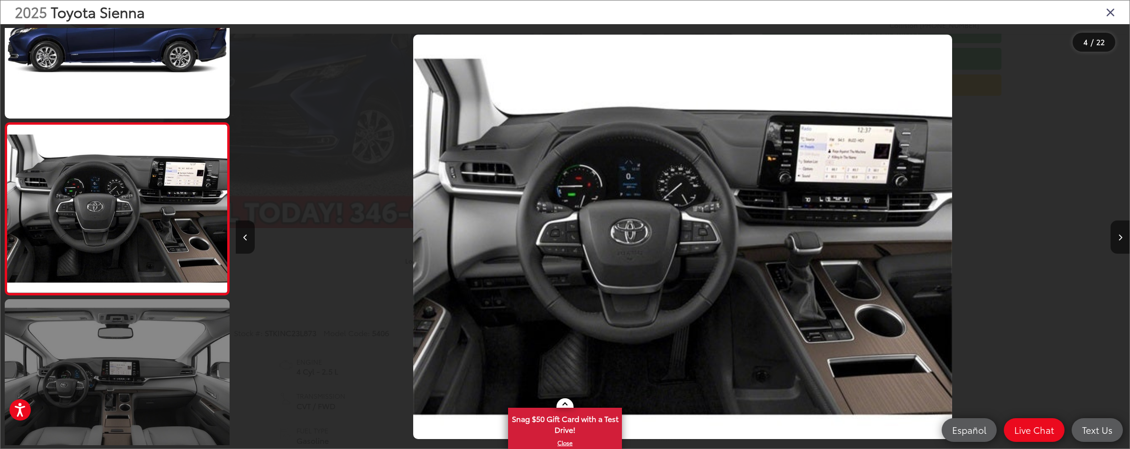
click at [151, 365] on link at bounding box center [117, 383] width 225 height 169
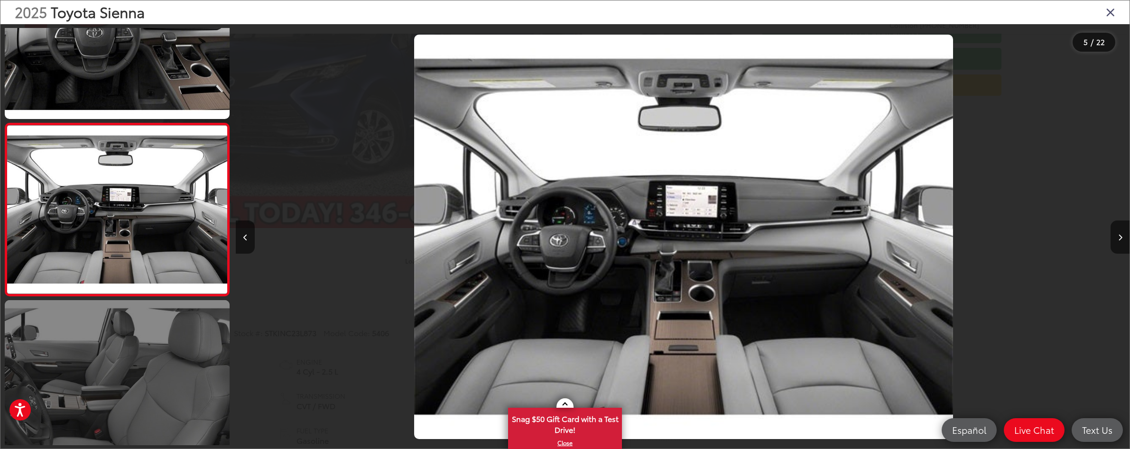
scroll to position [0, 3575]
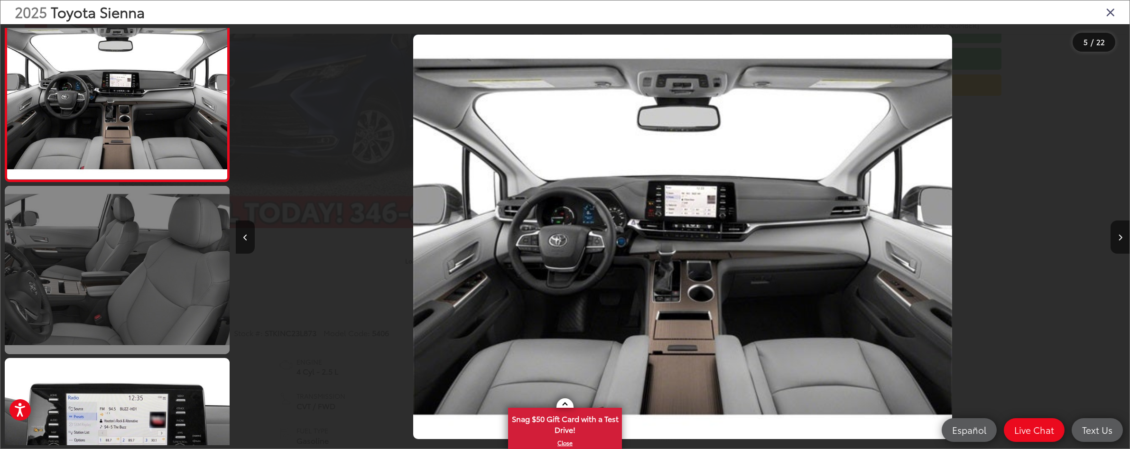
click at [150, 309] on link at bounding box center [117, 270] width 225 height 169
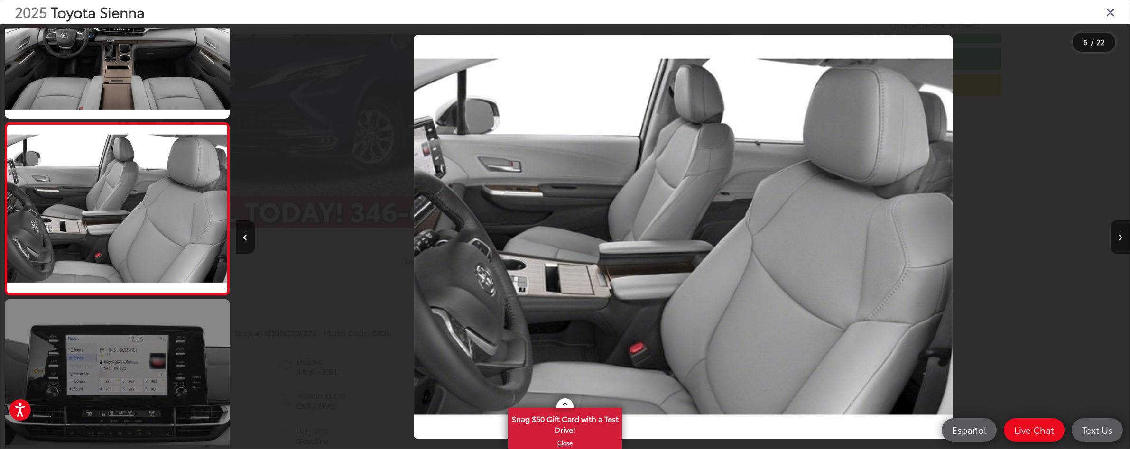
scroll to position [0, 4469]
click at [149, 342] on link at bounding box center [117, 383] width 225 height 169
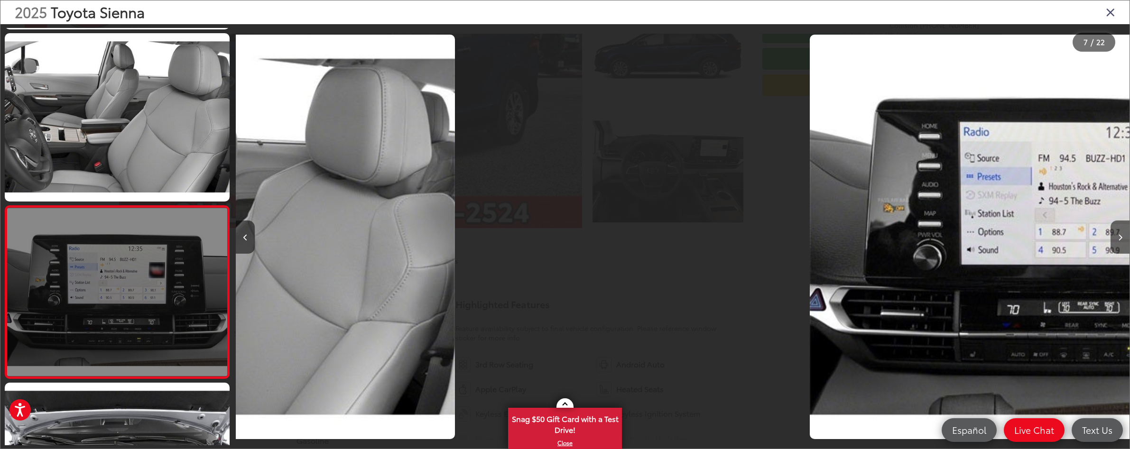
scroll to position [0, 0]
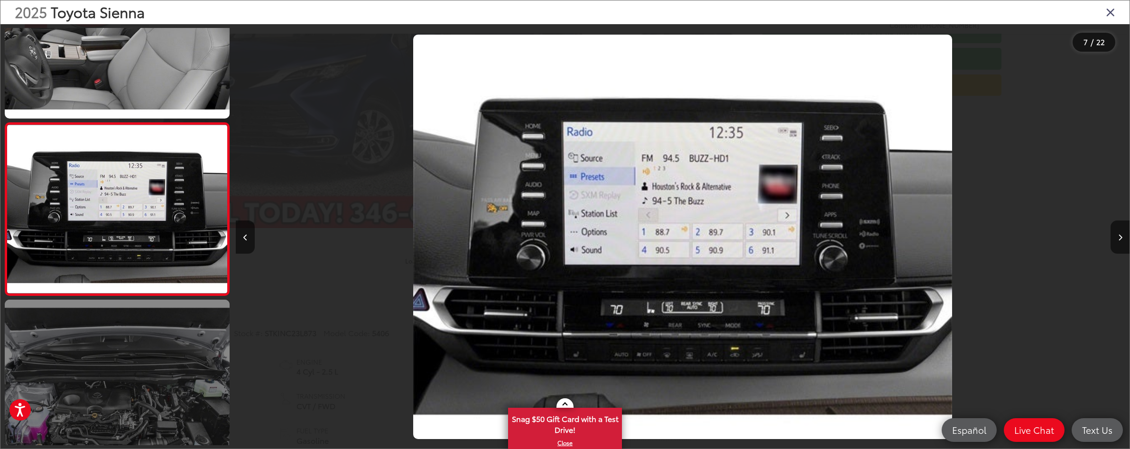
click at [150, 369] on link at bounding box center [117, 384] width 225 height 169
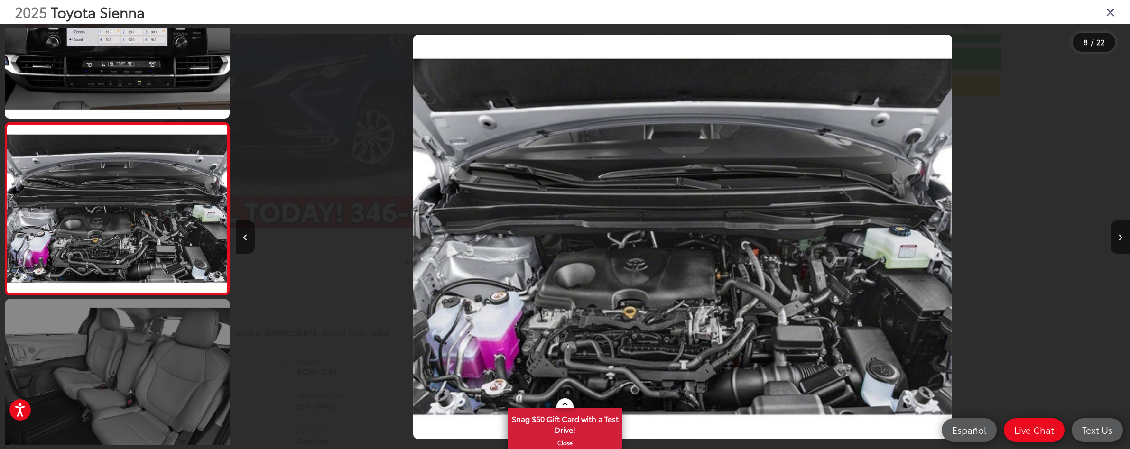
click at [153, 361] on link at bounding box center [117, 383] width 225 height 169
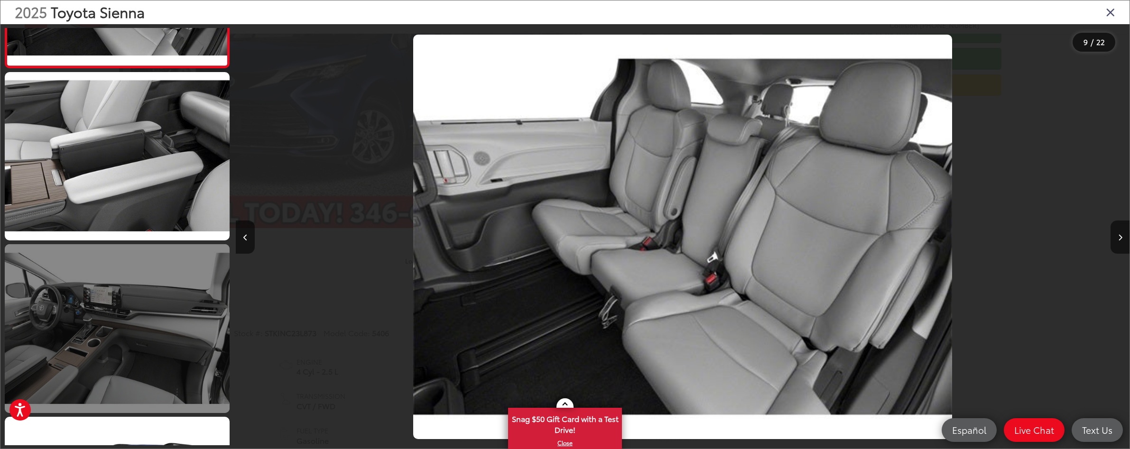
click at [163, 334] on link at bounding box center [117, 328] width 225 height 169
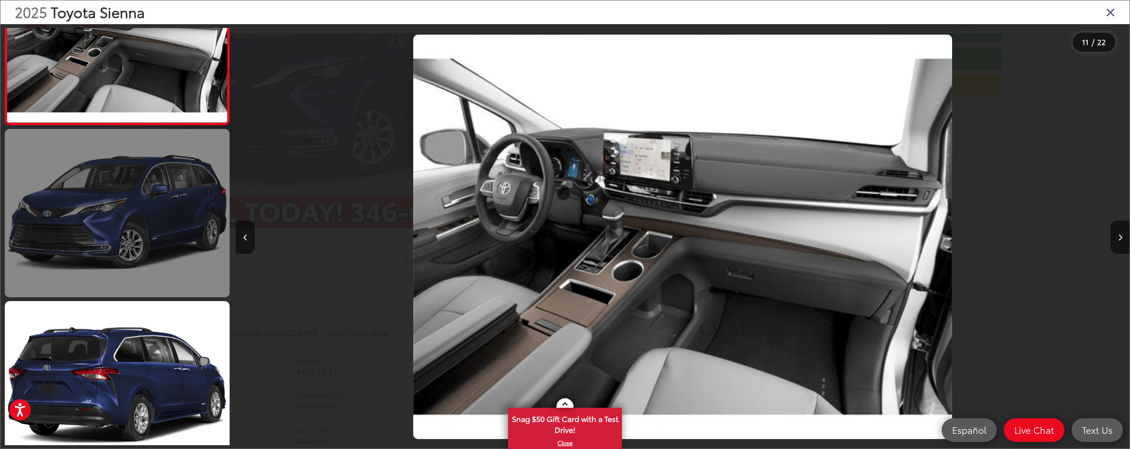
click at [173, 250] on link at bounding box center [117, 213] width 225 height 169
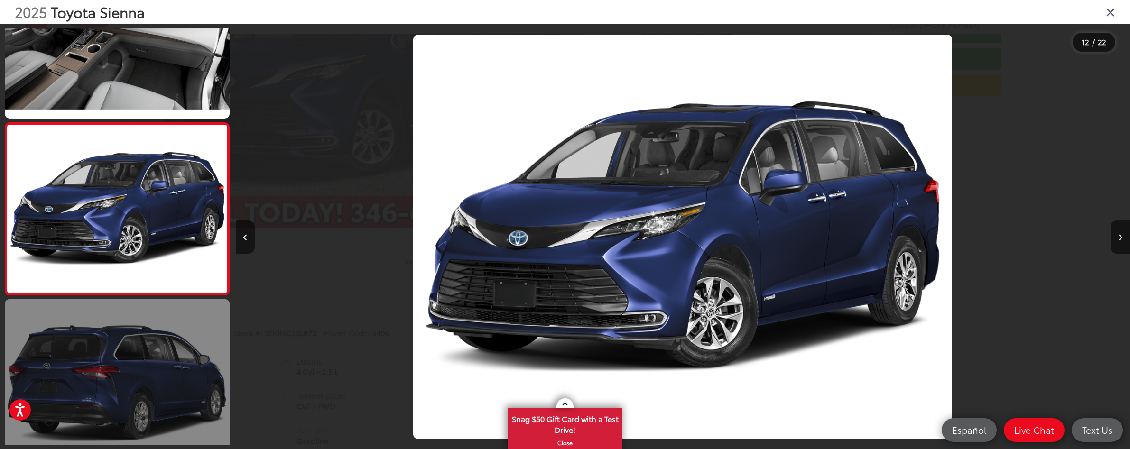
click at [157, 334] on link at bounding box center [117, 383] width 225 height 169
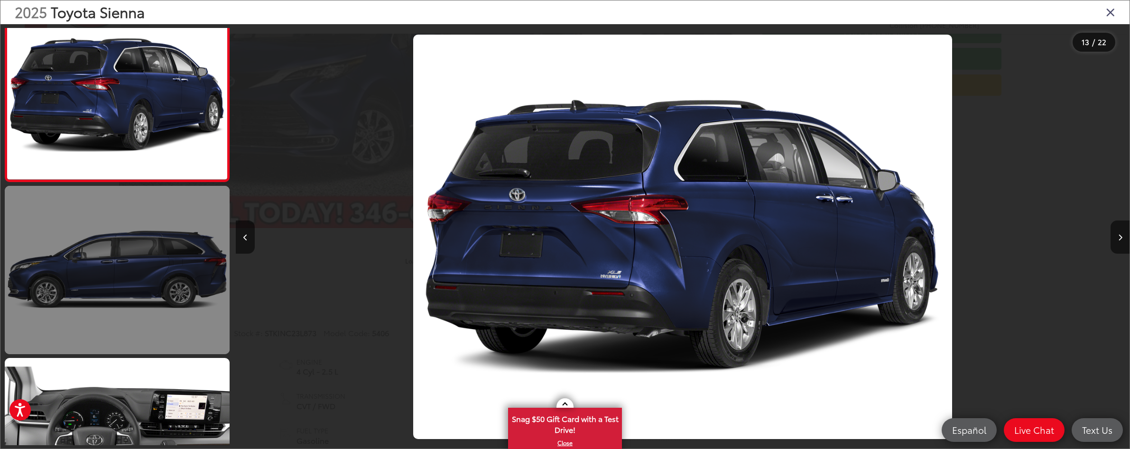
click at [163, 312] on link at bounding box center [117, 270] width 225 height 169
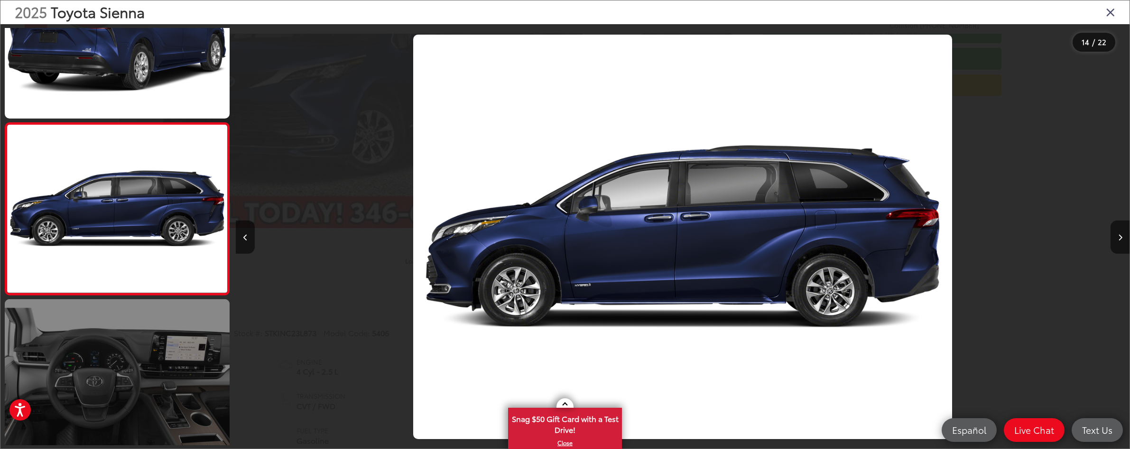
click at [154, 331] on link at bounding box center [117, 383] width 225 height 169
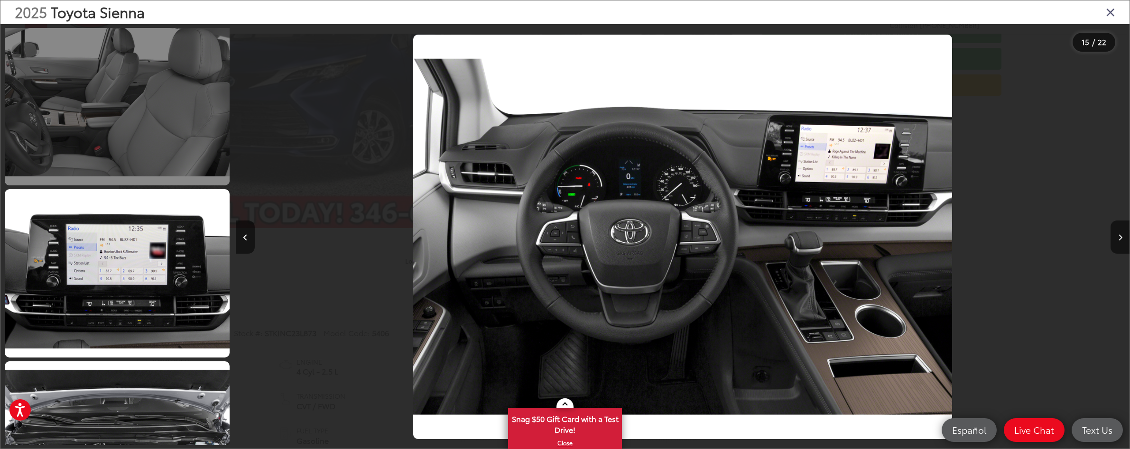
click at [169, 156] on link at bounding box center [117, 101] width 225 height 169
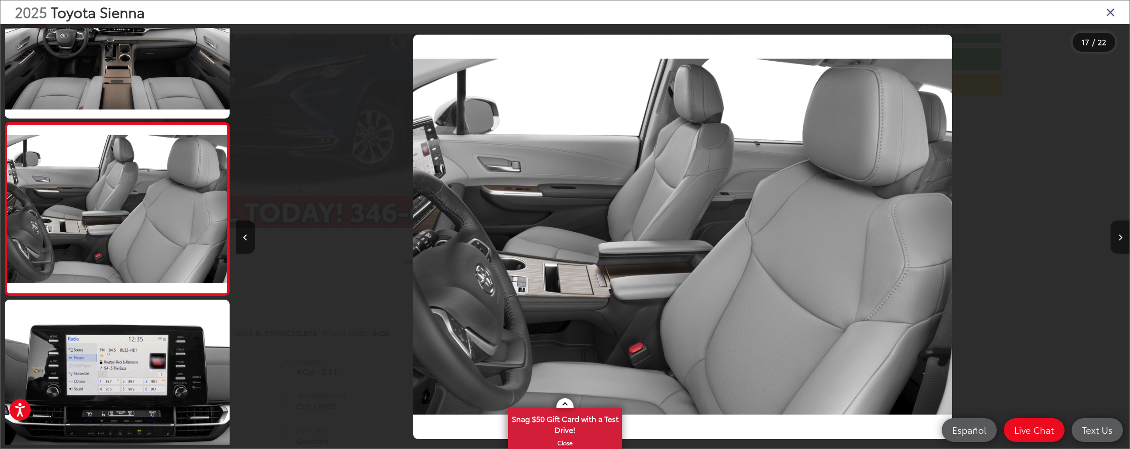
click at [1120, 231] on button "Next image" at bounding box center [1119, 237] width 19 height 33
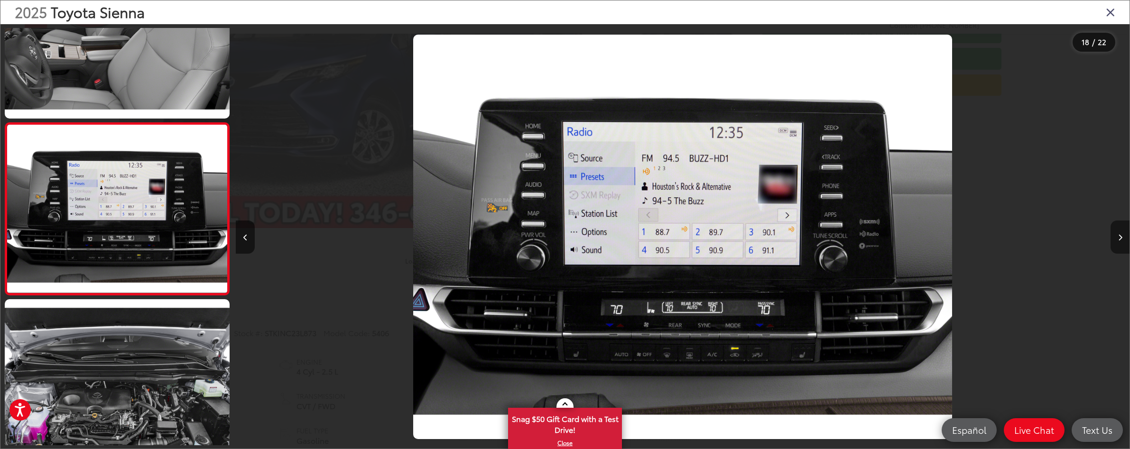
click at [1120, 231] on button "Next image" at bounding box center [1119, 237] width 19 height 33
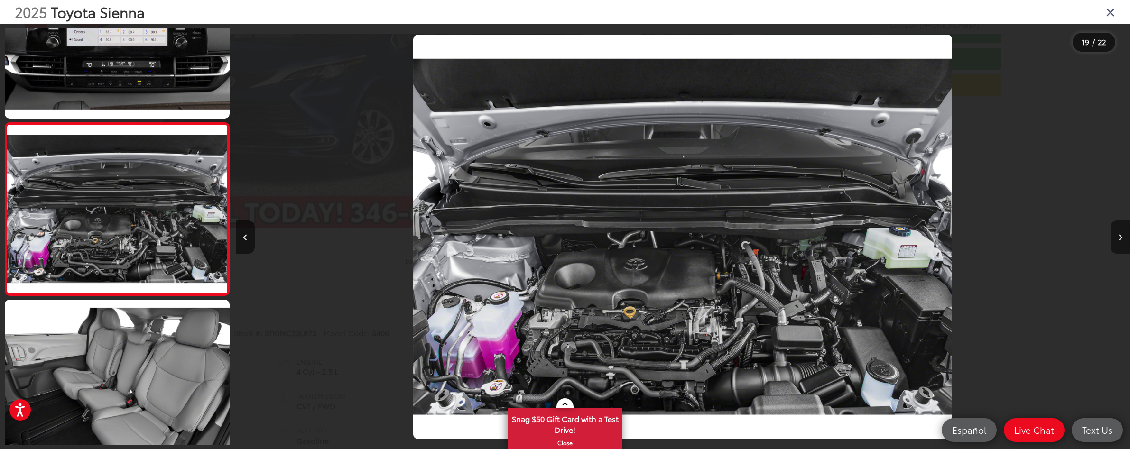
click at [1120, 231] on button "Next image" at bounding box center [1119, 237] width 19 height 33
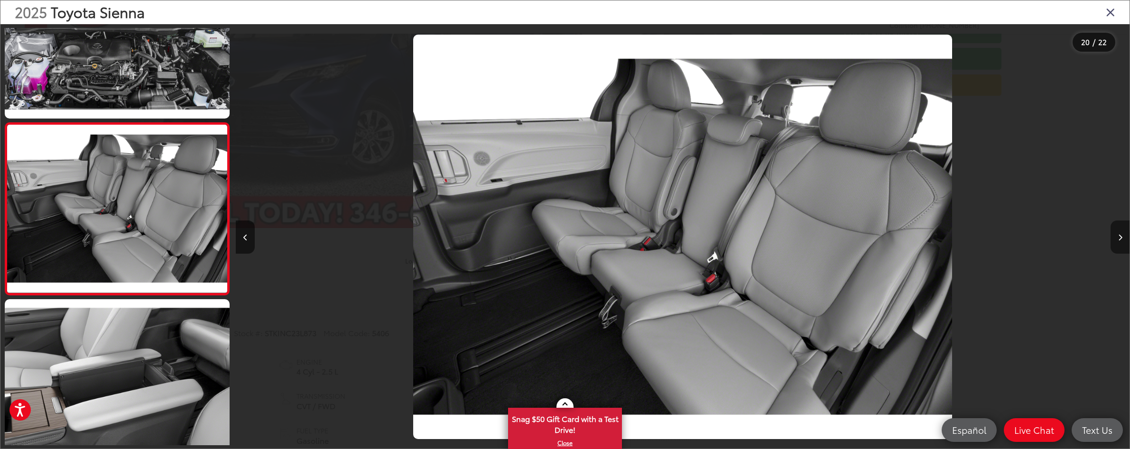
click at [1119, 246] on button "Next image" at bounding box center [1119, 237] width 19 height 33
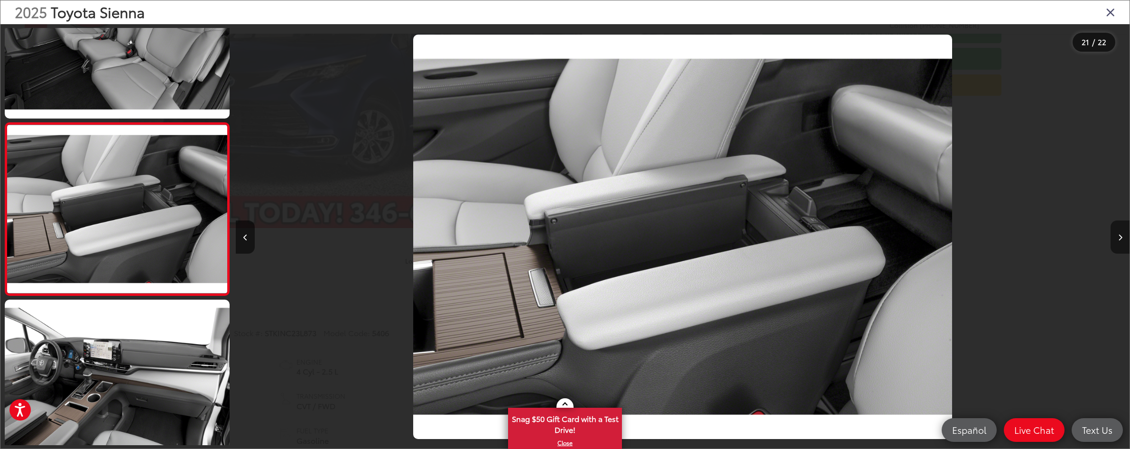
click at [1118, 246] on button "Next image" at bounding box center [1119, 237] width 19 height 33
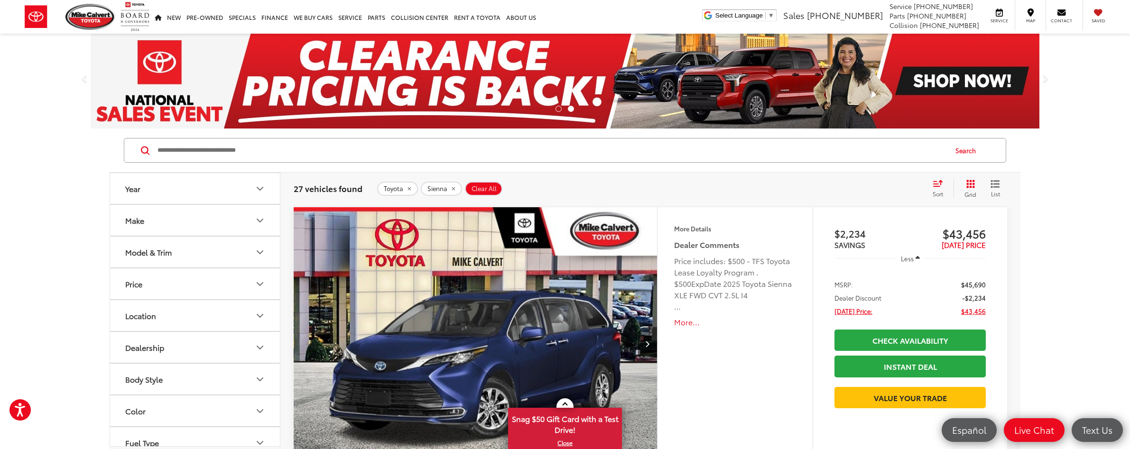
click at [460, 315] on img "2025 Toyota Sienna XLE 0" at bounding box center [475, 344] width 365 height 274
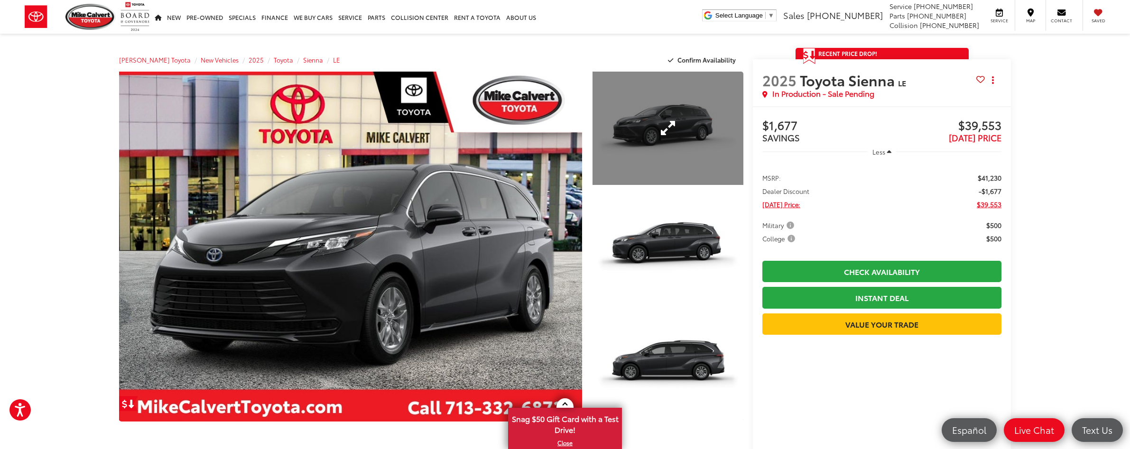
click at [666, 151] on link "Expand Photo 1" at bounding box center [667, 128] width 151 height 113
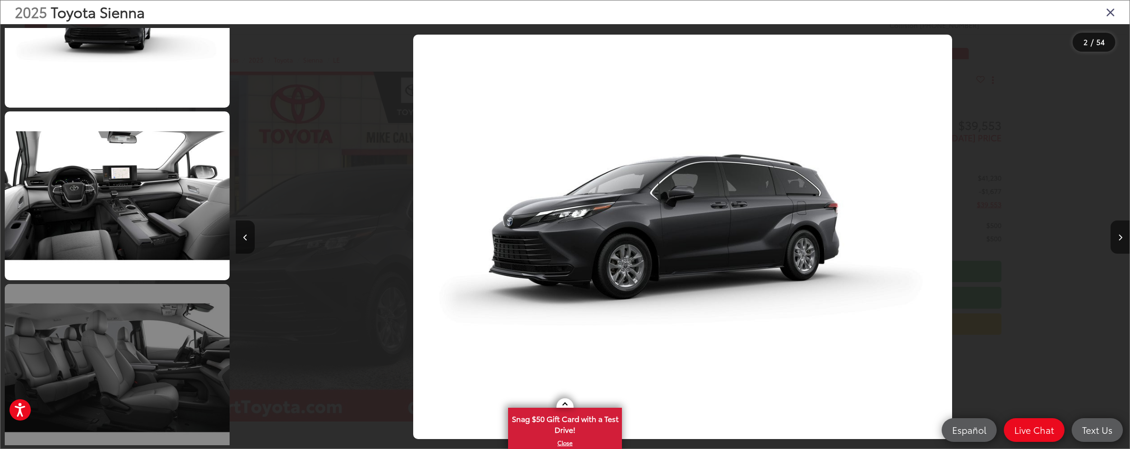
scroll to position [3096, 0]
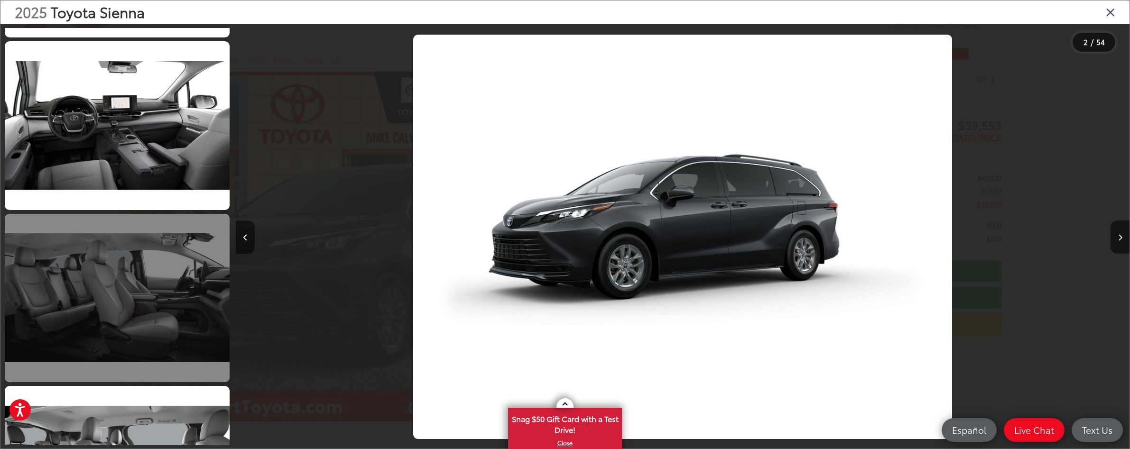
click at [151, 296] on link at bounding box center [117, 298] width 225 height 169
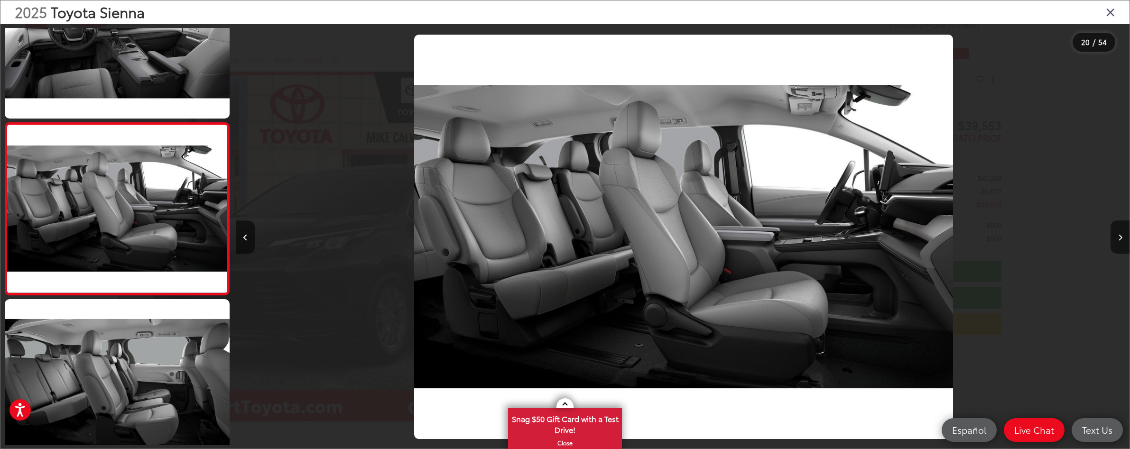
scroll to position [0, 16980]
click at [1112, 227] on button "Next image" at bounding box center [1119, 237] width 19 height 33
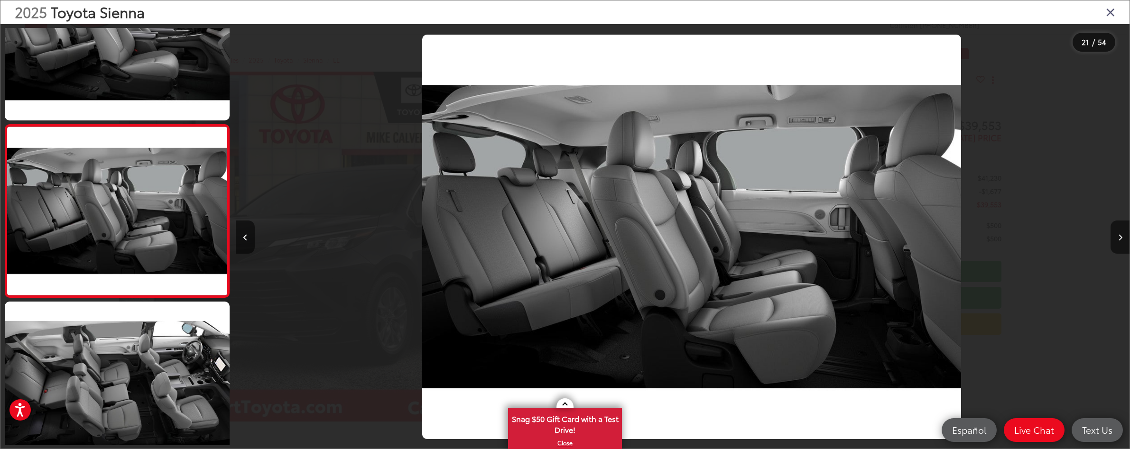
scroll to position [0, 0]
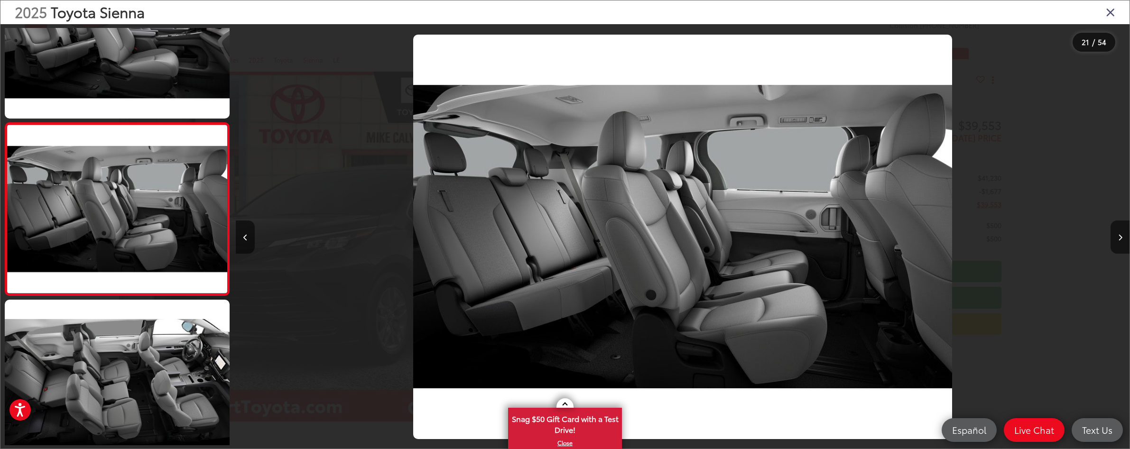
click at [1110, 227] on div at bounding box center [1017, 237] width 223 height 426
click at [1114, 237] on button "Next image" at bounding box center [1119, 237] width 19 height 33
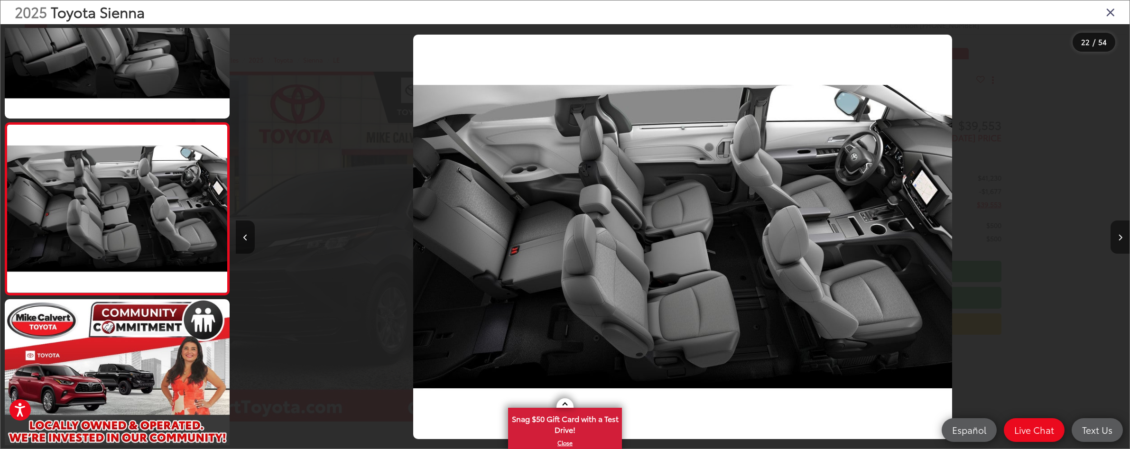
click at [1119, 237] on icon "Next image" at bounding box center [1120, 237] width 4 height 7
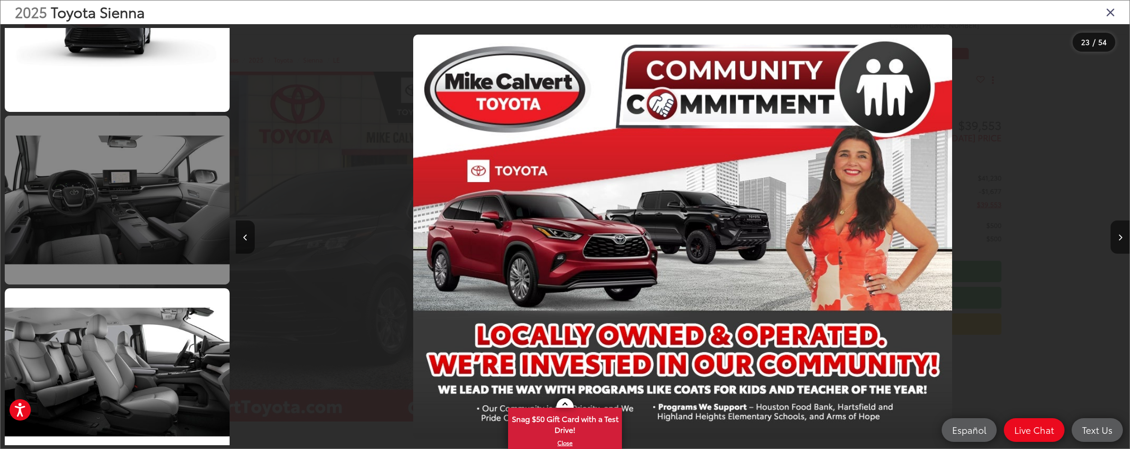
click at [154, 225] on link at bounding box center [117, 200] width 225 height 169
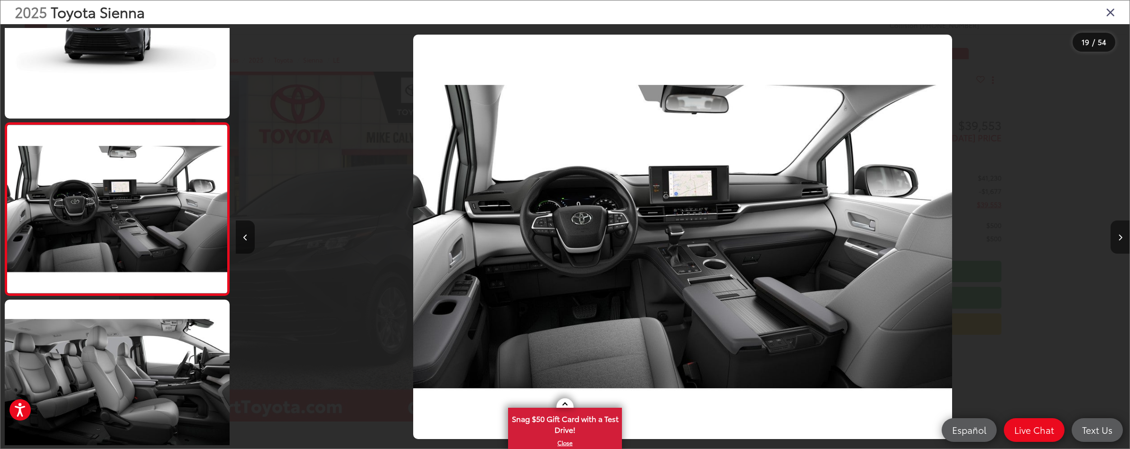
click at [1125, 238] on button "Next image" at bounding box center [1119, 237] width 19 height 33
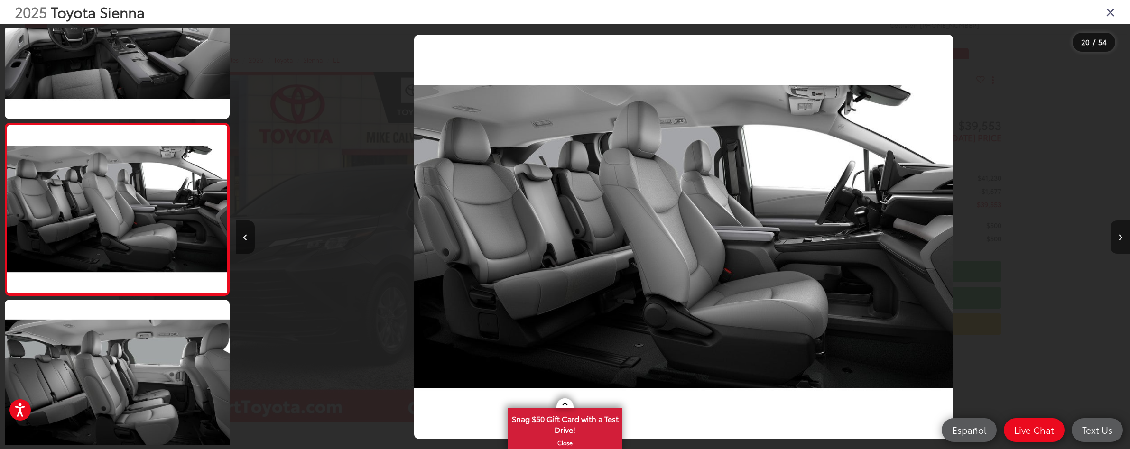
scroll to position [0, 16980]
click at [1116, 237] on button "Next image" at bounding box center [1119, 237] width 19 height 33
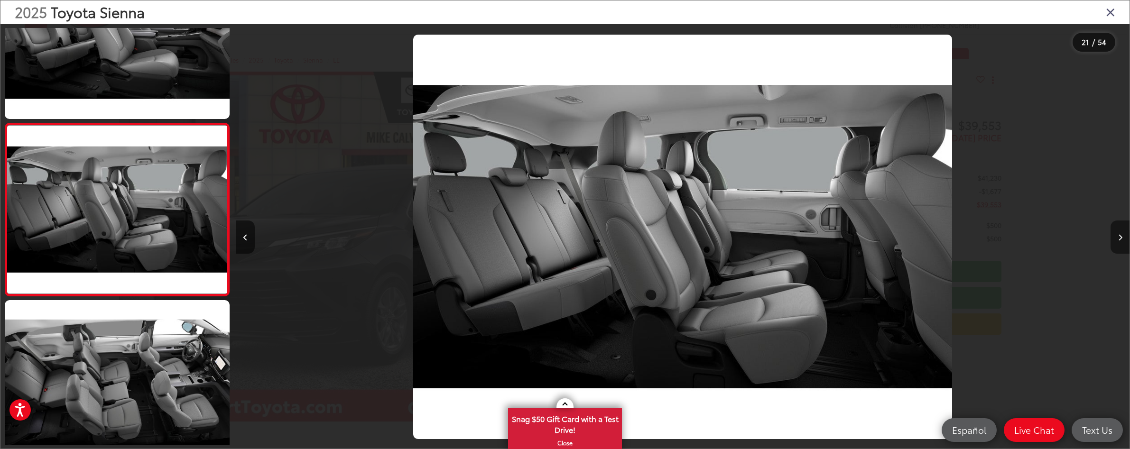
scroll to position [3355, 0]
click at [1116, 237] on button "Next image" at bounding box center [1119, 237] width 19 height 33
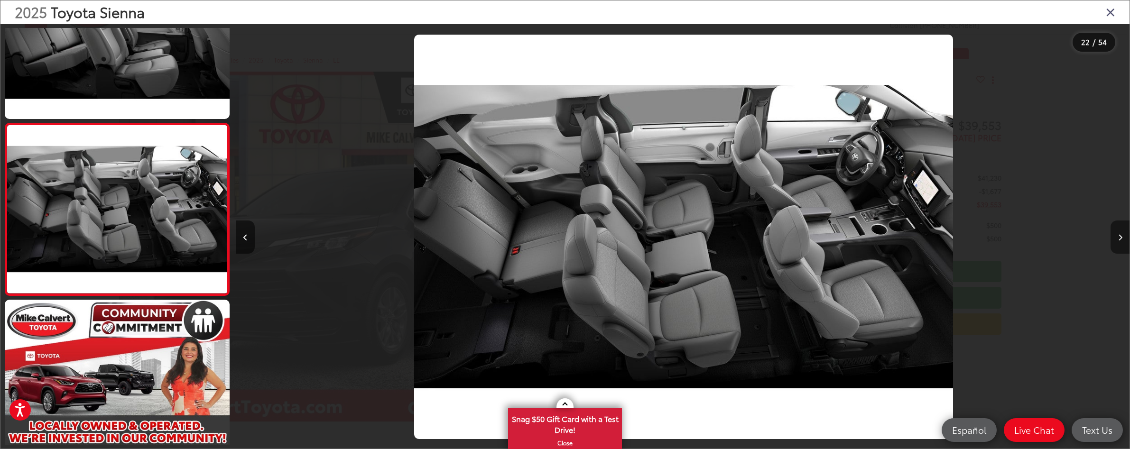
scroll to position [3527, 0]
click at [1116, 237] on button "Next image" at bounding box center [1119, 237] width 19 height 33
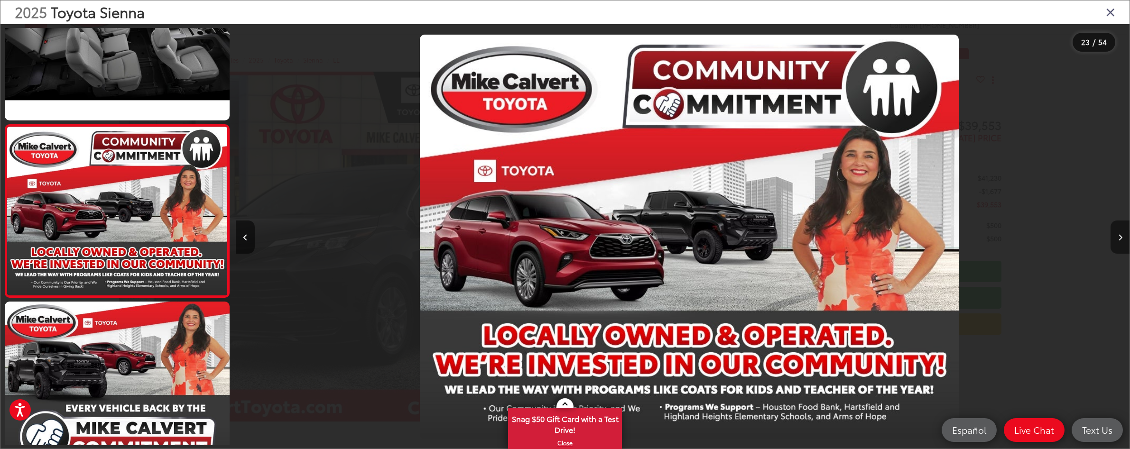
scroll to position [0, 19660]
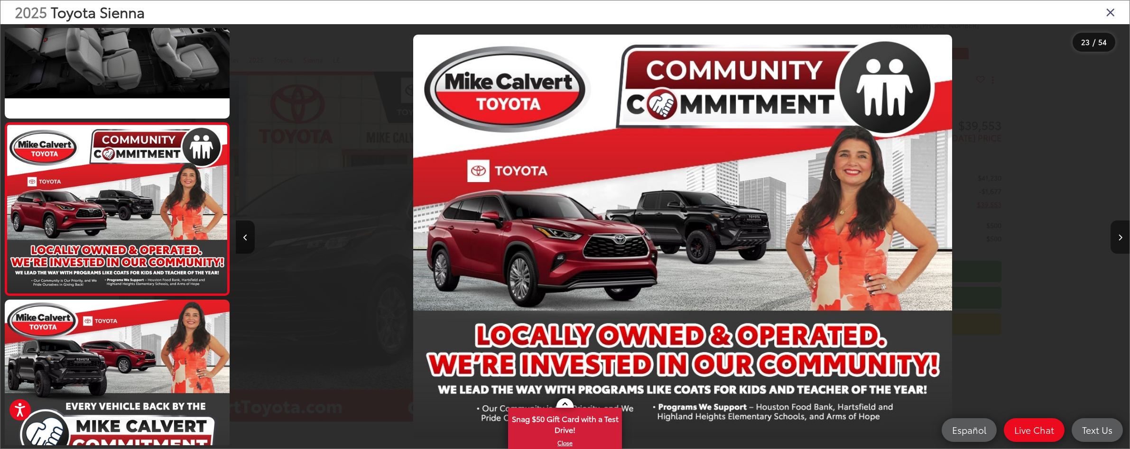
click at [1116, 237] on button "Next image" at bounding box center [1119, 237] width 19 height 33
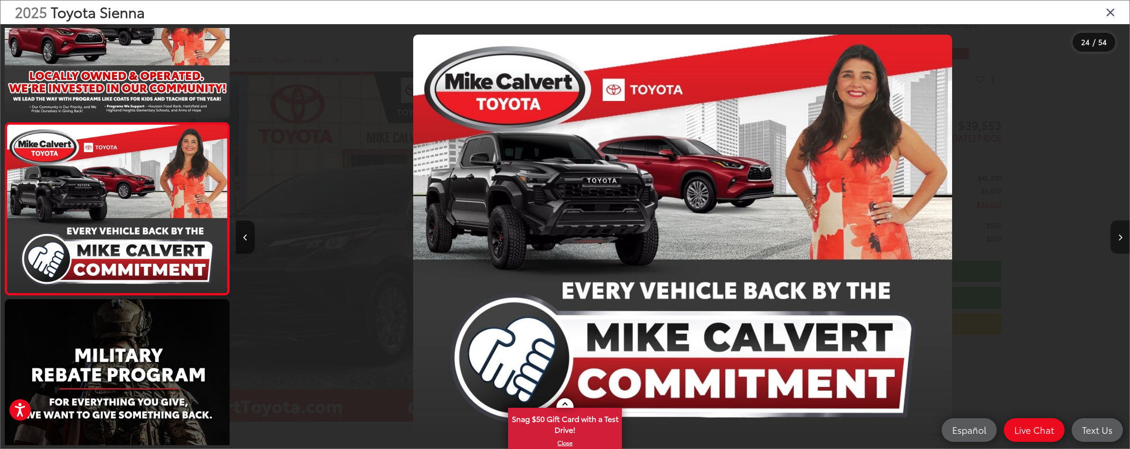
click at [1116, 237] on button "Next image" at bounding box center [1119, 237] width 19 height 33
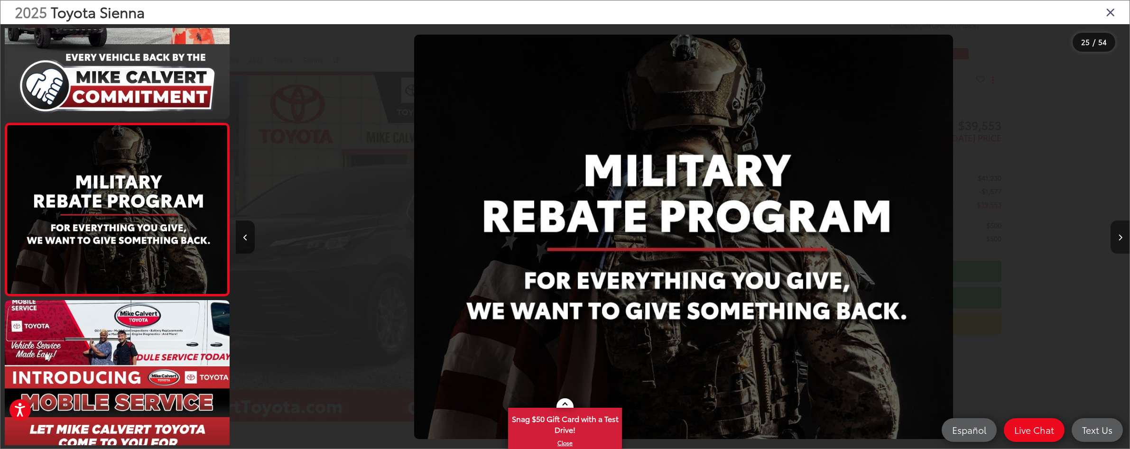
click at [1116, 237] on button "Next image" at bounding box center [1119, 237] width 19 height 33
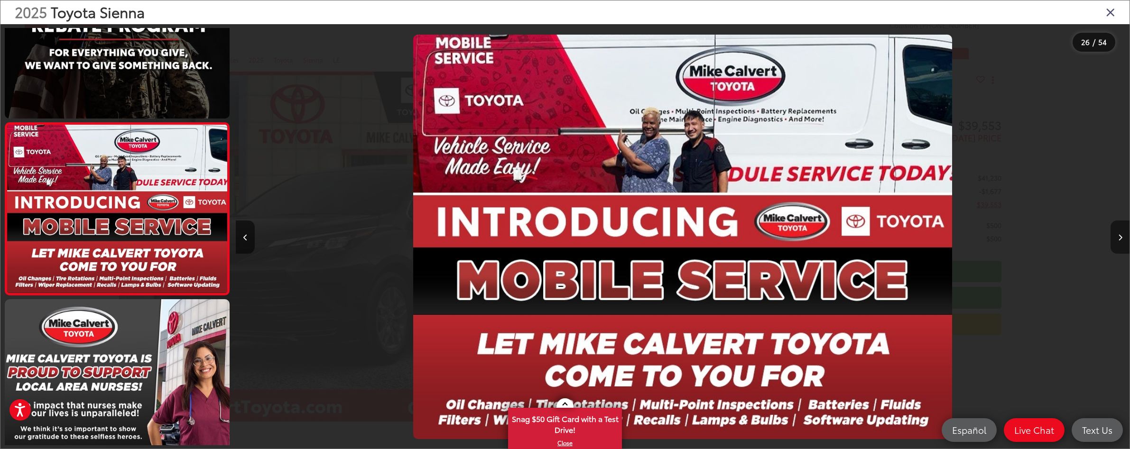
click at [1116, 237] on button "Next image" at bounding box center [1119, 237] width 19 height 33
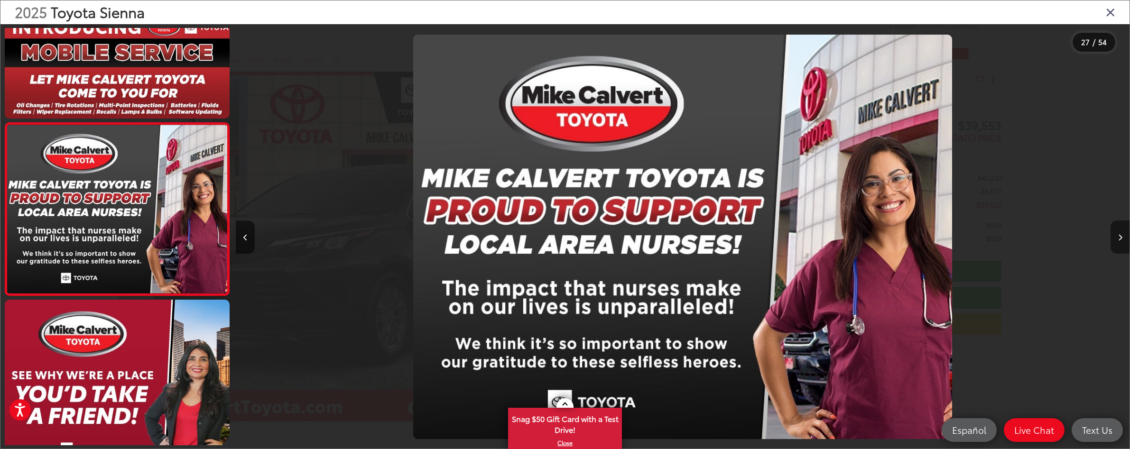
click at [1116, 237] on button "Next image" at bounding box center [1119, 237] width 19 height 33
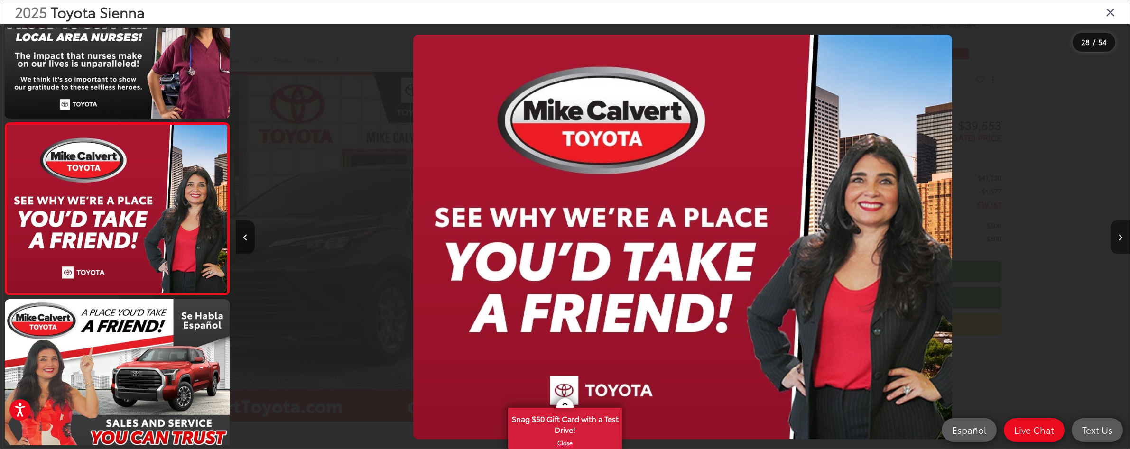
click at [1116, 237] on button "Next image" at bounding box center [1119, 237] width 19 height 33
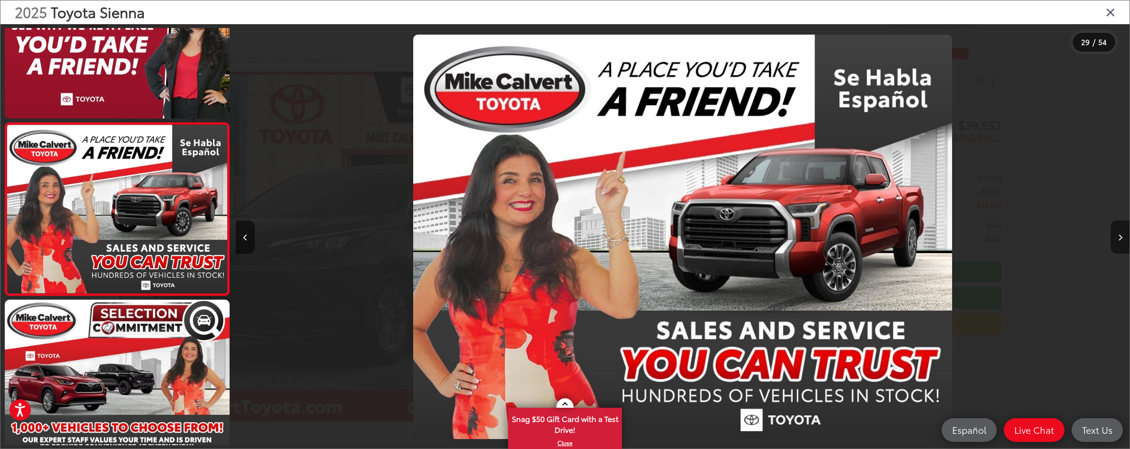
click at [1116, 237] on button "Next image" at bounding box center [1119, 237] width 19 height 33
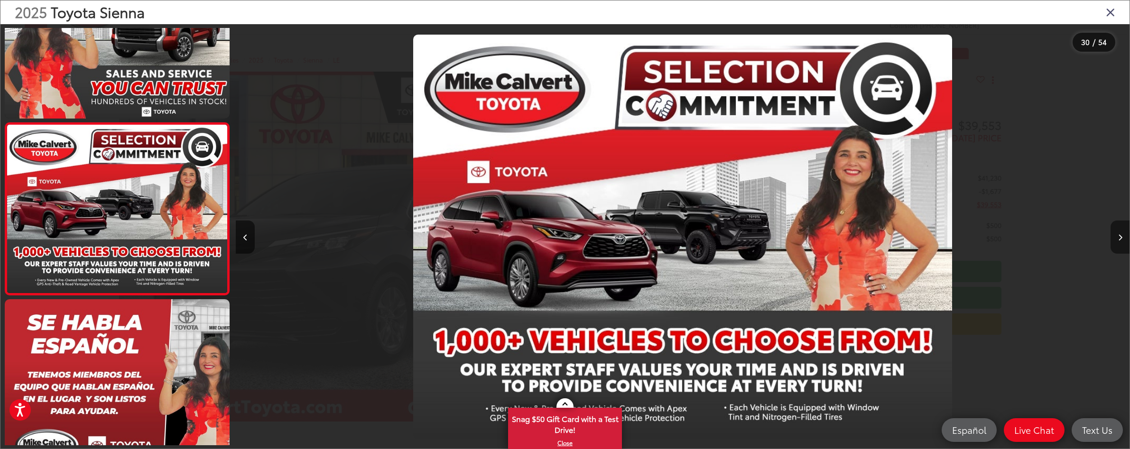
click at [1116, 237] on button "Next image" at bounding box center [1119, 237] width 19 height 33
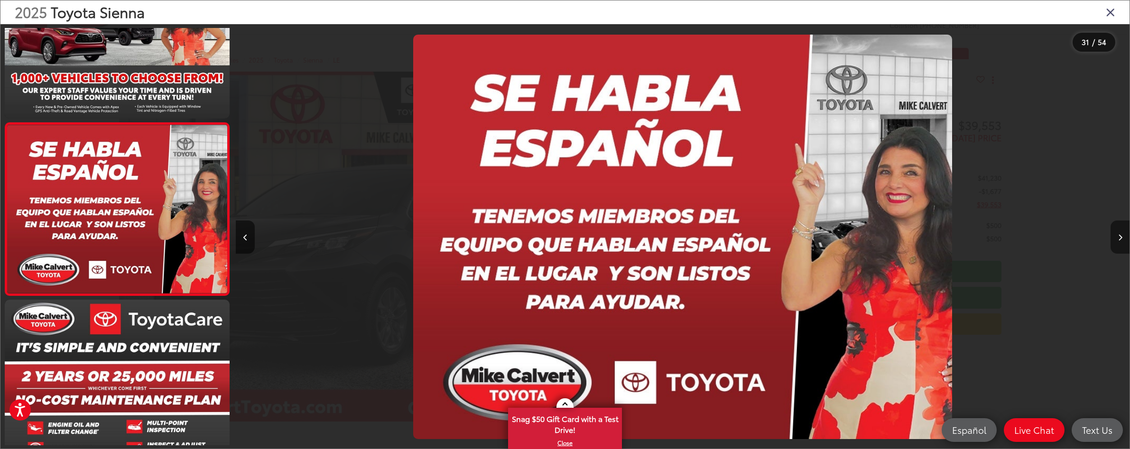
click at [1116, 237] on button "Next image" at bounding box center [1119, 237] width 19 height 33
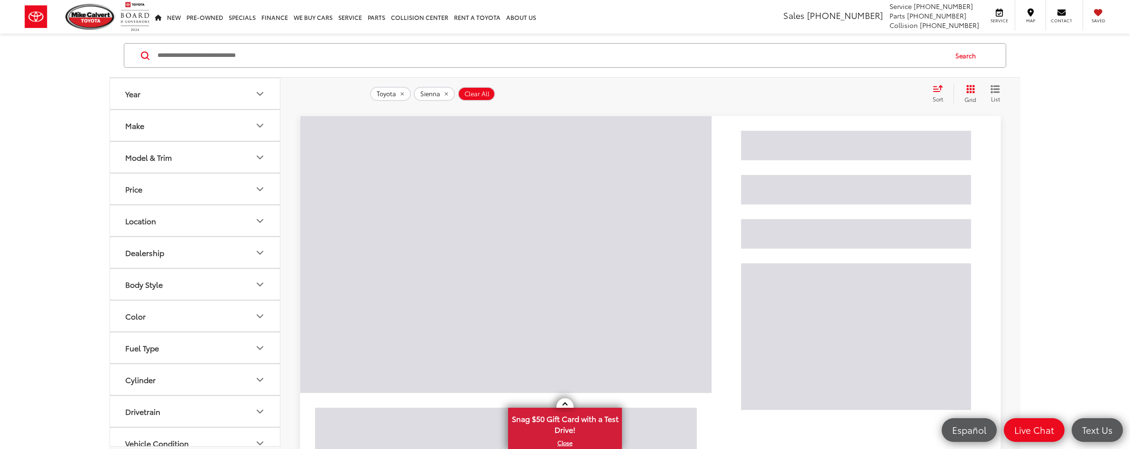
scroll to position [95, 0]
